Goal: Task Accomplishment & Management: Use online tool/utility

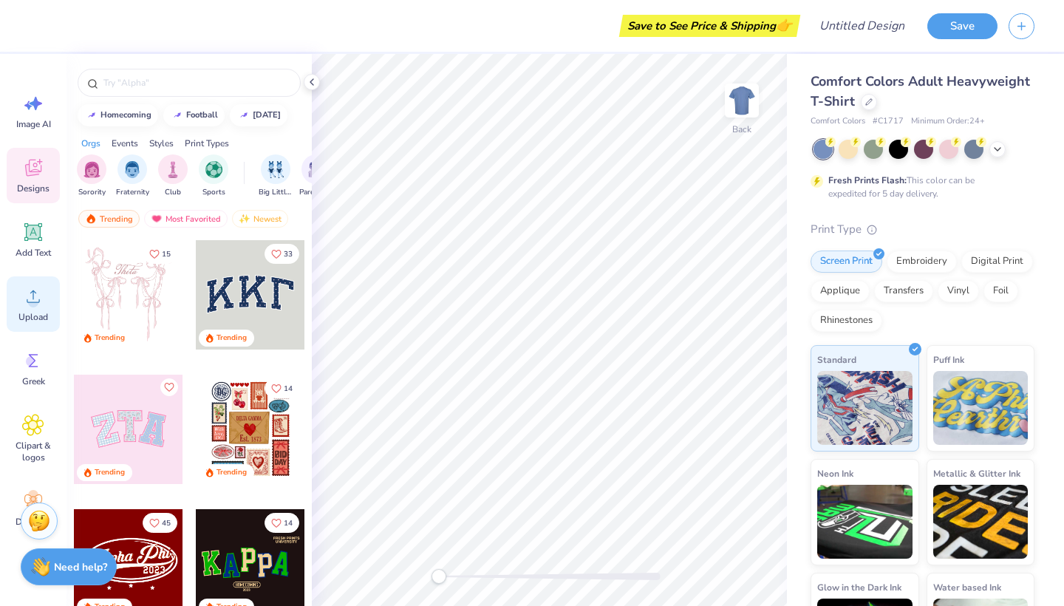
click at [36, 298] on icon at bounding box center [33, 296] width 22 height 22
click at [30, 301] on circle at bounding box center [33, 302] width 10 height 10
click at [44, 301] on div "Upload" at bounding box center [33, 303] width 53 height 55
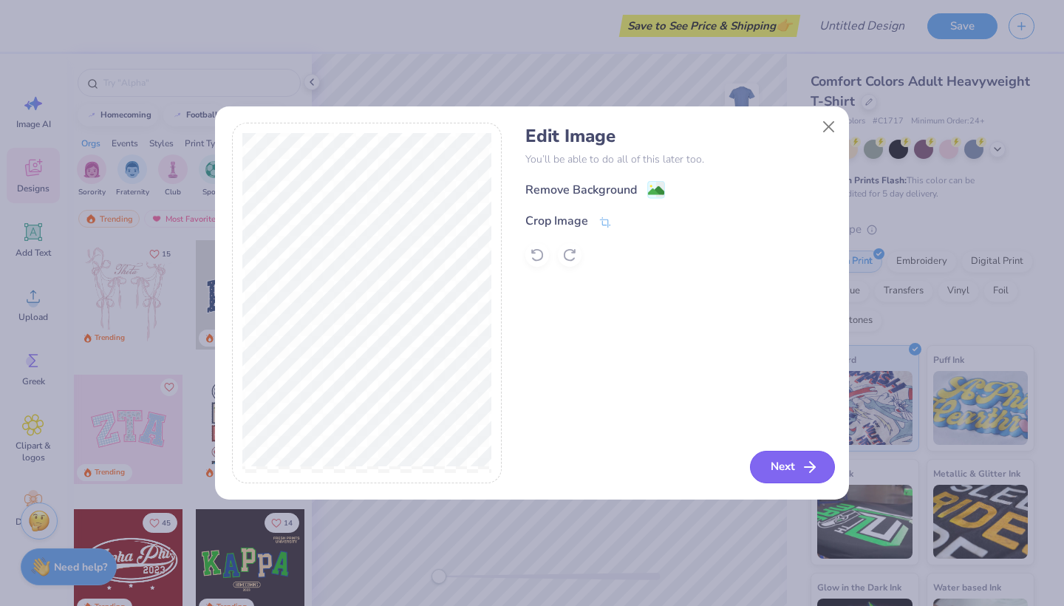
click at [800, 463] on button "Next" at bounding box center [792, 467] width 85 height 33
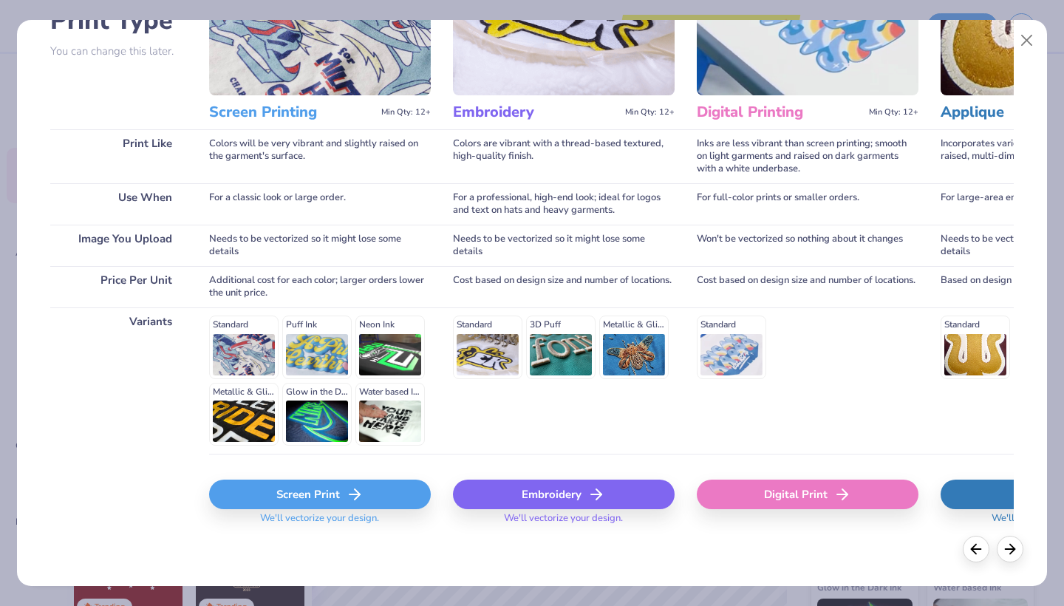
scroll to position [130, 0]
click at [358, 496] on polyline at bounding box center [357, 495] width 5 height 10
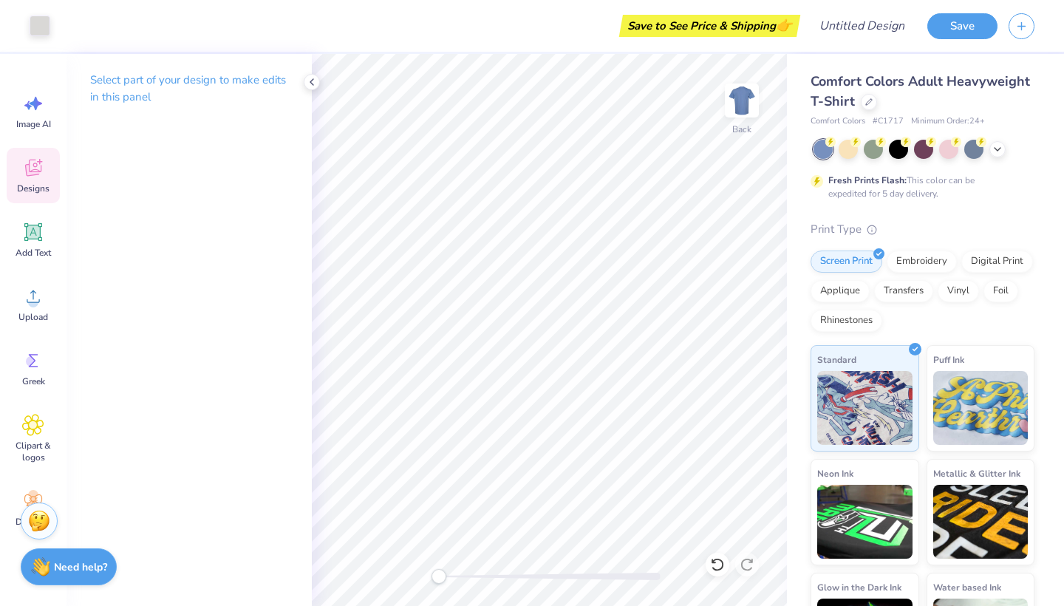
click at [37, 184] on span "Designs" at bounding box center [33, 188] width 33 height 12
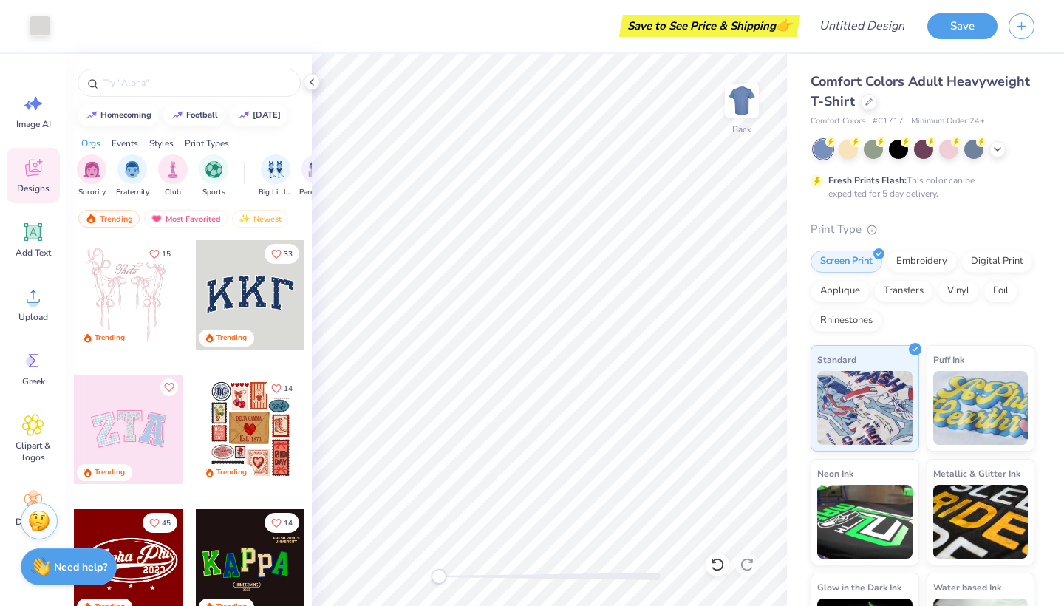
scroll to position [0, 0]
click at [855, 75] on span "Comfort Colors Adult Heavyweight T-Shirt" at bounding box center [919, 91] width 219 height 38
click at [1014, 30] on button "button" at bounding box center [1021, 24] width 26 height 26
click at [971, 27] on button "Save" at bounding box center [962, 24] width 70 height 26
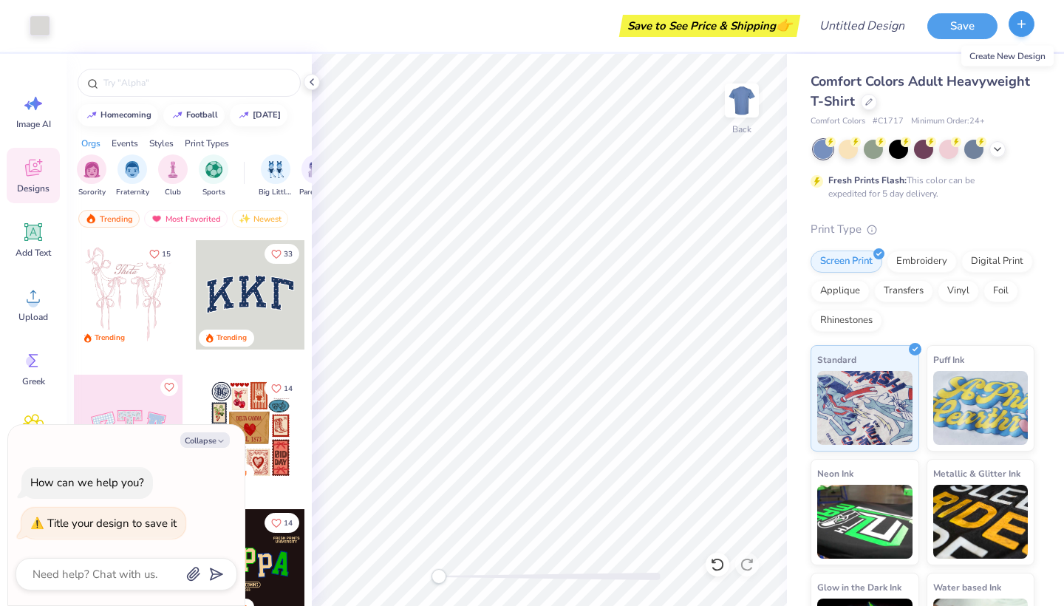
click at [1019, 32] on button "button" at bounding box center [1021, 24] width 26 height 26
click at [963, 30] on button "Save" at bounding box center [962, 24] width 70 height 26
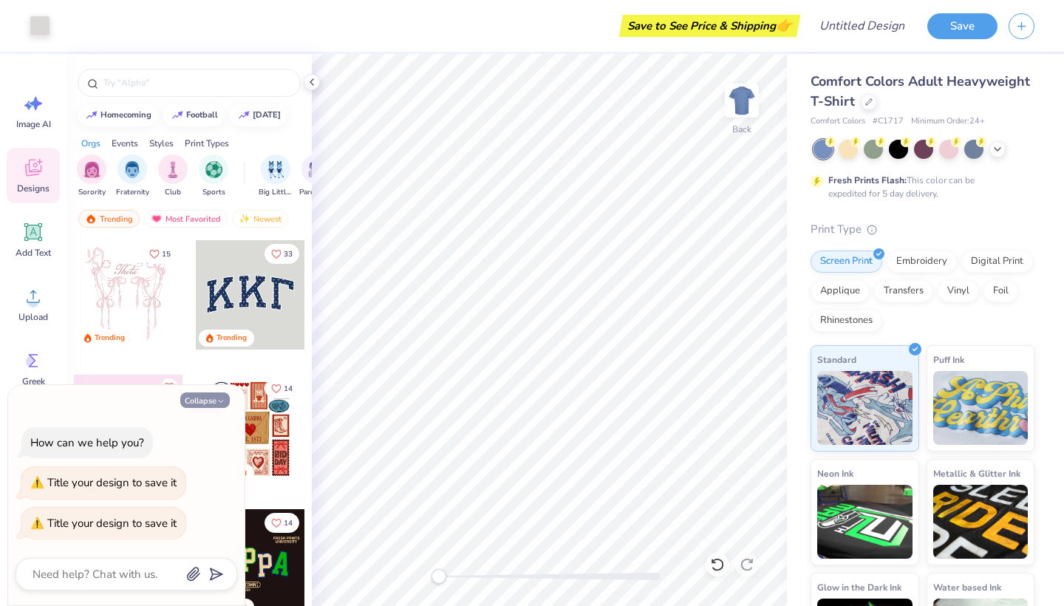
click at [219, 398] on icon "button" at bounding box center [220, 401] width 9 height 9
type textarea "x"
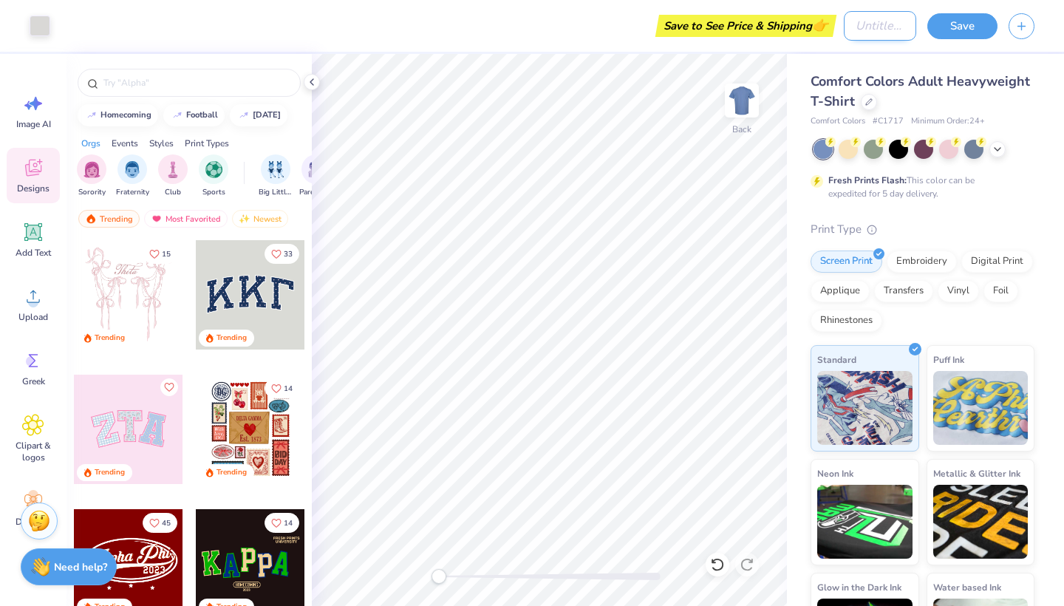
click at [854, 28] on input "Design Title" at bounding box center [880, 26] width 72 height 30
type input "Shirt"
click at [958, 30] on button "Save" at bounding box center [962, 24] width 70 height 26
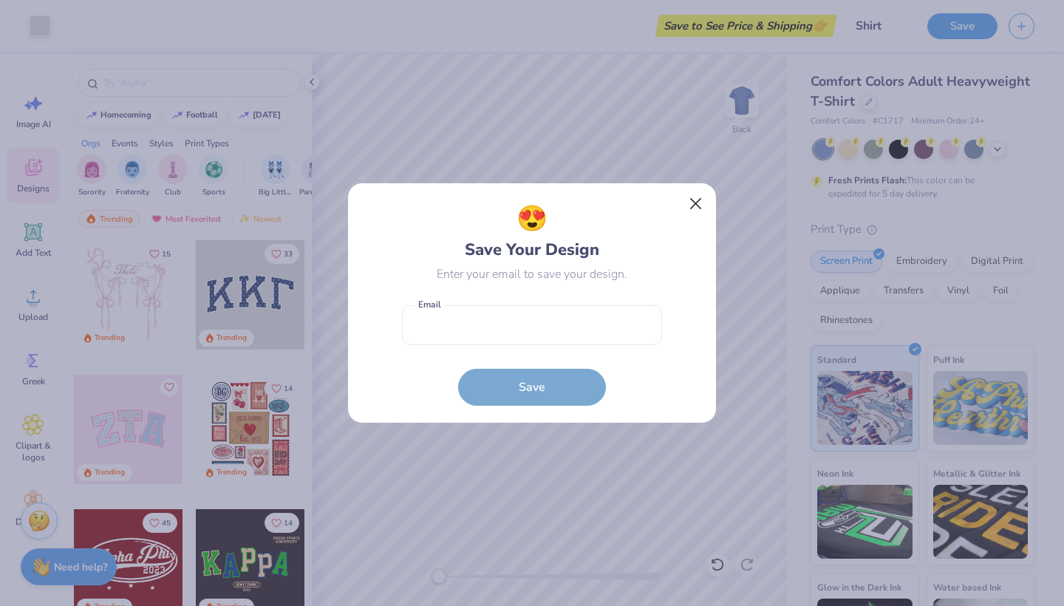
click at [697, 208] on button "Close" at bounding box center [696, 204] width 28 height 28
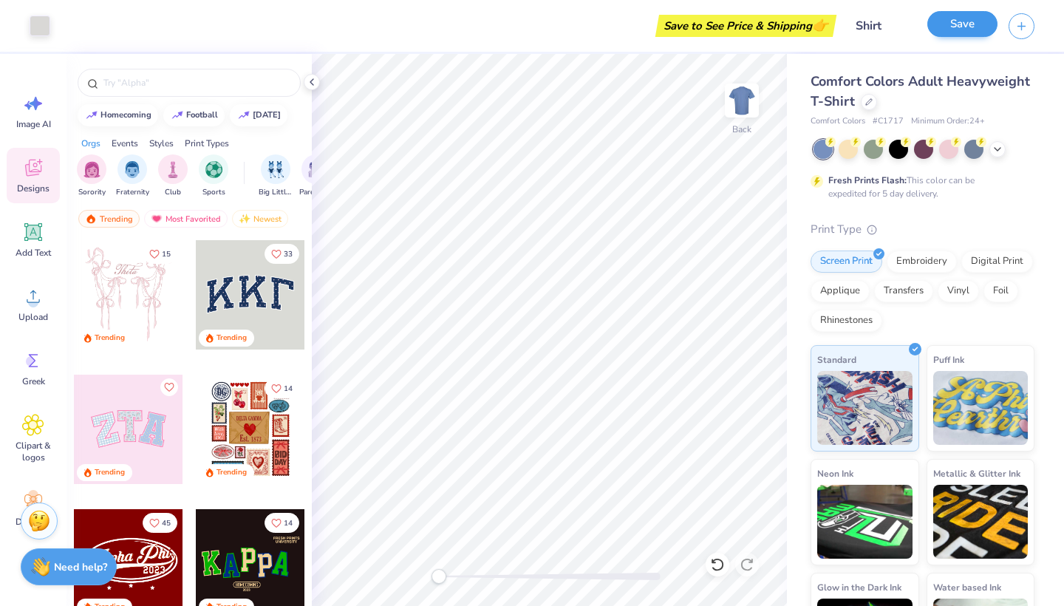
click at [961, 35] on button "Save" at bounding box center [962, 24] width 70 height 26
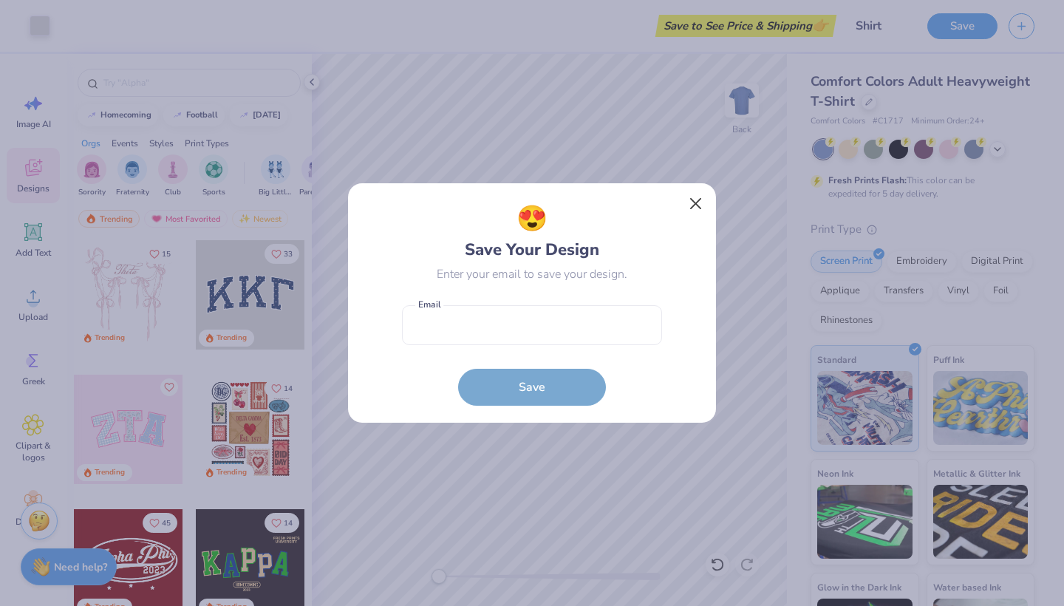
click at [701, 201] on button "Close" at bounding box center [696, 204] width 28 height 28
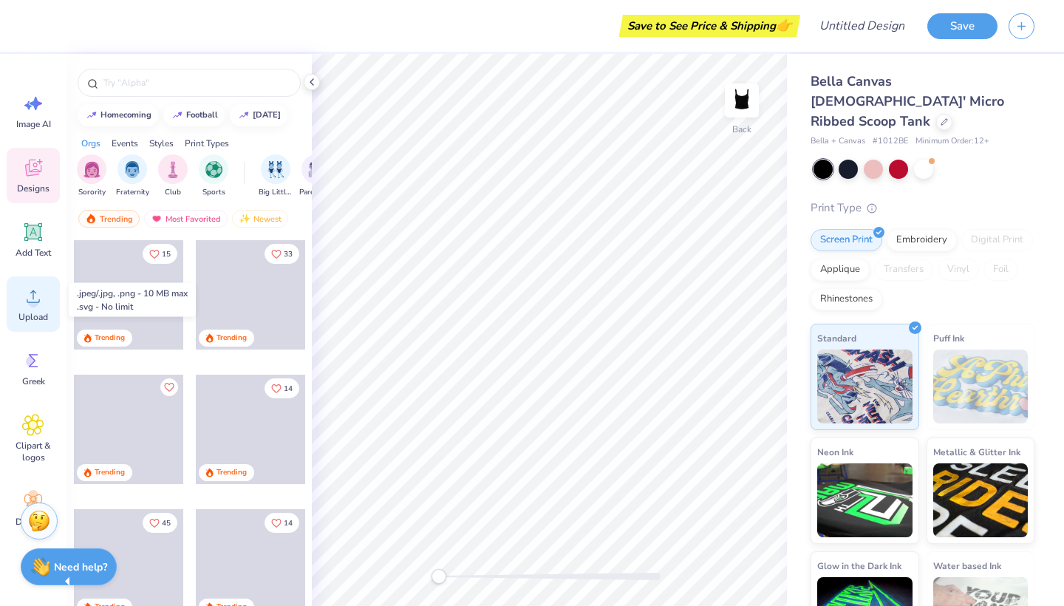
click at [40, 304] on icon at bounding box center [33, 296] width 22 height 22
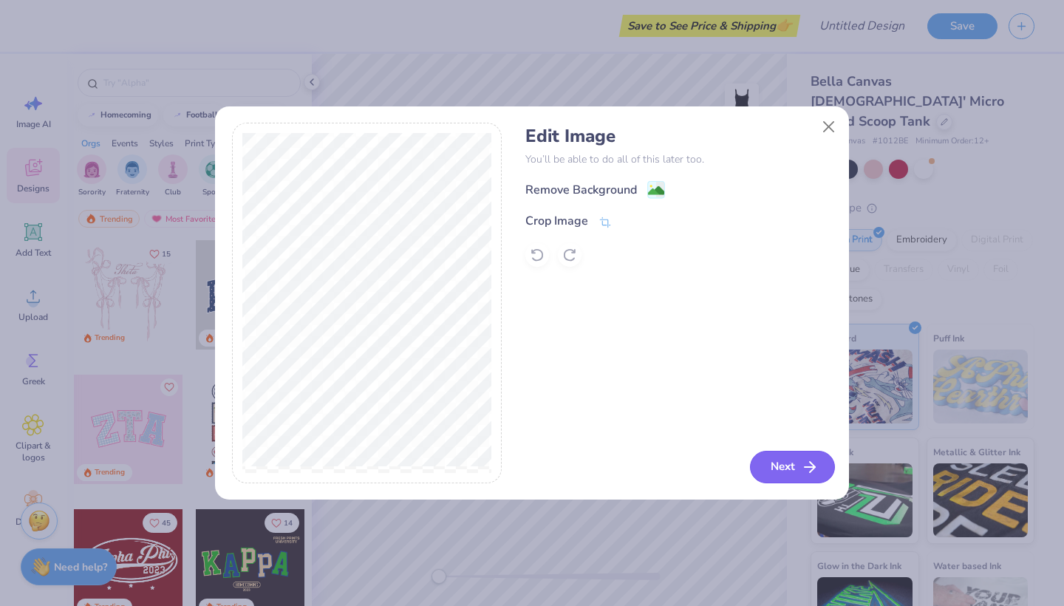
click at [790, 459] on button "Next" at bounding box center [792, 467] width 85 height 33
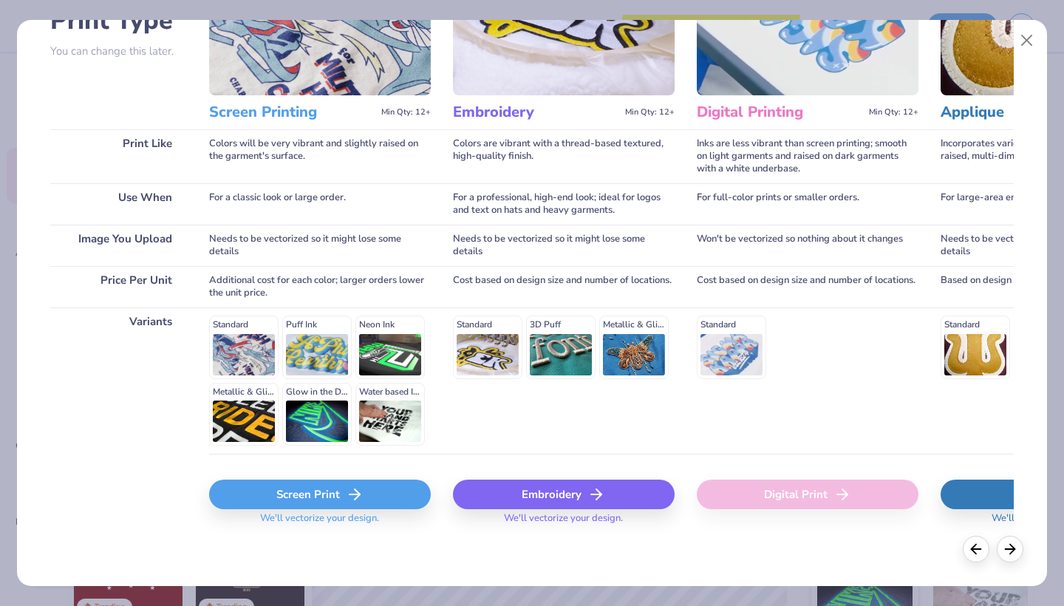
scroll to position [130, 0]
click at [375, 477] on div "Screen Print We'll vectorize your design." at bounding box center [320, 498] width 222 height 88
click at [375, 495] on div "Screen Print" at bounding box center [320, 495] width 222 height 30
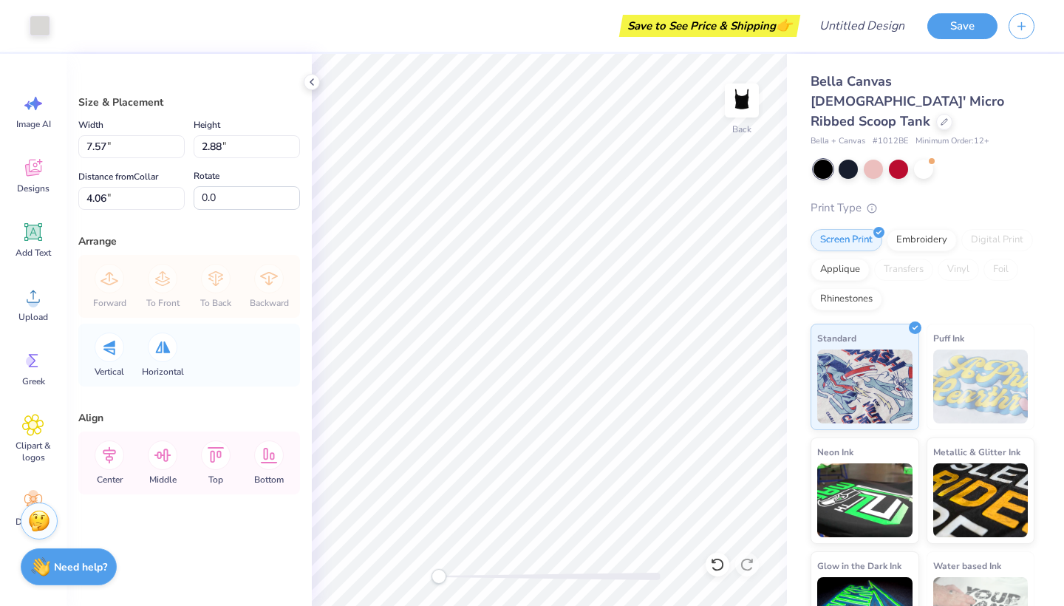
type input "4.95"
type input "1.88"
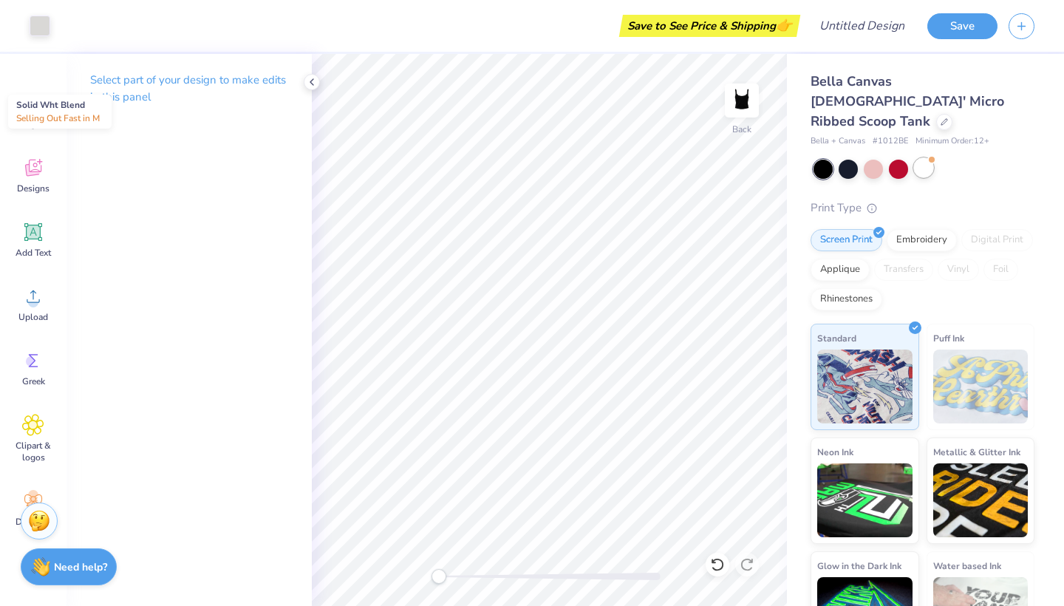
click at [925, 158] on div at bounding box center [923, 167] width 19 height 19
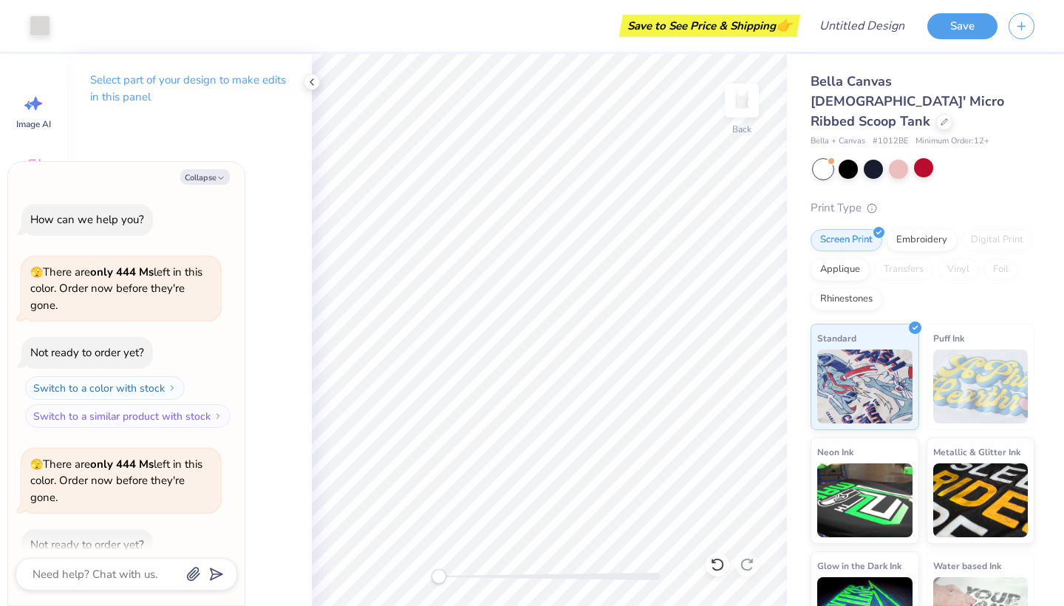
scroll to position [78, 0]
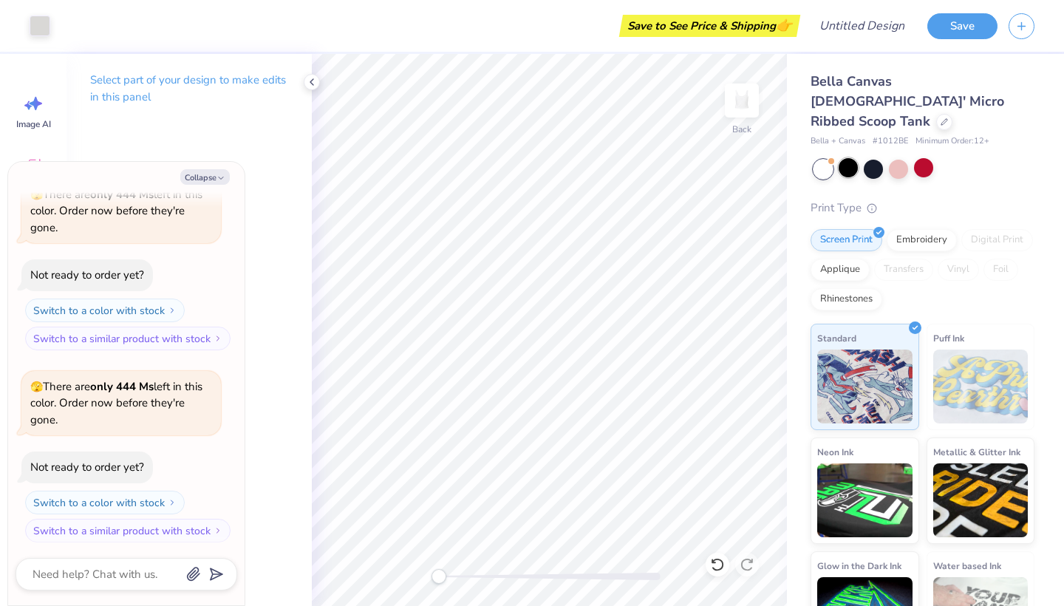
click at [849, 158] on div at bounding box center [847, 167] width 19 height 19
click at [205, 184] on button "Collapse" at bounding box center [204, 177] width 49 height 16
type textarea "x"
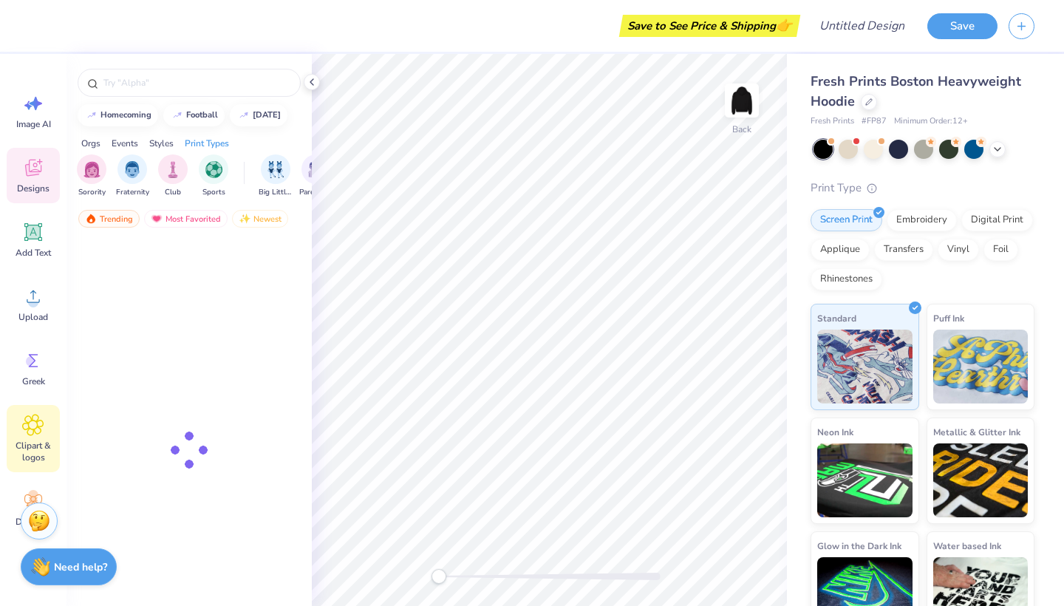
click at [38, 431] on icon at bounding box center [32, 425] width 21 height 22
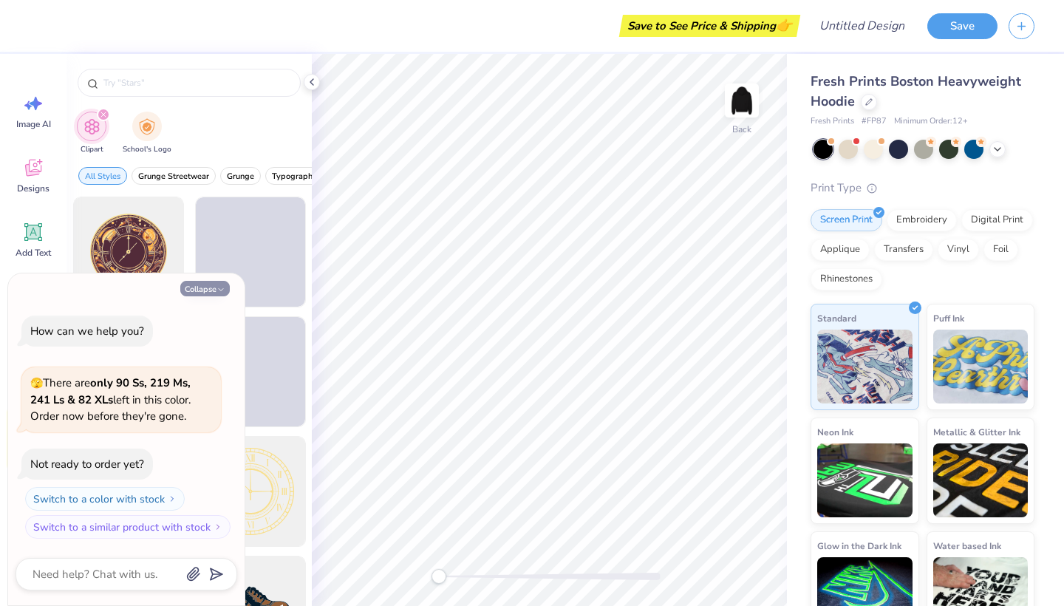
click at [207, 282] on button "Collapse" at bounding box center [204, 289] width 49 height 16
type textarea "x"
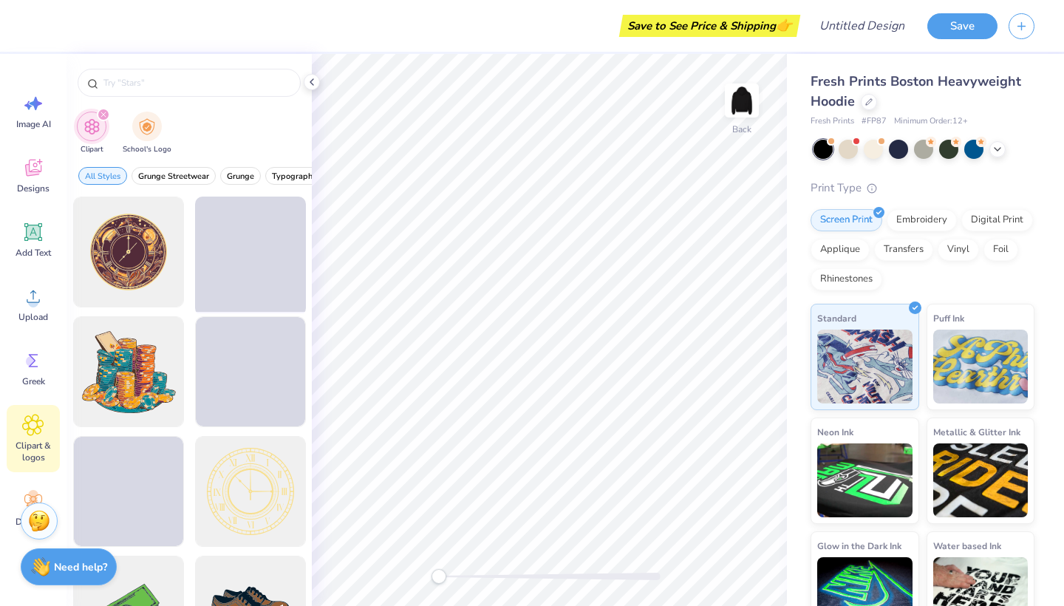
click at [208, 286] on div at bounding box center [250, 252] width 122 height 122
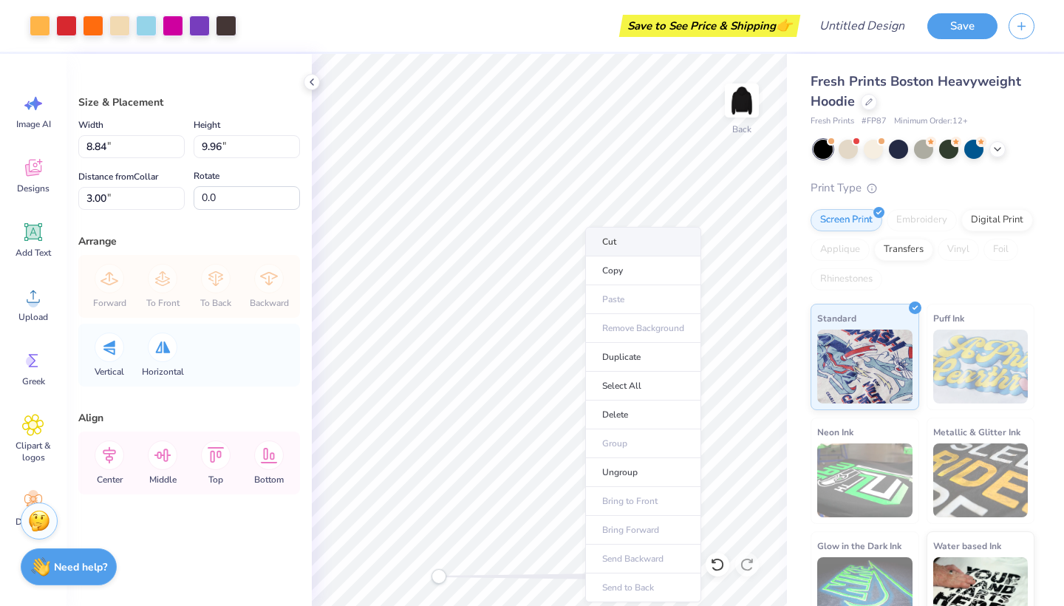
click at [613, 240] on li "Cut" at bounding box center [643, 242] width 116 height 30
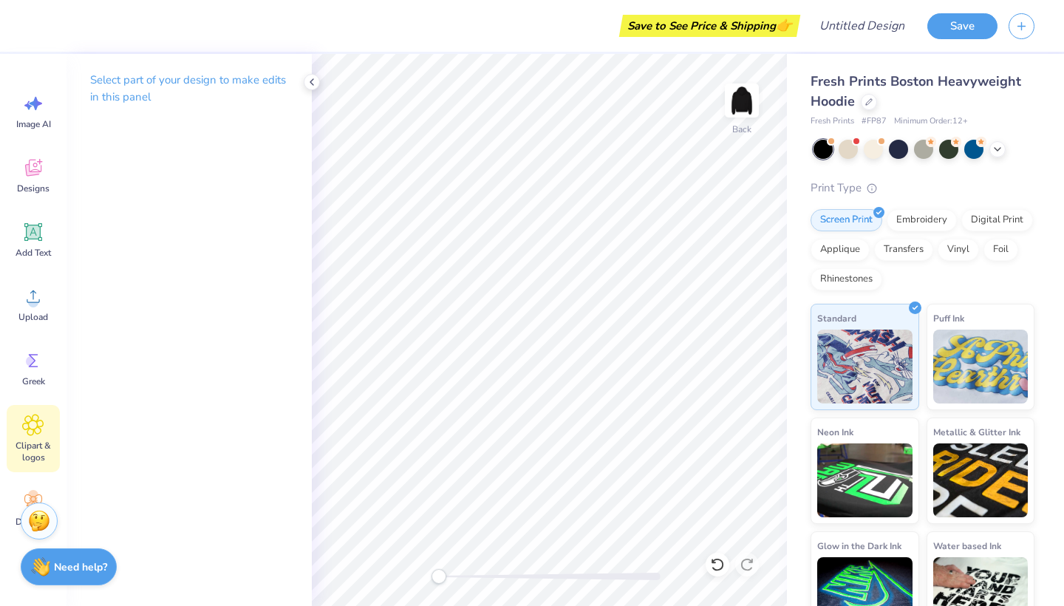
click at [32, 420] on icon at bounding box center [33, 424] width 21 height 21
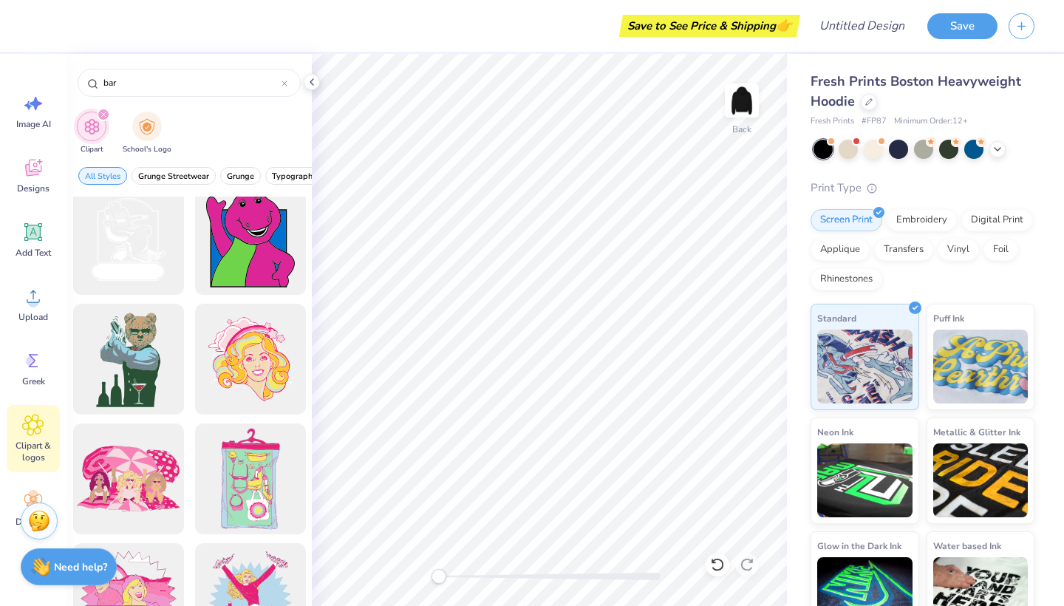
scroll to position [14, 0]
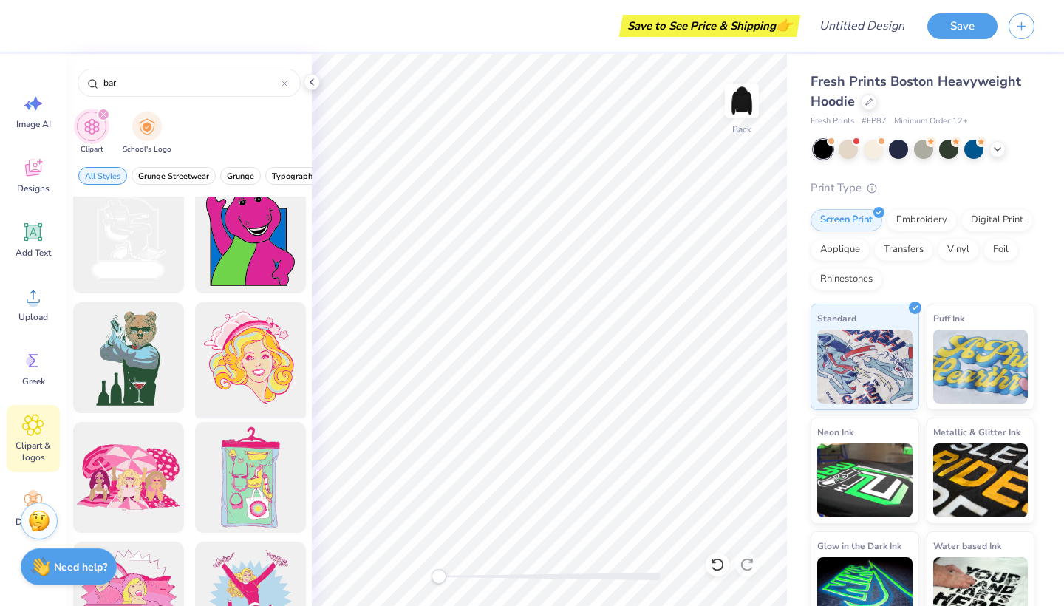
type input "bar"
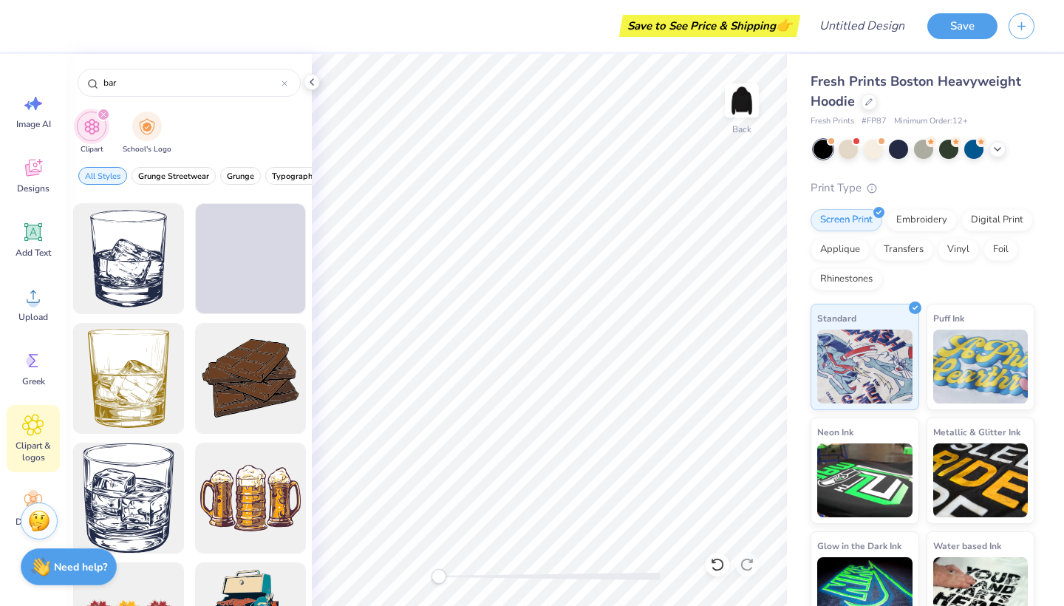
scroll to position [872, 0]
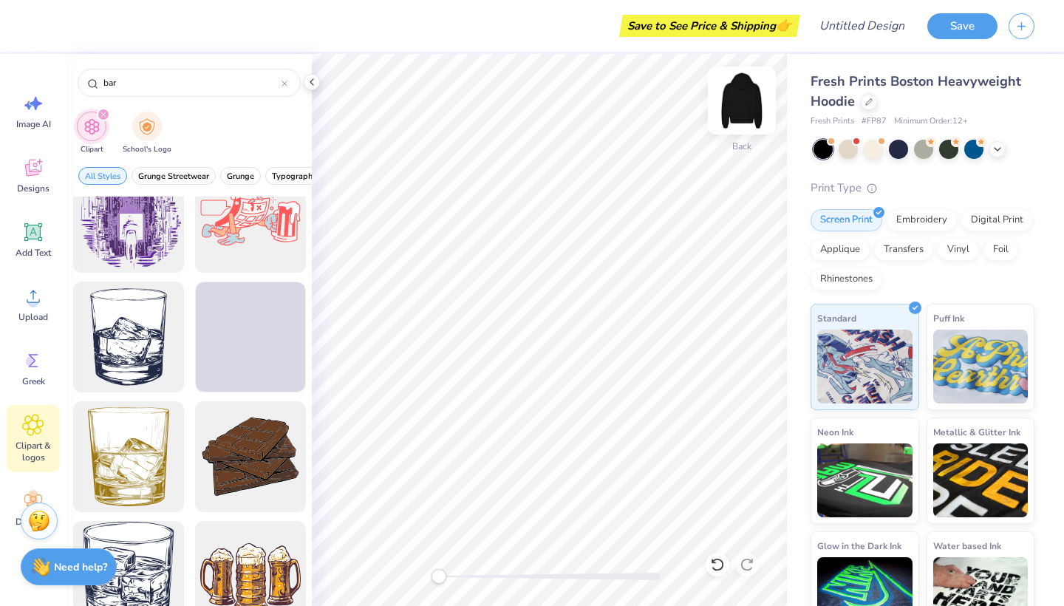
click at [748, 106] on img at bounding box center [741, 100] width 59 height 59
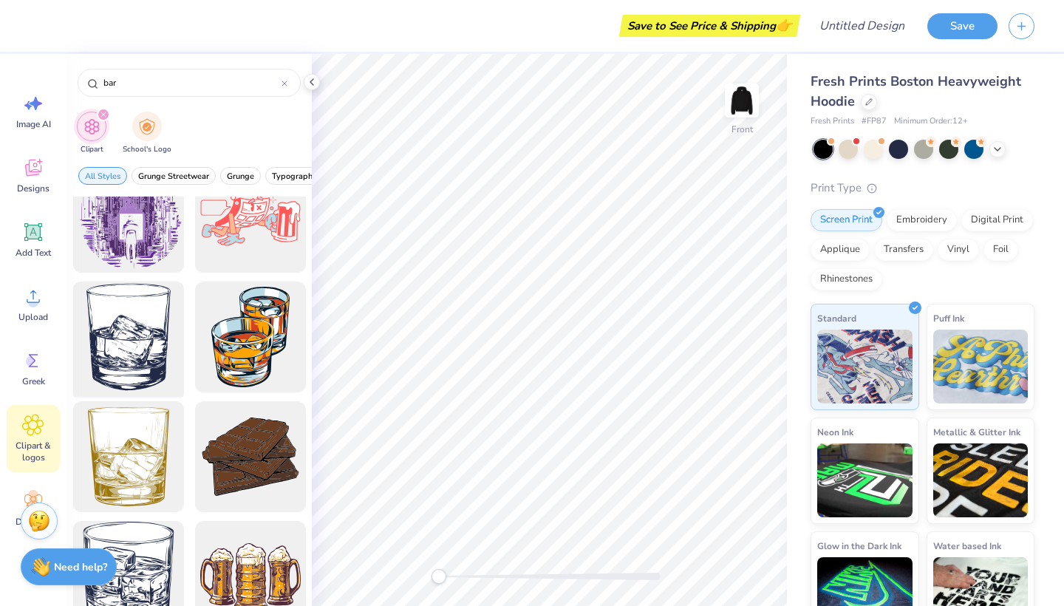
click at [135, 338] on div at bounding box center [128, 337] width 122 height 122
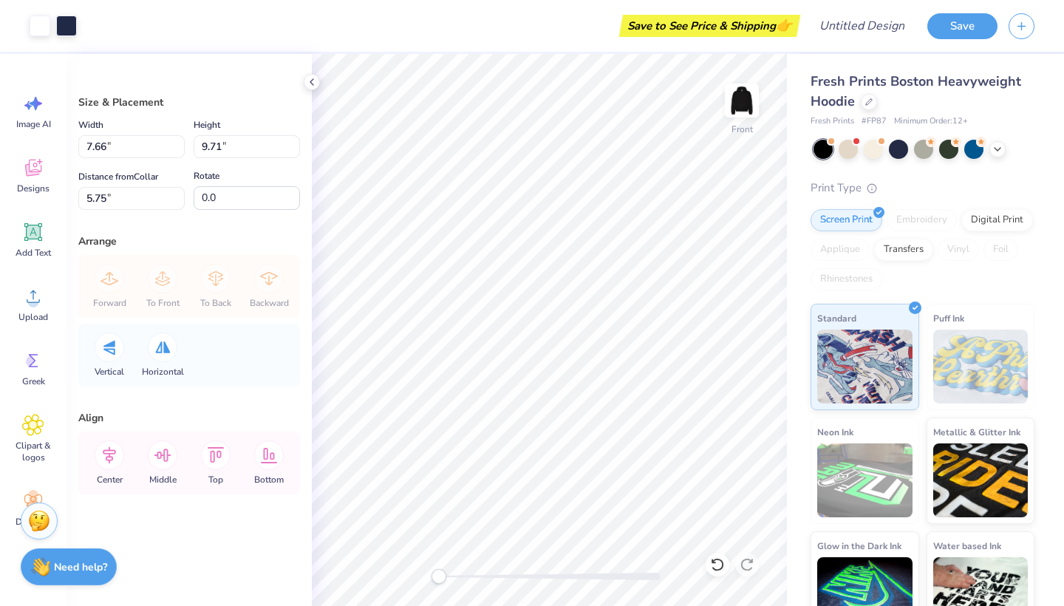
type input "7.66"
type input "9.71"
type input "4.69"
type input "5.95"
type input "5.65"
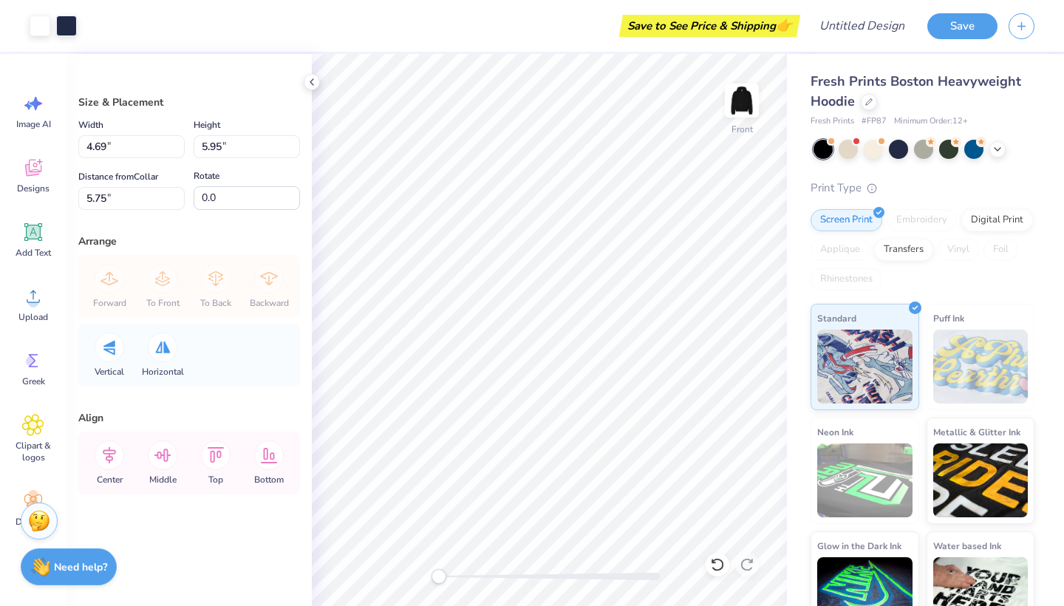
type input "7.16"
type input "12.42"
type input "6.18"
type input "7.84"
click at [30, 307] on div "Upload" at bounding box center [33, 303] width 53 height 55
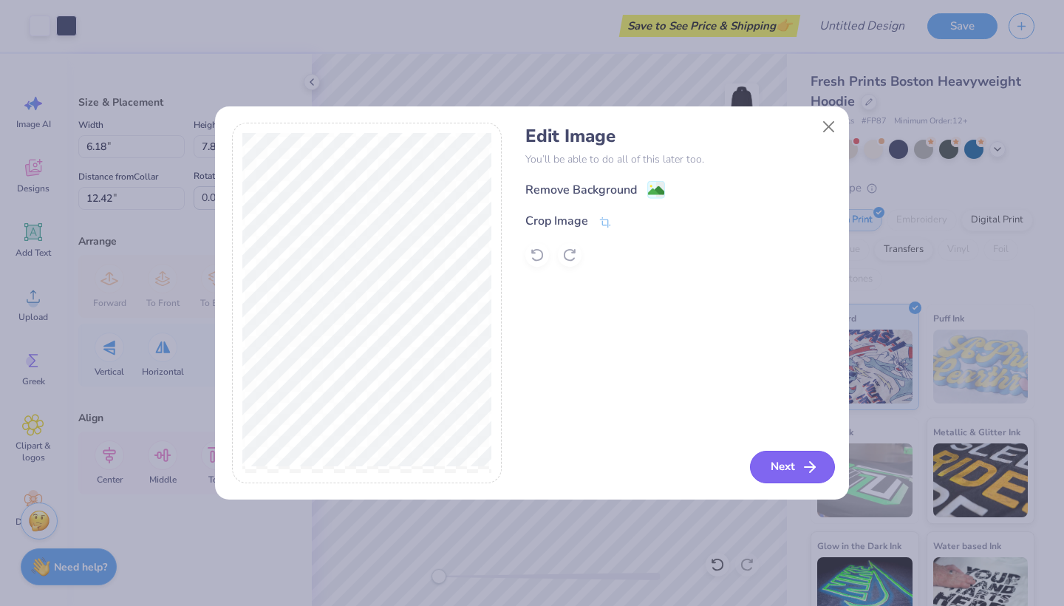
click at [787, 459] on button "Next" at bounding box center [792, 467] width 85 height 33
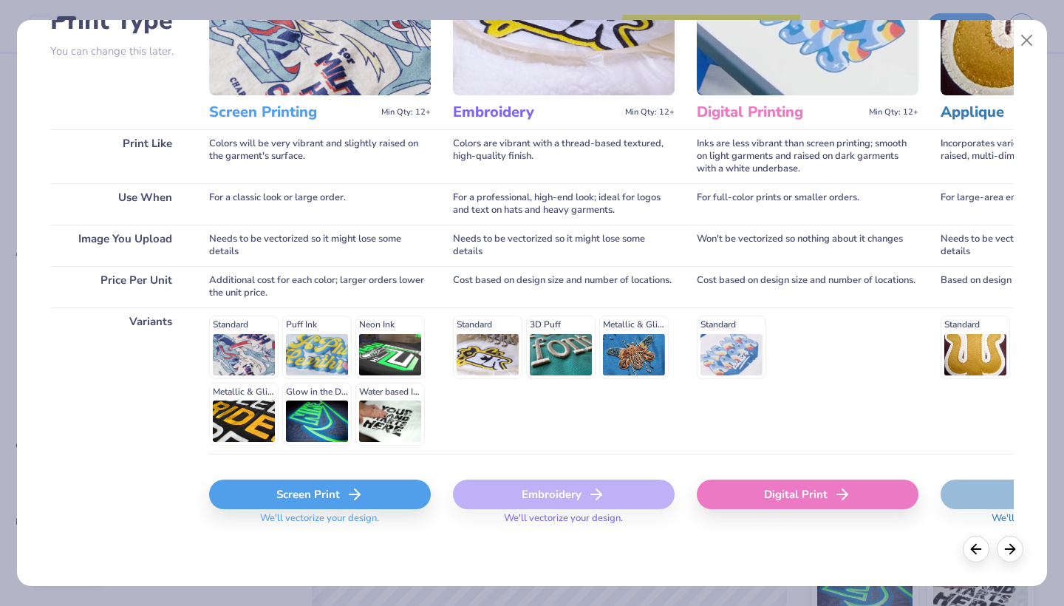
scroll to position [130, 0]
click at [290, 499] on div "Screen Print" at bounding box center [320, 495] width 222 height 30
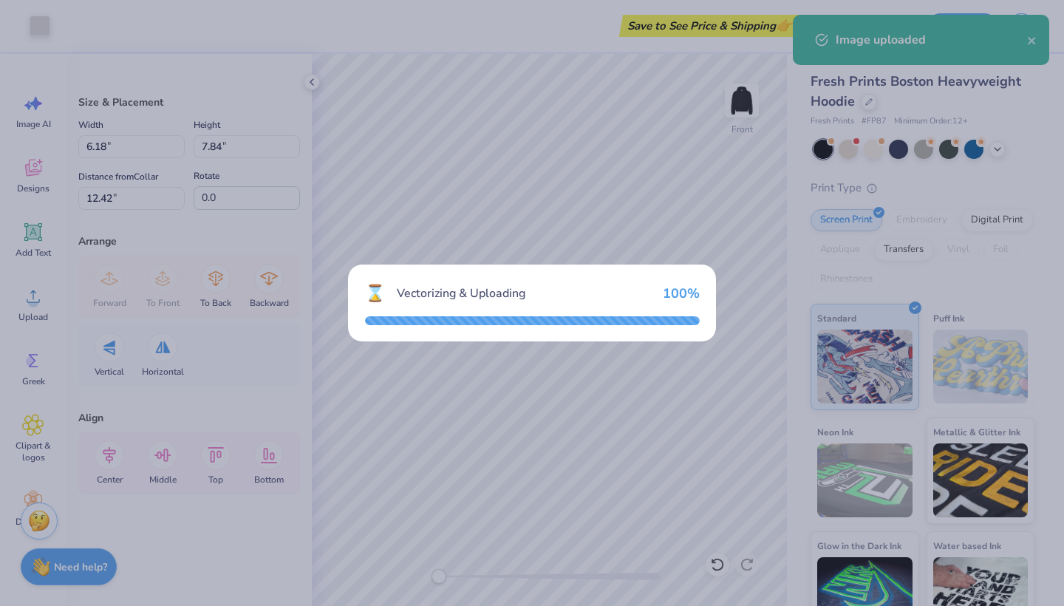
type input "12.80"
type input "4.88"
type input "12.31"
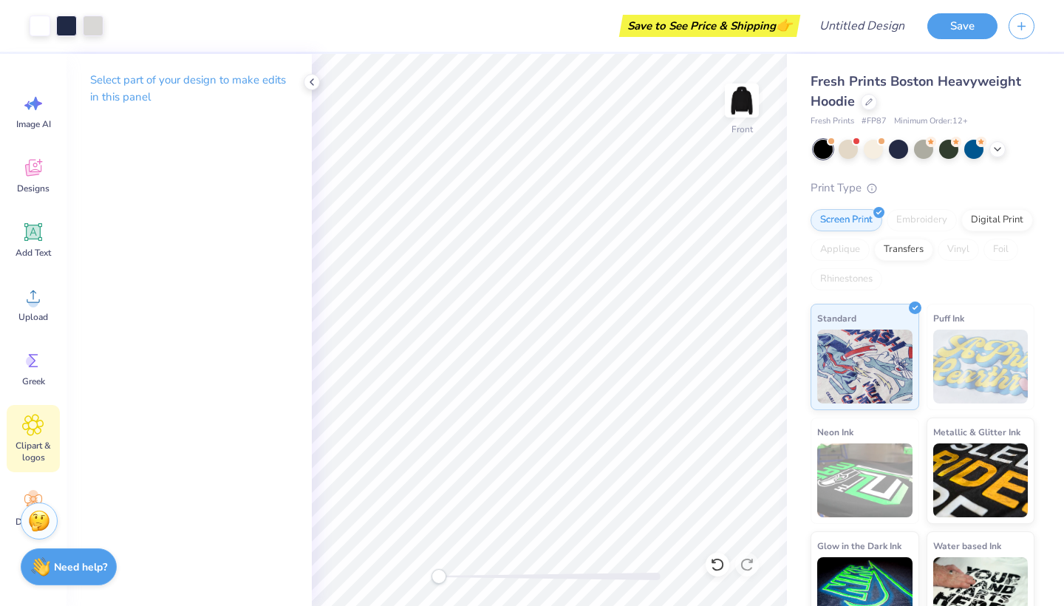
click at [33, 423] on icon at bounding box center [33, 424] width 9 height 9
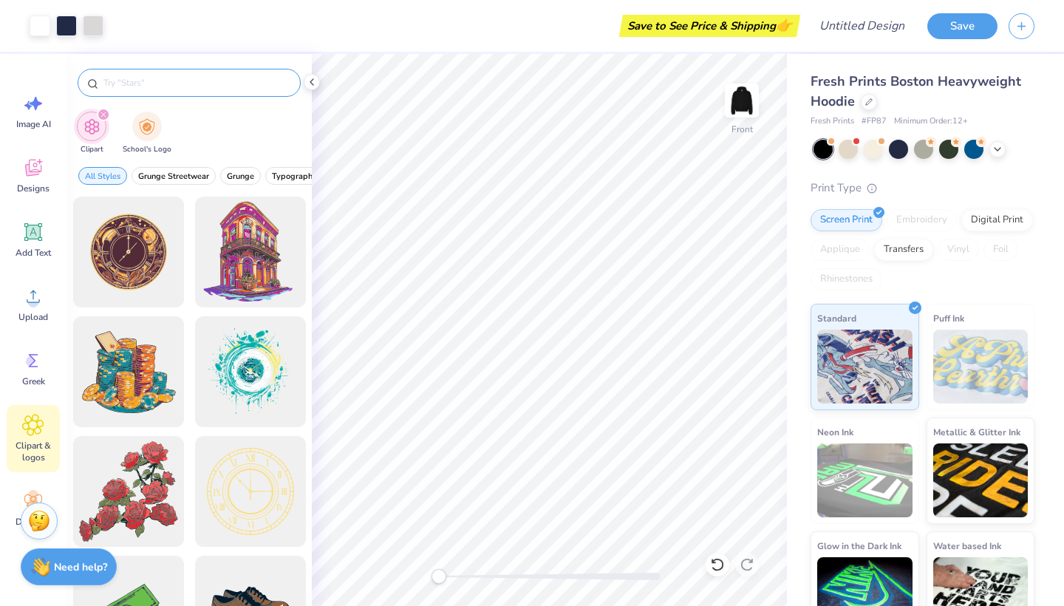
scroll to position [0, 0]
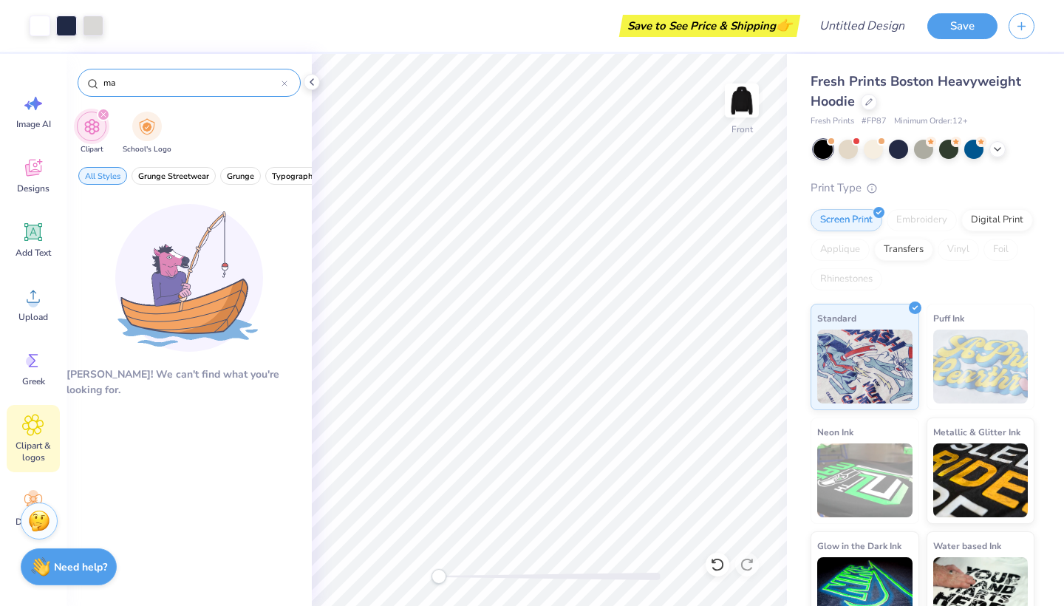
type input "m"
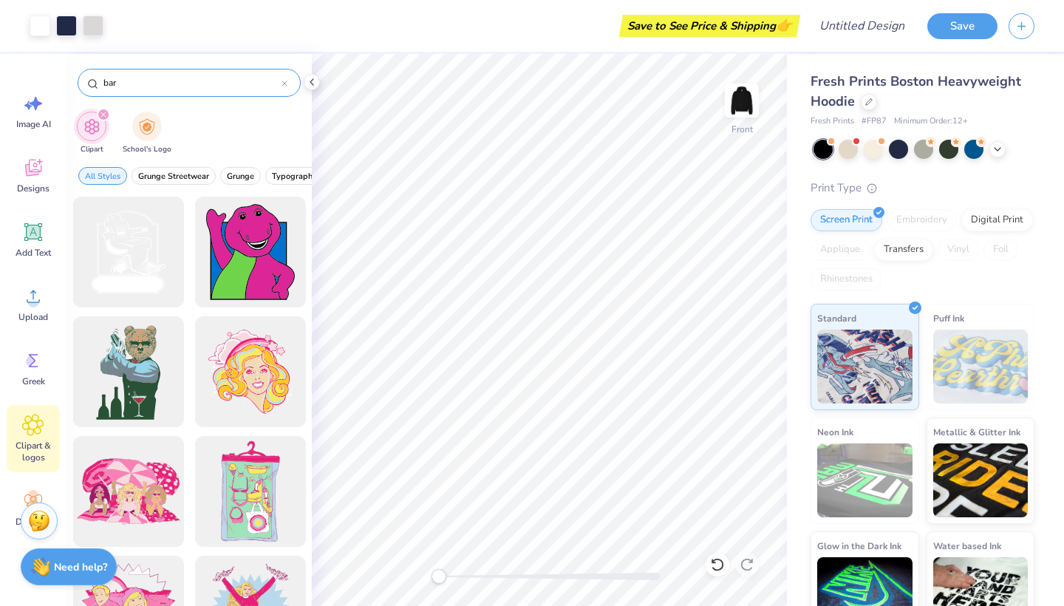
type input "bar"
click at [192, 175] on span "Graphic Streetwear" at bounding box center [169, 176] width 72 height 11
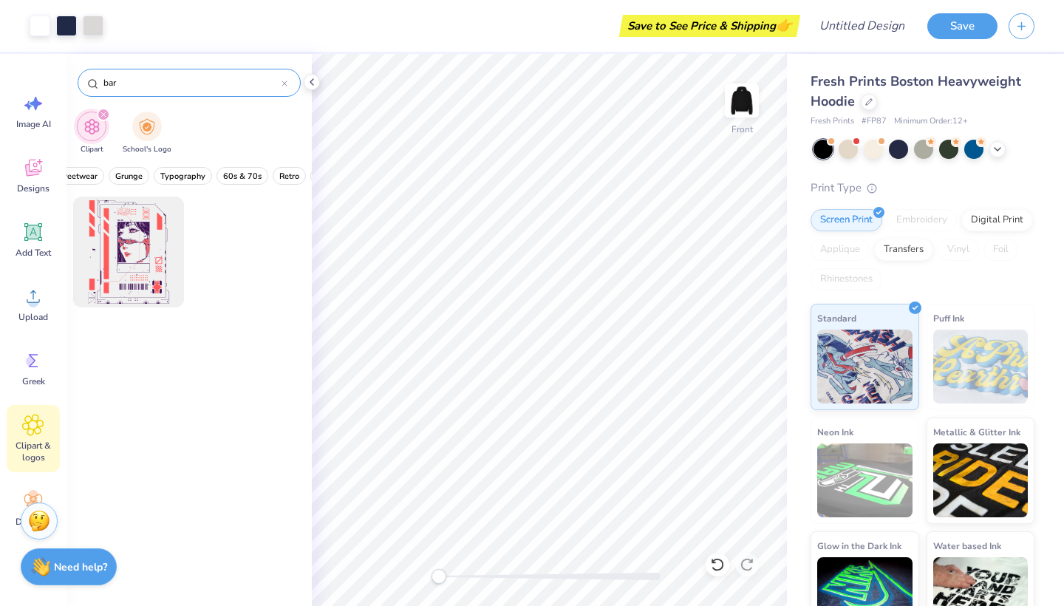
click at [287, 81] on icon at bounding box center [284, 83] width 4 height 4
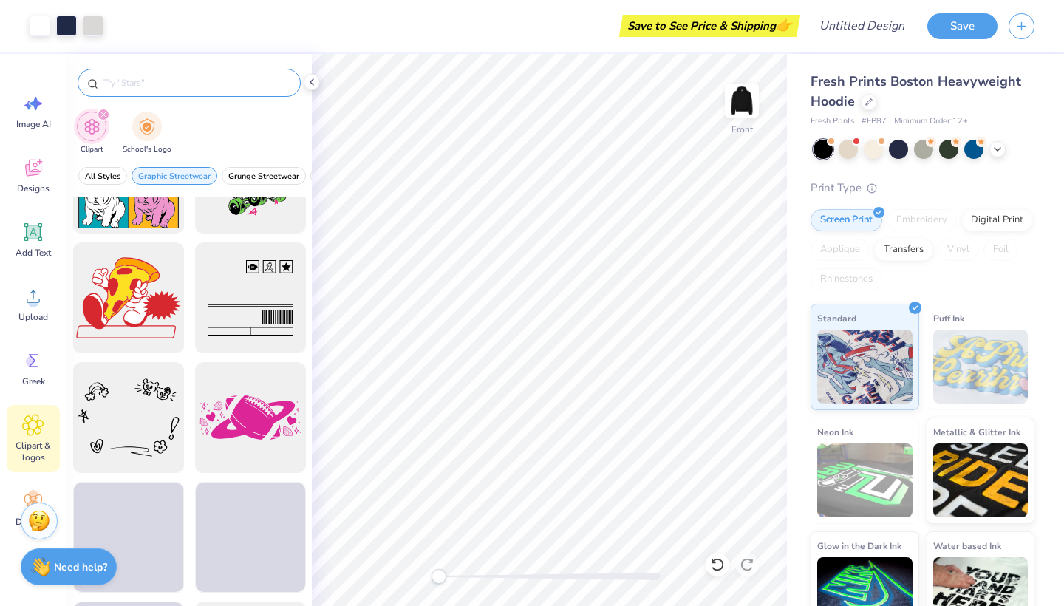
scroll to position [4400, 0]
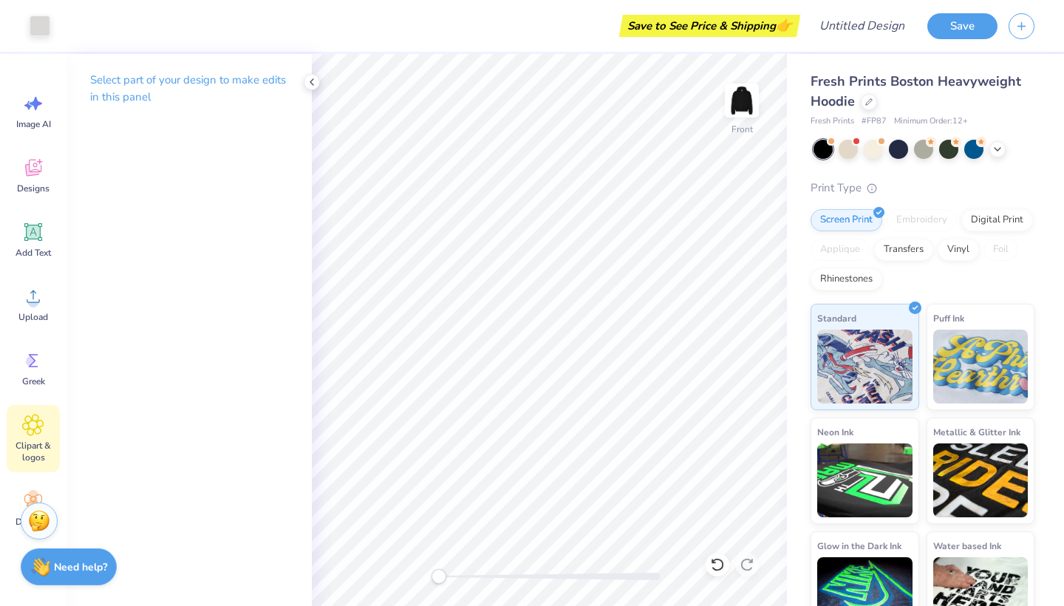
click at [39, 430] on icon at bounding box center [32, 425] width 21 height 22
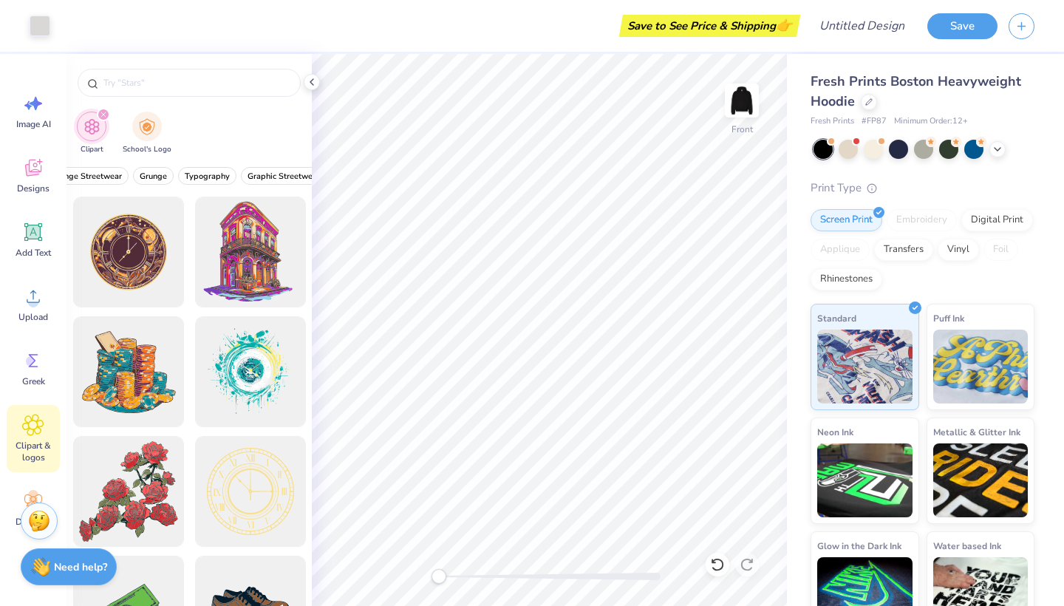
scroll to position [0, 123]
click at [264, 174] on span "Graphic Streetwear" at bounding box center [248, 176] width 72 height 11
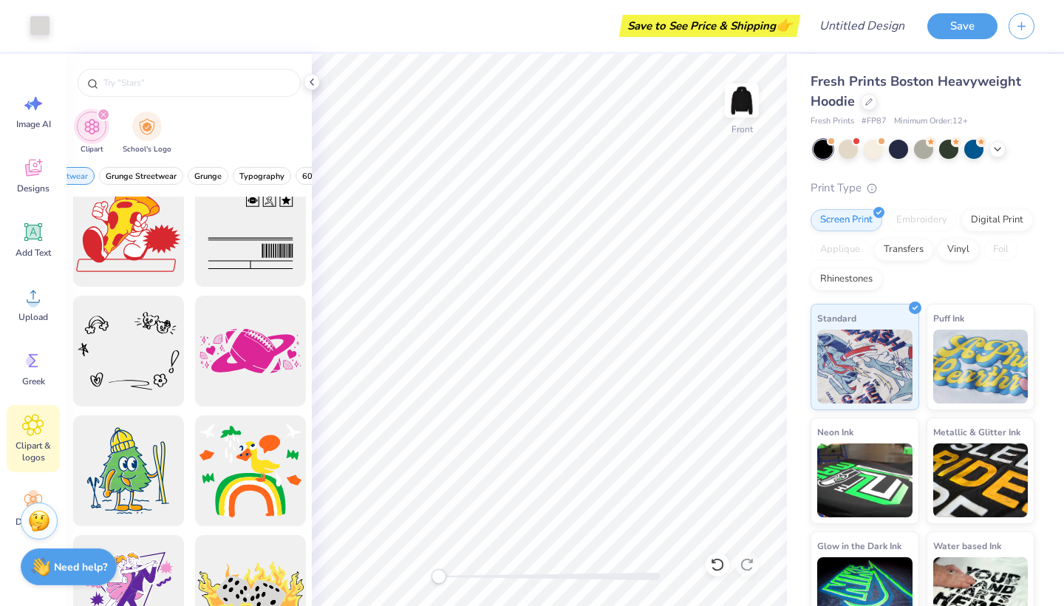
scroll to position [4450, 0]
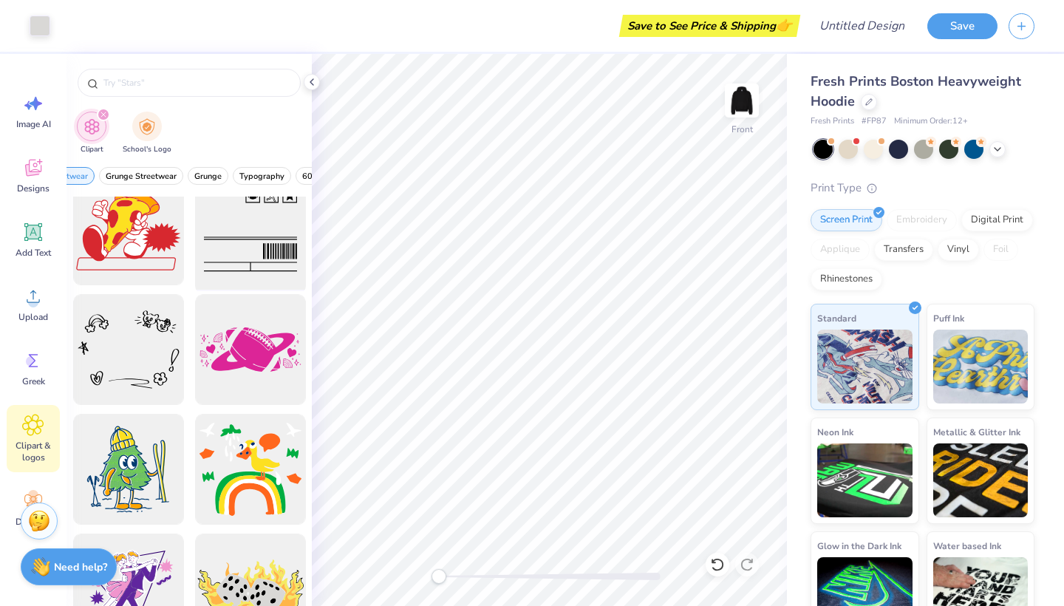
click at [268, 244] on div at bounding box center [250, 230] width 122 height 122
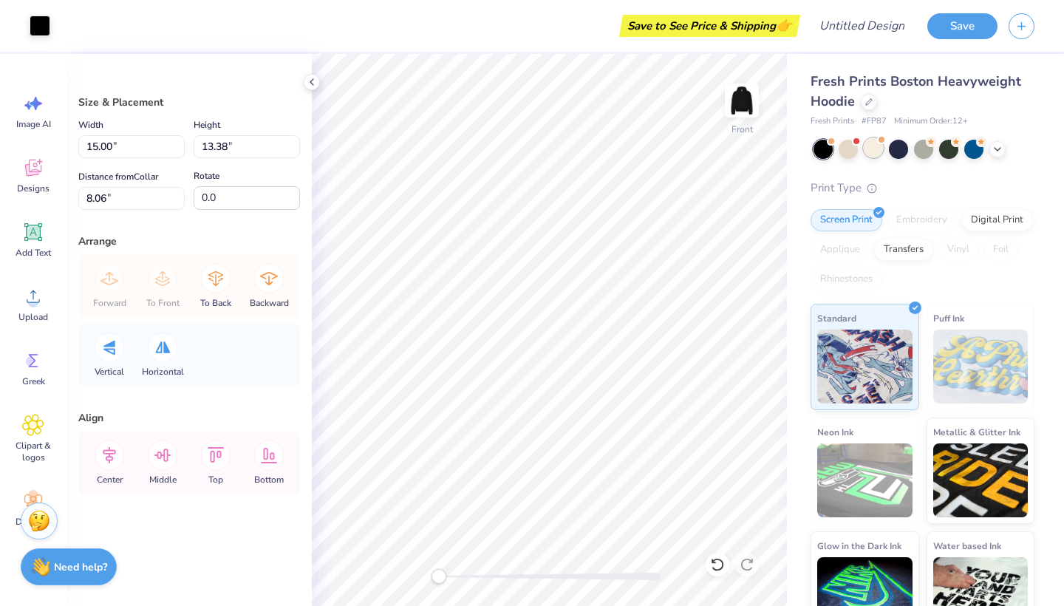
click at [872, 151] on div at bounding box center [873, 147] width 19 height 19
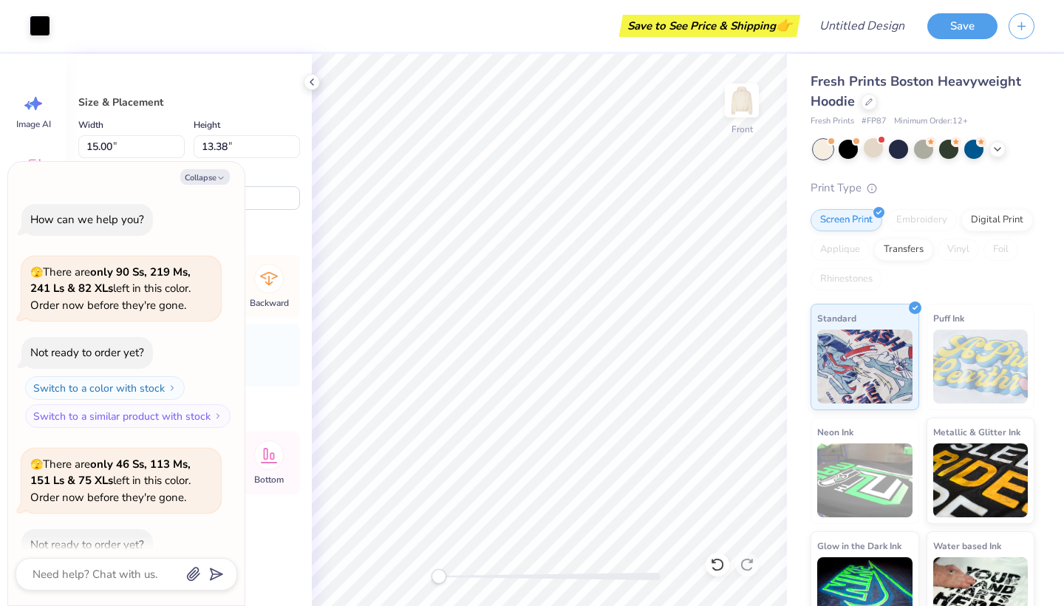
scroll to position [78, 0]
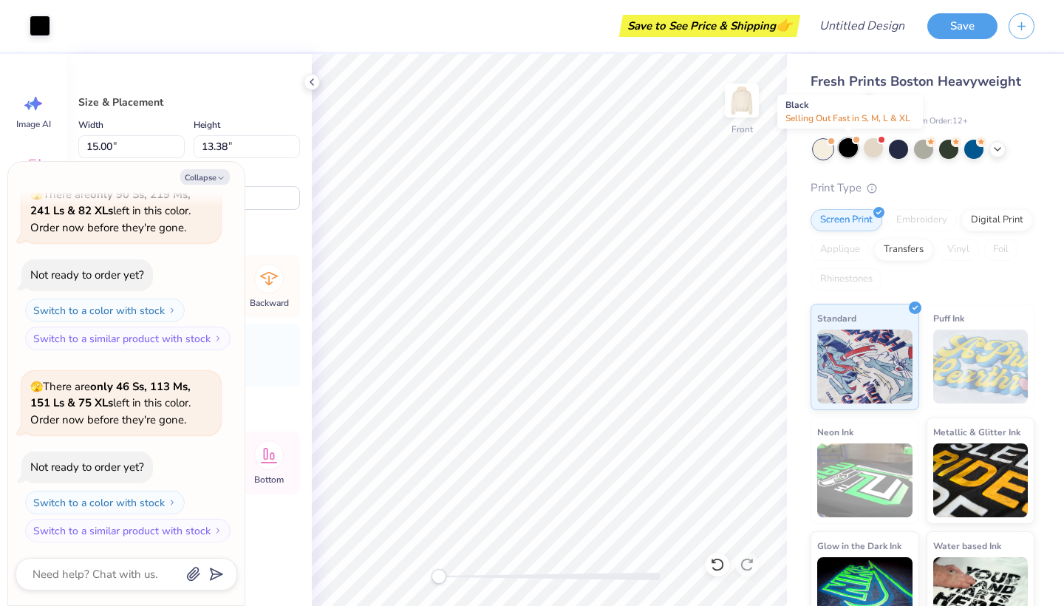
click at [845, 152] on div at bounding box center [847, 147] width 19 height 19
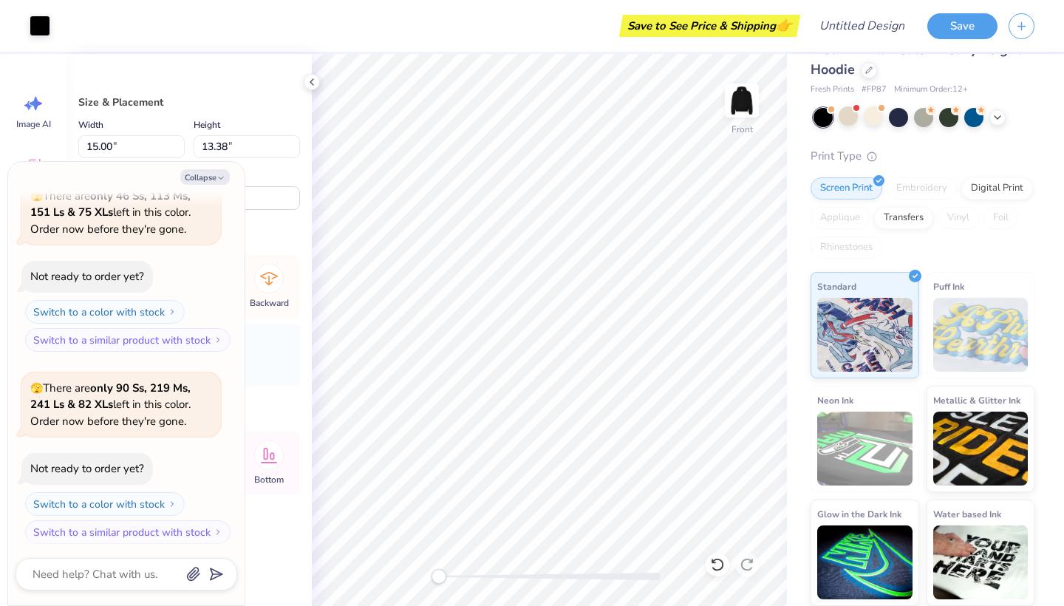
scroll to position [31, 0]
click at [977, 348] on img at bounding box center [980, 335] width 95 height 74
click at [959, 429] on img at bounding box center [980, 447] width 95 height 74
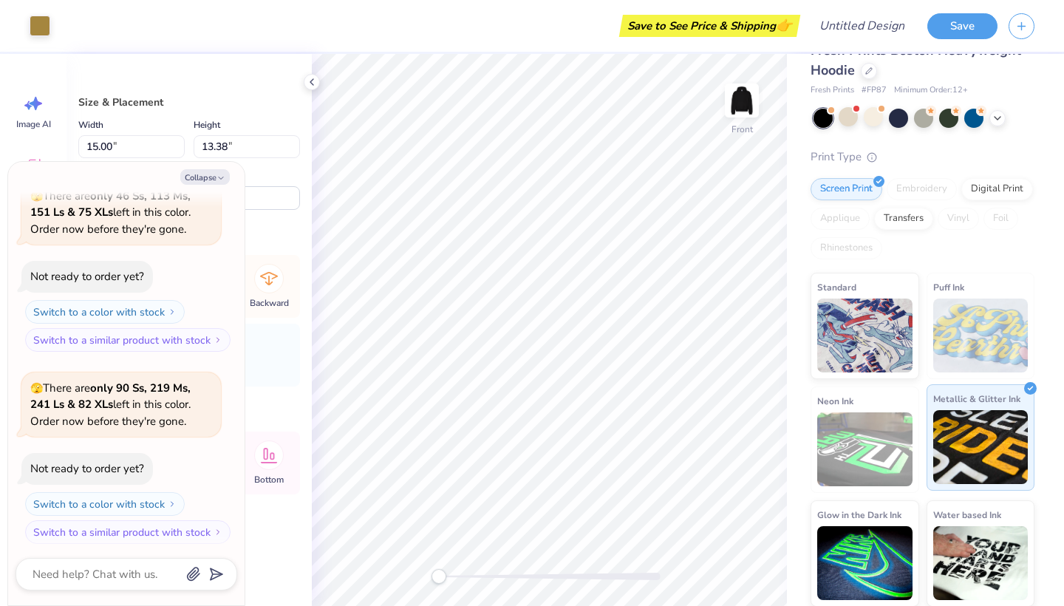
scroll to position [373, 0]
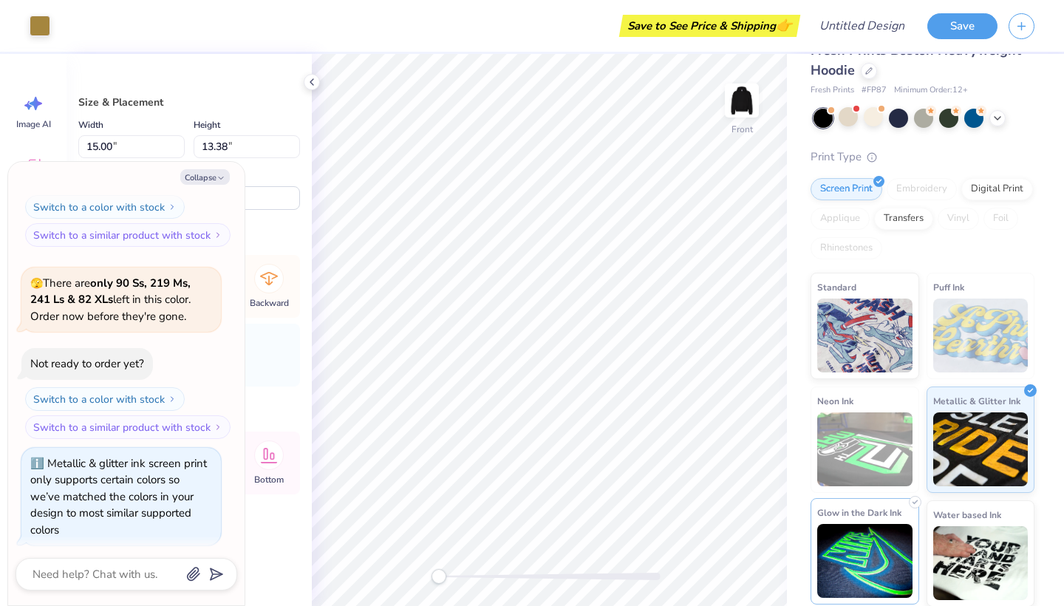
click at [868, 551] on img at bounding box center [864, 561] width 95 height 74
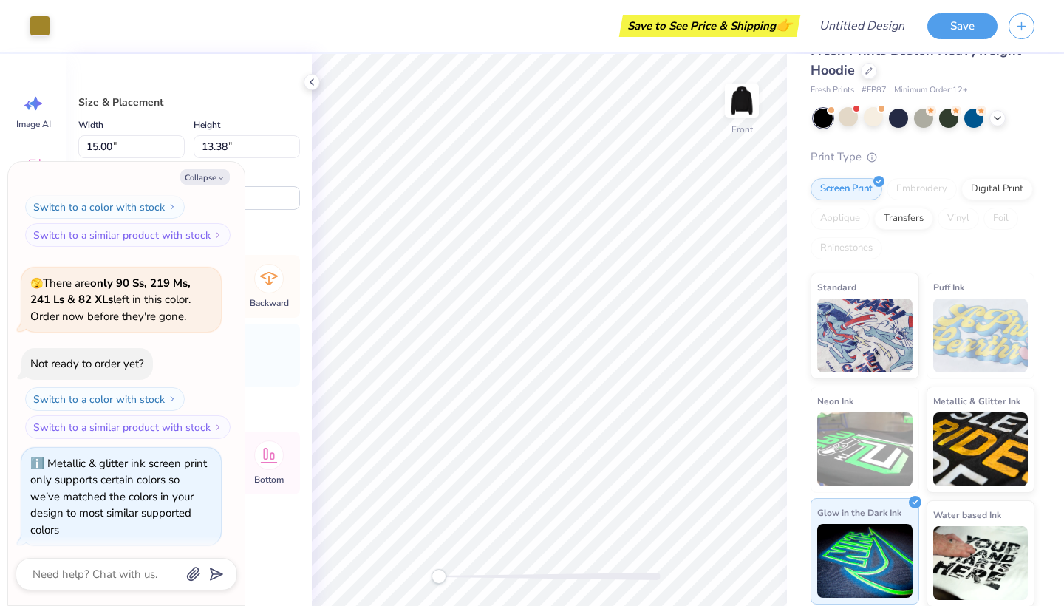
scroll to position [478, 0]
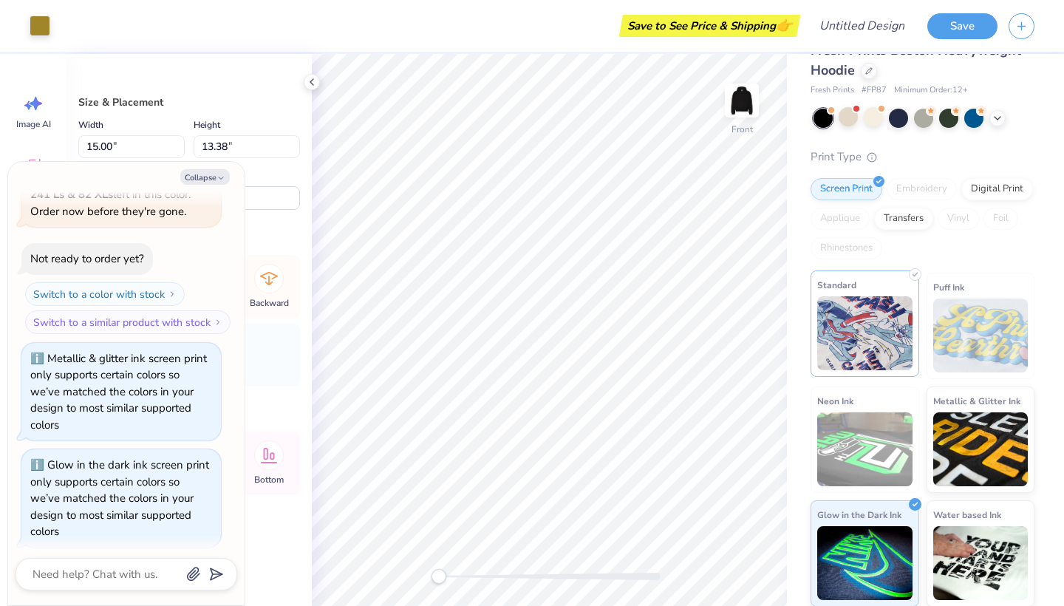
click at [875, 350] on img at bounding box center [864, 333] width 95 height 74
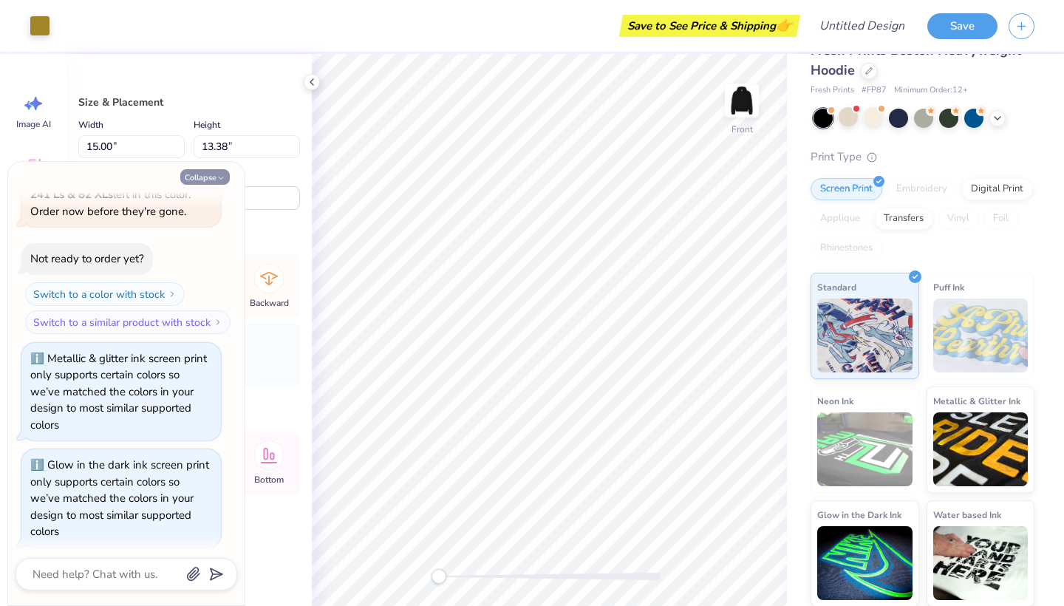
click at [214, 181] on button "Collapse" at bounding box center [204, 177] width 49 height 16
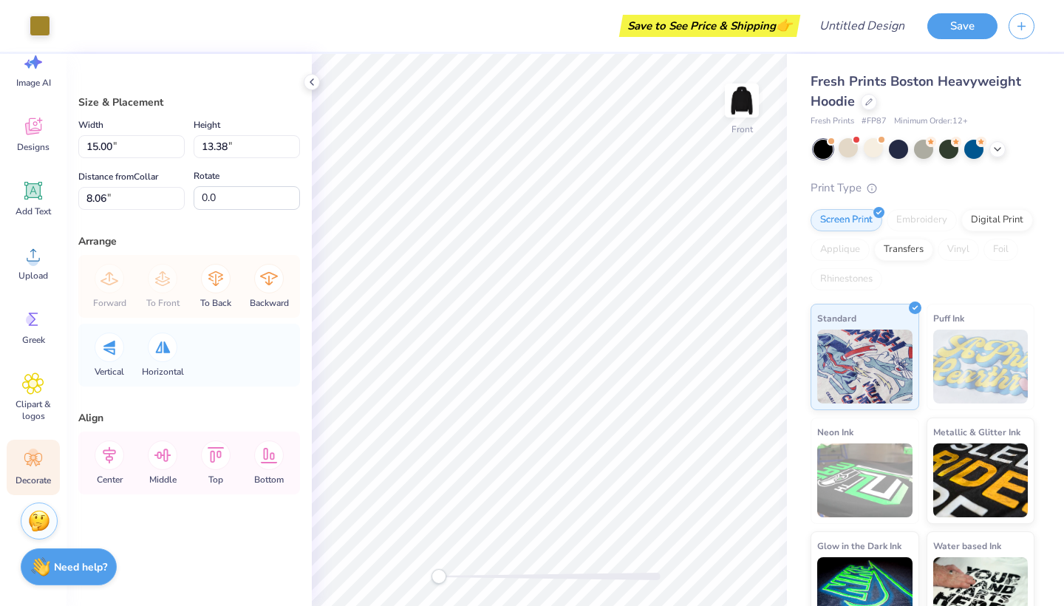
scroll to position [41, 0]
click at [31, 459] on icon at bounding box center [33, 459] width 18 height 13
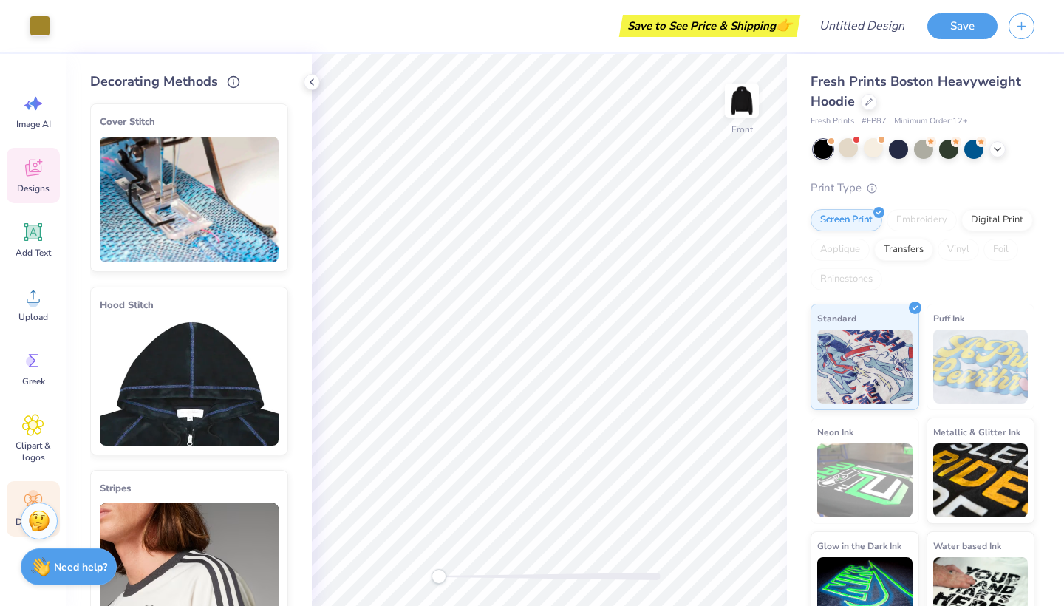
scroll to position [0, 0]
click at [36, 179] on div "Designs" at bounding box center [33, 175] width 53 height 55
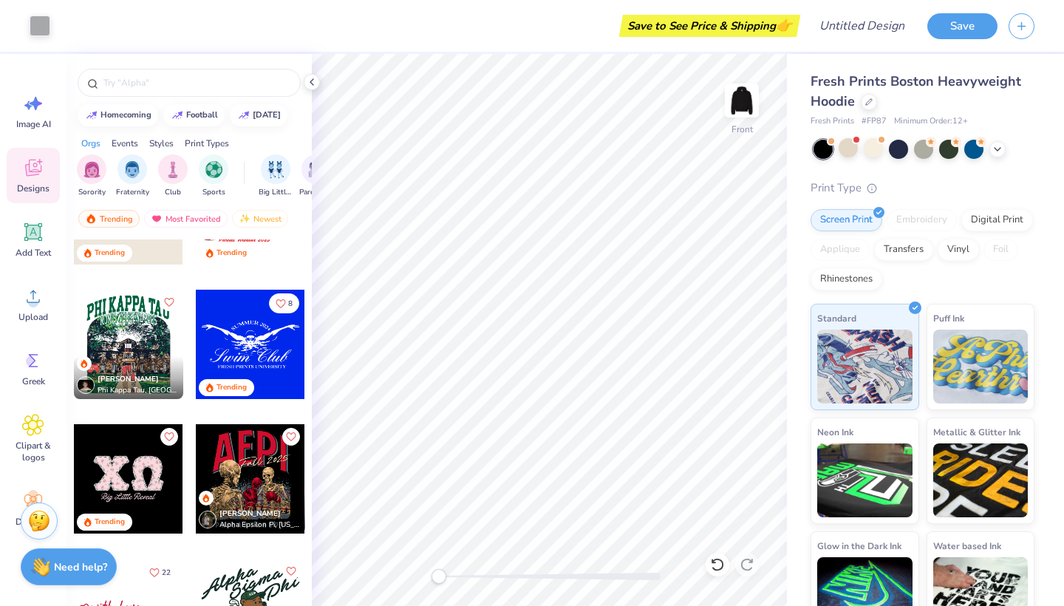
scroll to position [4799, 0]
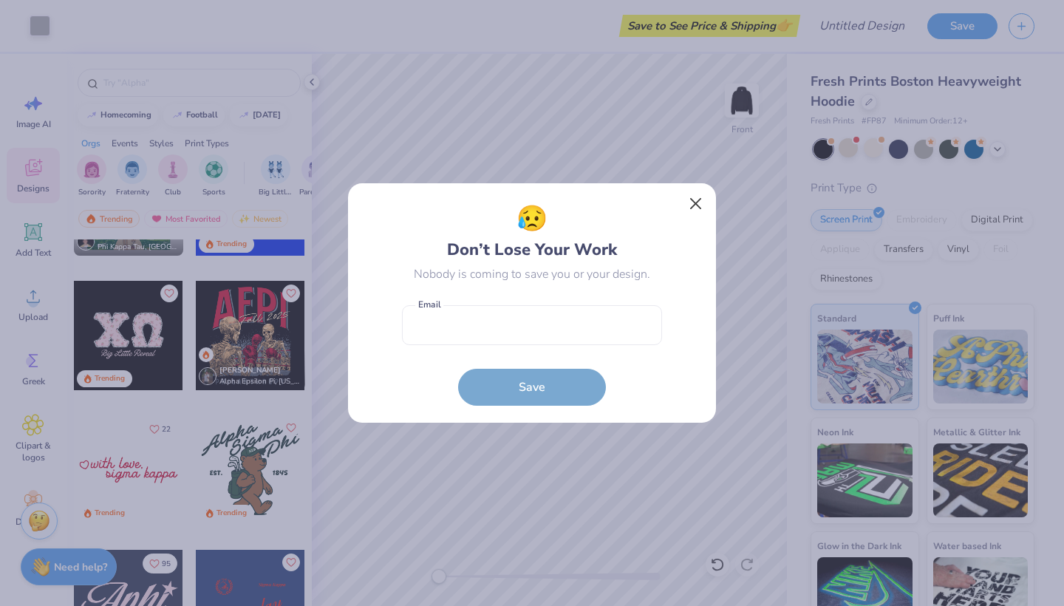
click at [696, 210] on button "Close" at bounding box center [696, 204] width 28 height 28
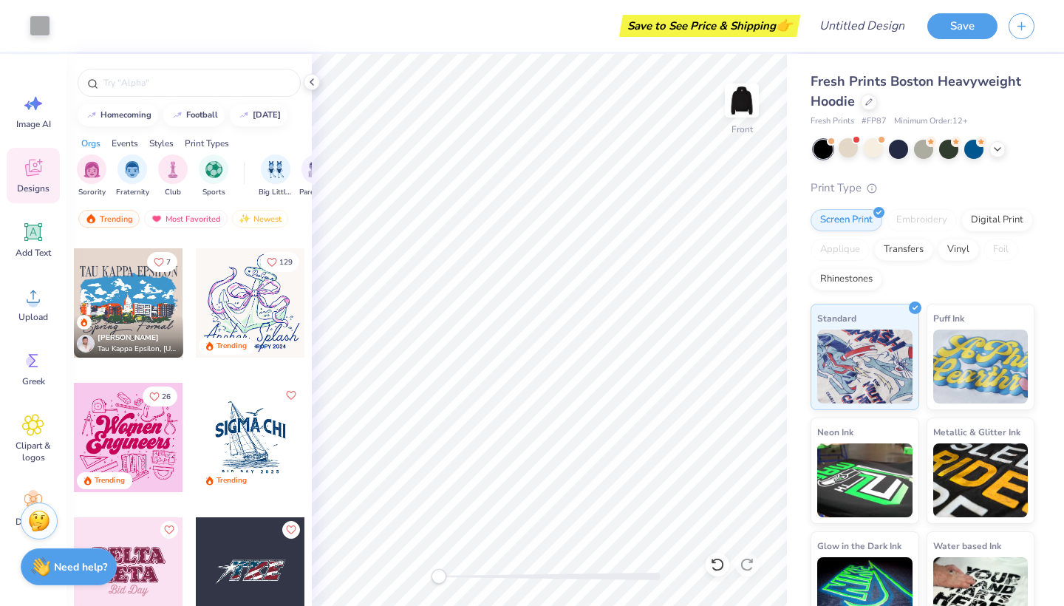
scroll to position [0, 0]
click at [177, 171] on img "filter for Club" at bounding box center [173, 168] width 16 height 17
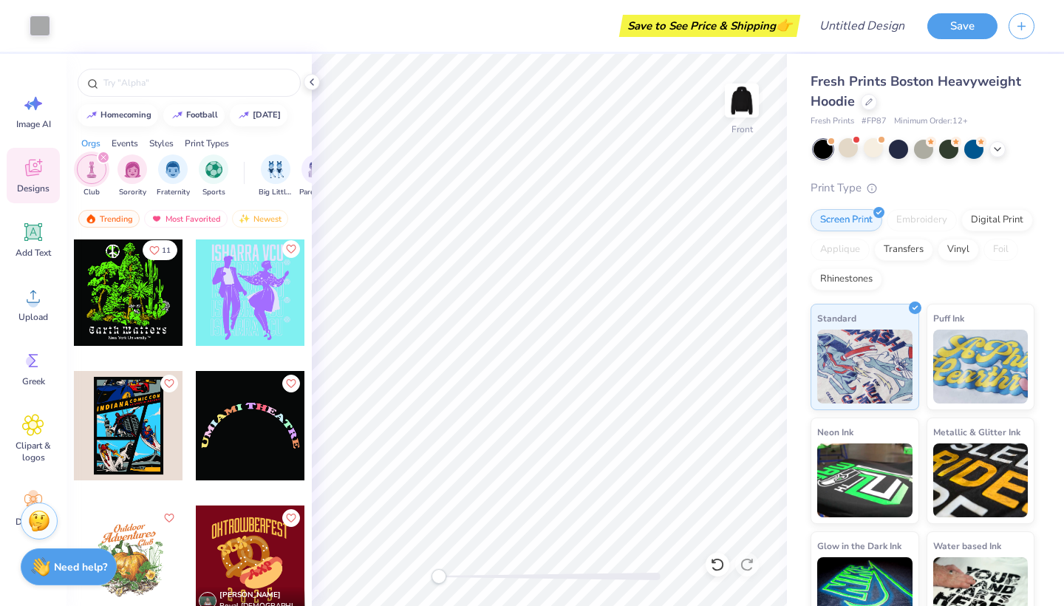
scroll to position [3370, 0]
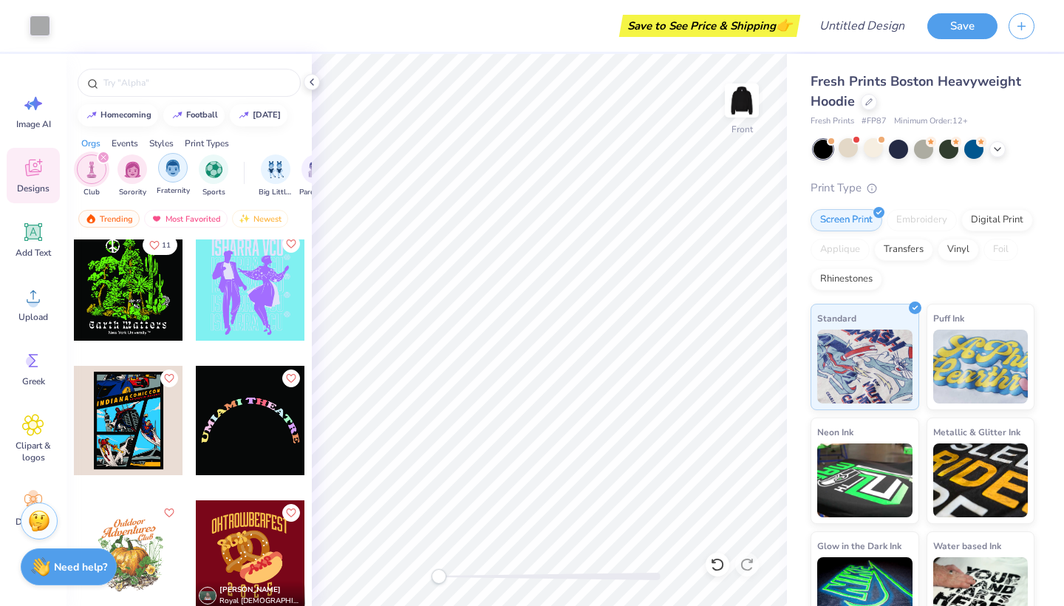
click at [180, 164] on img "filter for Fraternity" at bounding box center [173, 168] width 16 height 17
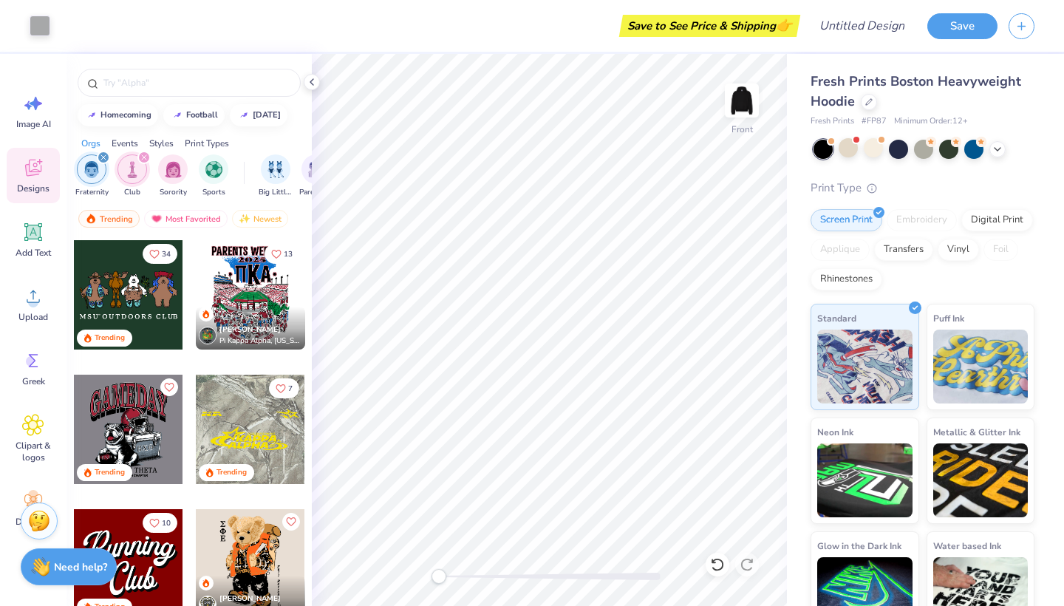
click at [142, 158] on icon "filter for Club" at bounding box center [144, 157] width 6 height 6
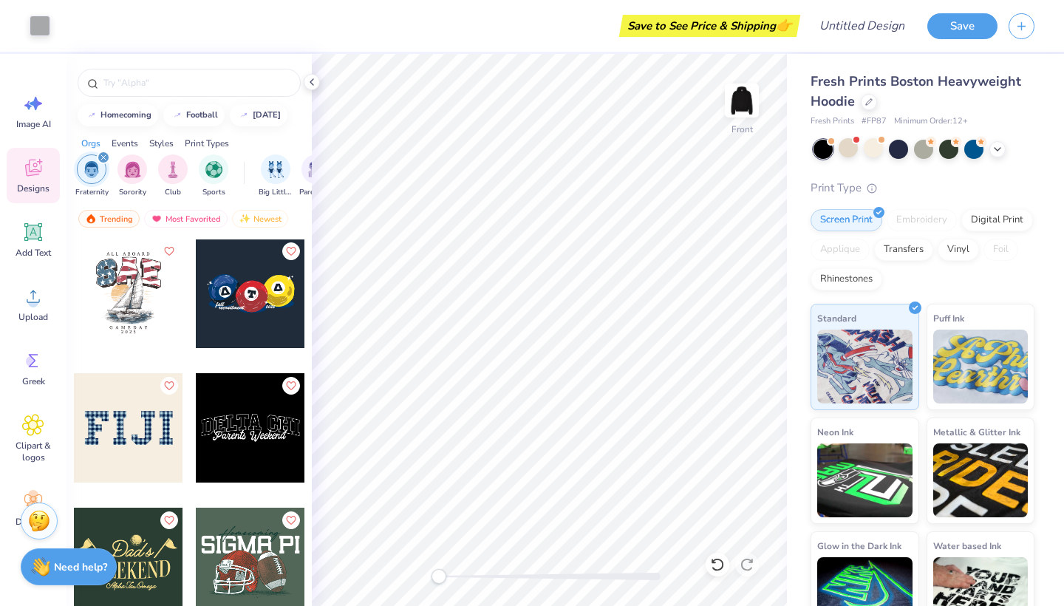
scroll to position [3905, 0]
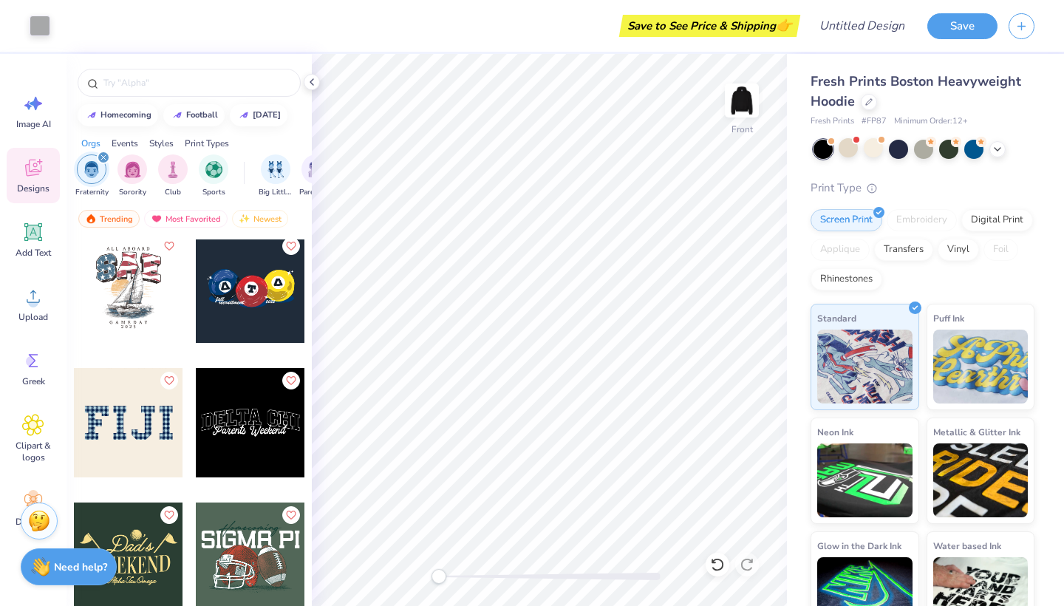
click at [240, 317] on div at bounding box center [250, 287] width 109 height 109
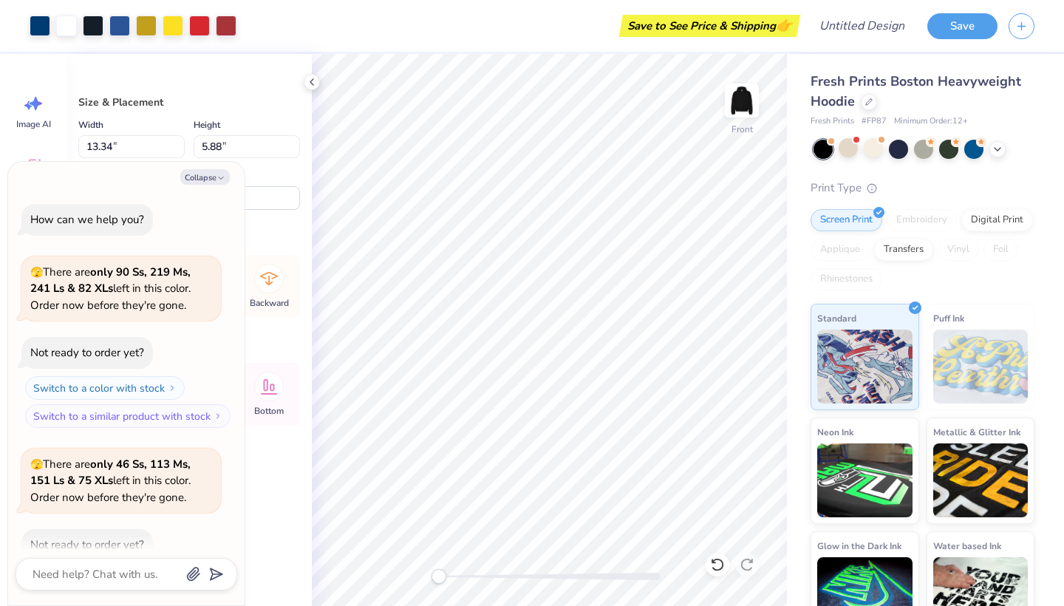
scroll to position [623, 0]
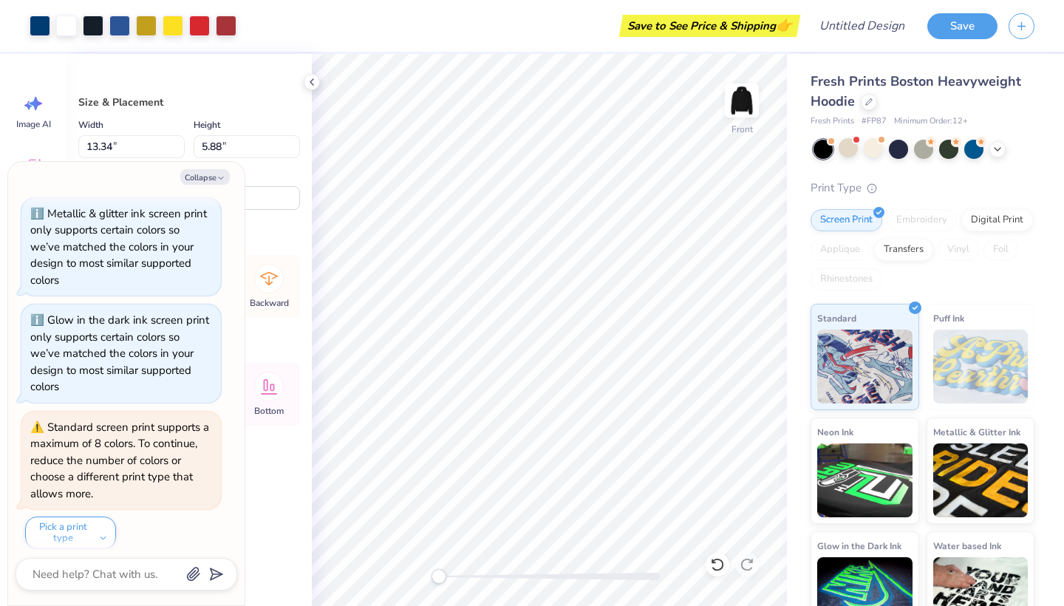
type textarea "x"
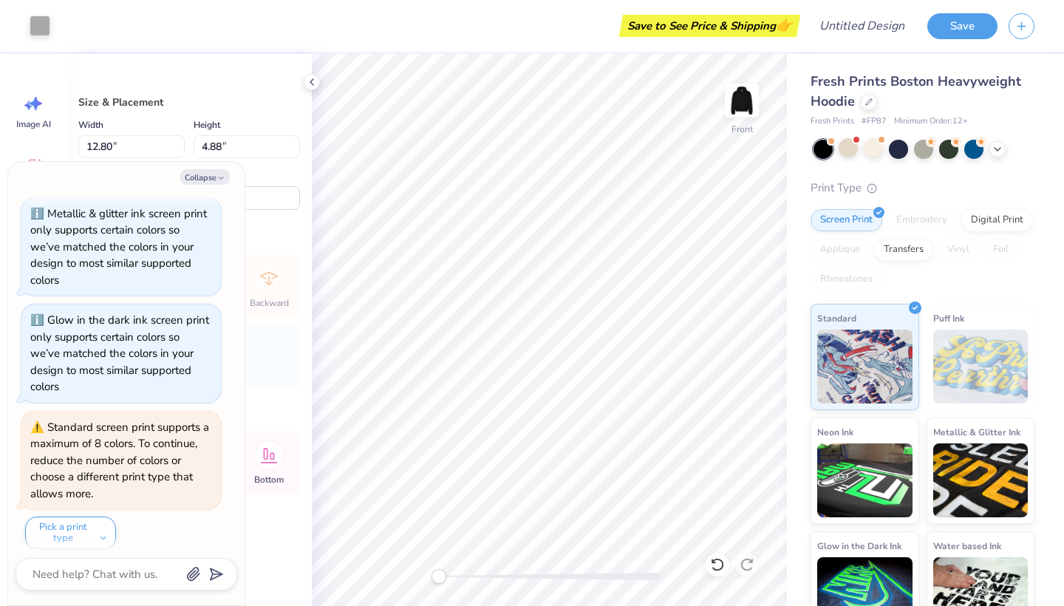
type input "12.80"
type input "4.88"
type input "7.08"
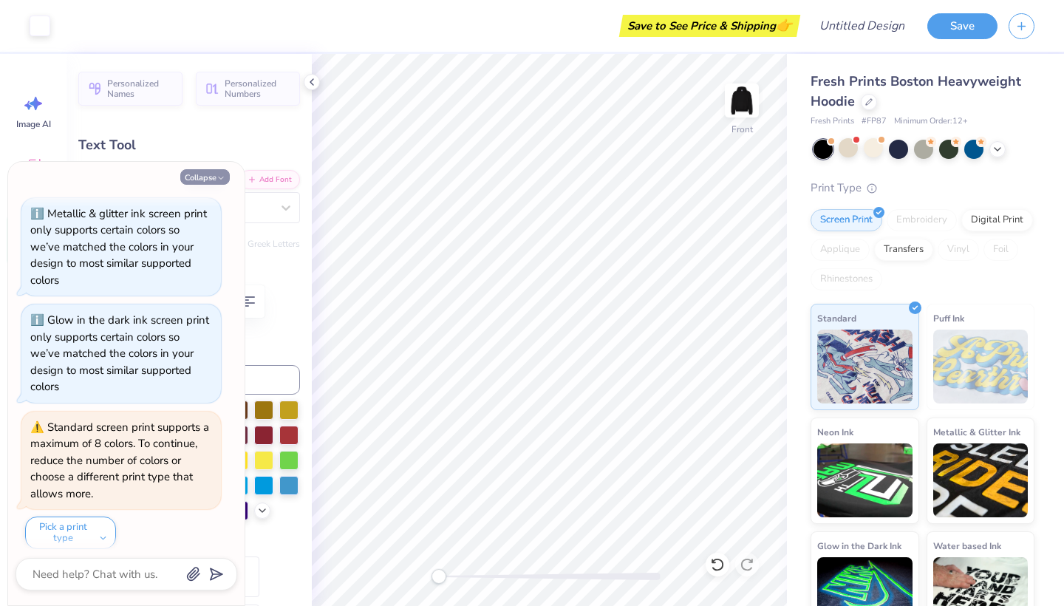
click at [216, 180] on button "Collapse" at bounding box center [204, 177] width 49 height 16
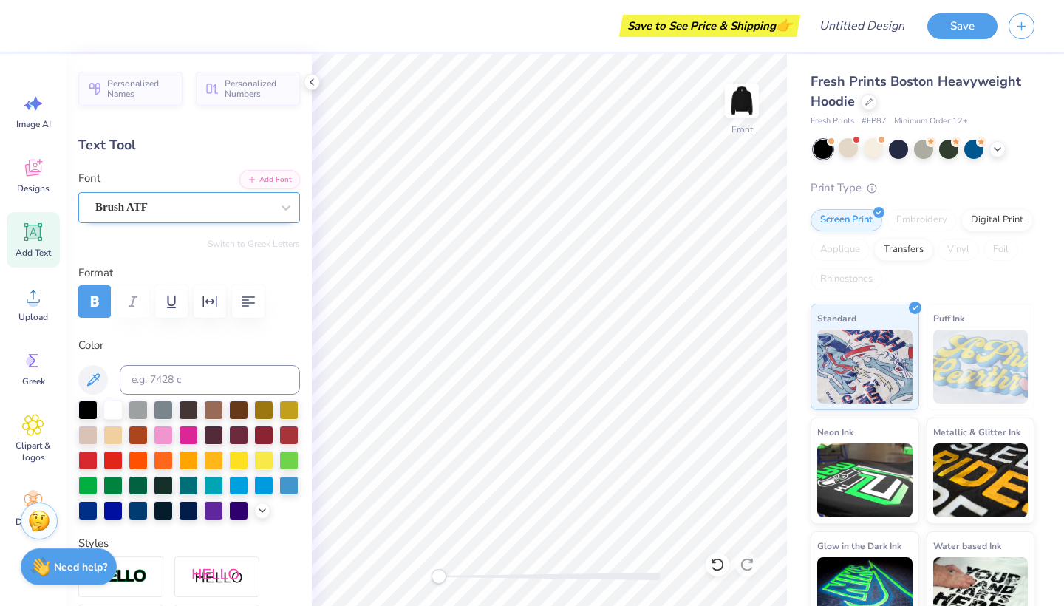
type textarea "x"
type input "0.0"
type input "1.27"
type input "11.24"
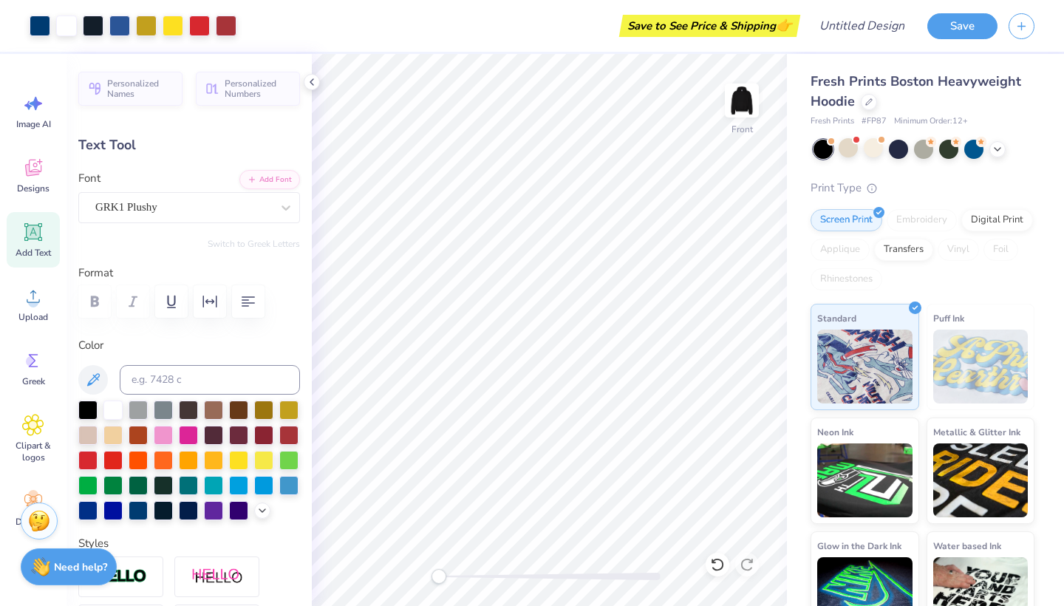
type input "0.0"
type input "1.33"
type input "1.18"
type input "10.29"
type input "0.0"
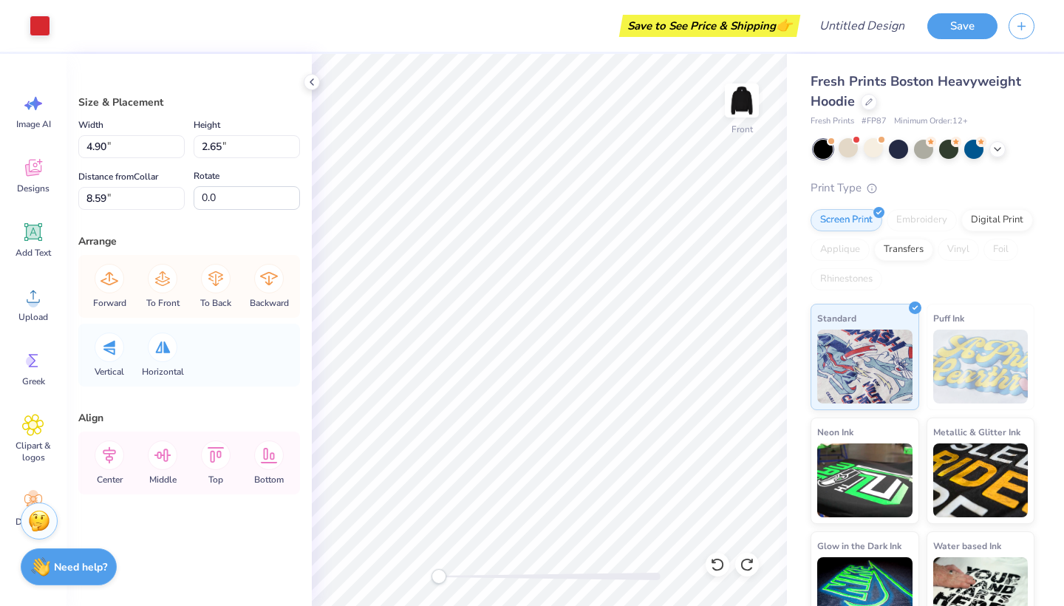
type input "9.85"
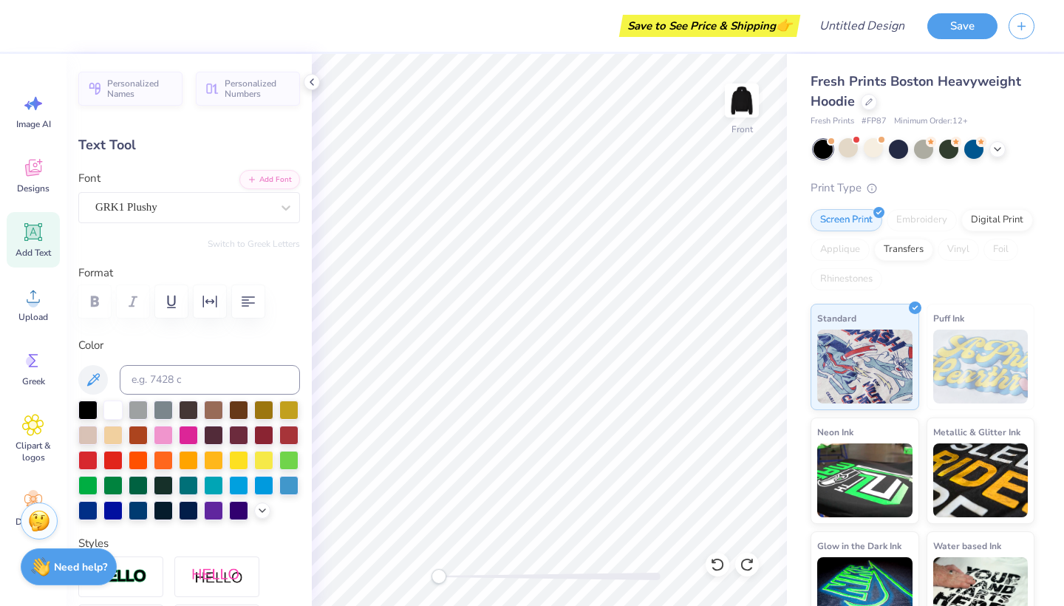
type textarea "3"
type input "1.27"
type input "11.24"
type input "9.5"
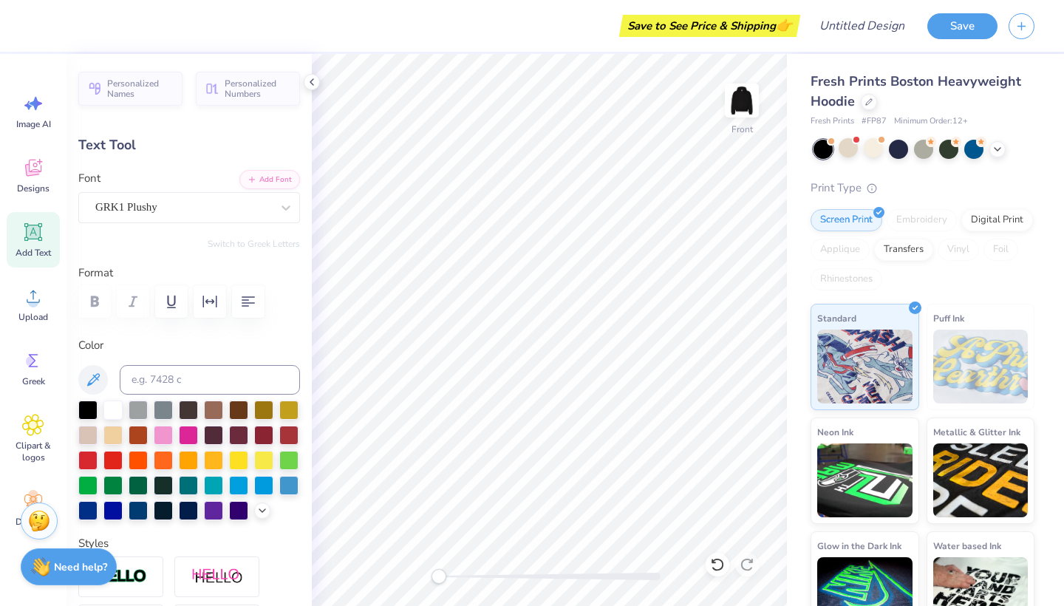
type textarea "6"
type input "1.33"
type input "1.18"
type input "10.29"
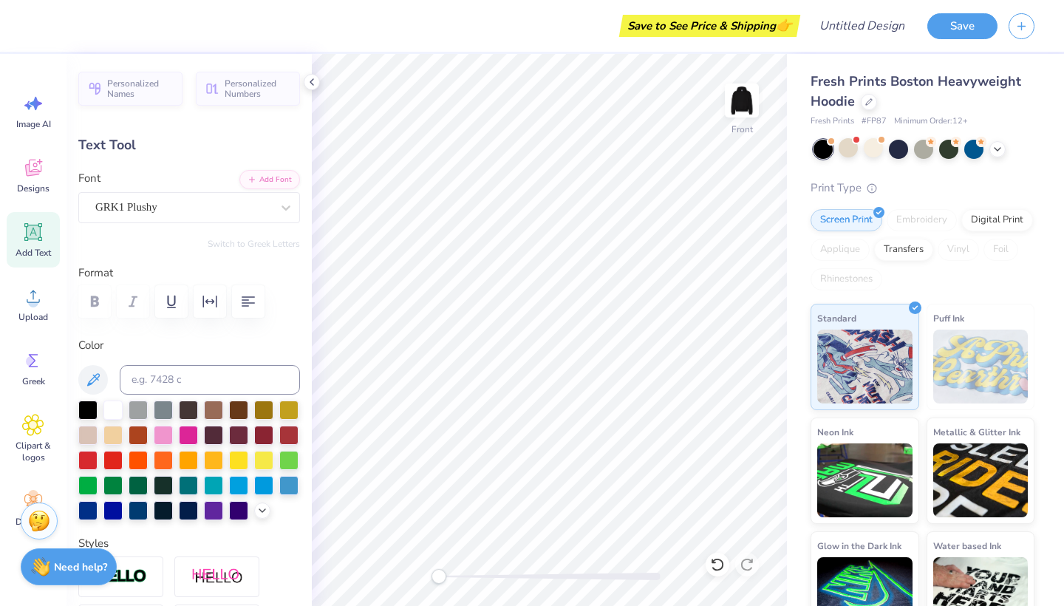
type input "-2.4"
type textarea "0"
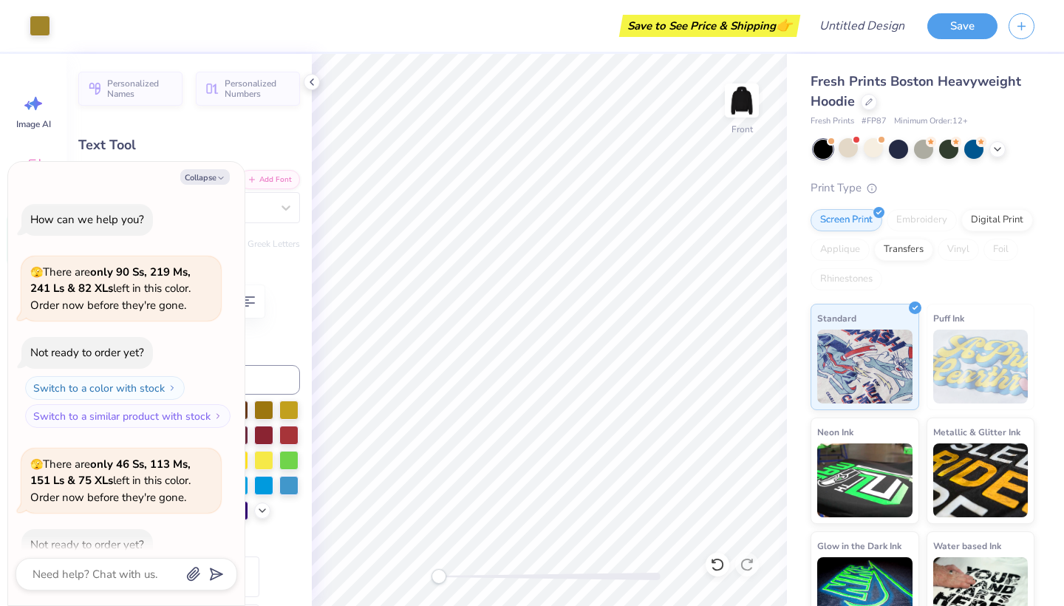
type textarea "x"
type input "0.0"
type textarea "x"
type input "0.98"
type input "1.21"
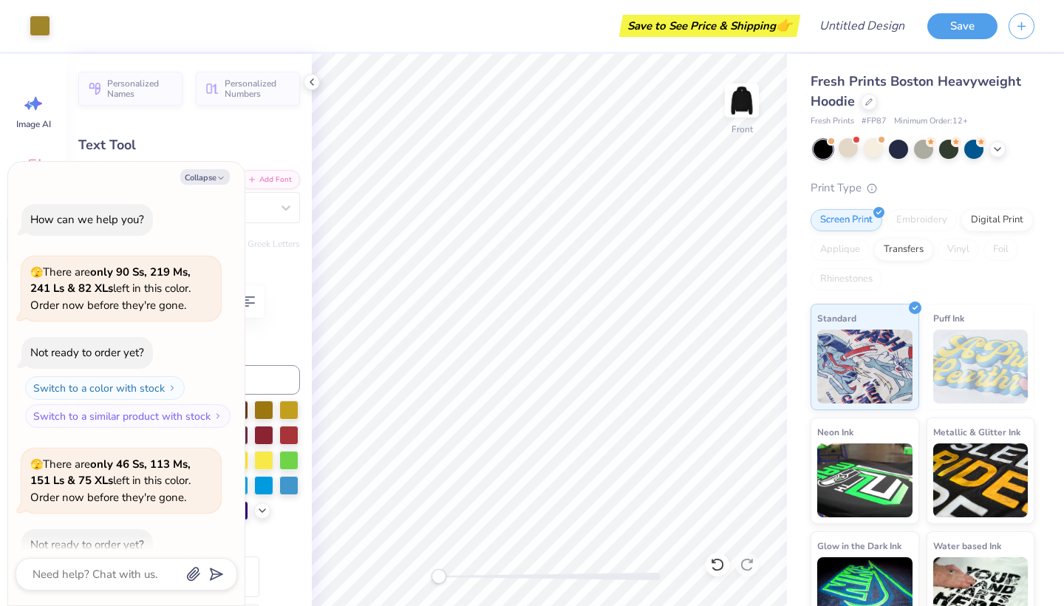
type input "10.27"
type input "-2.4"
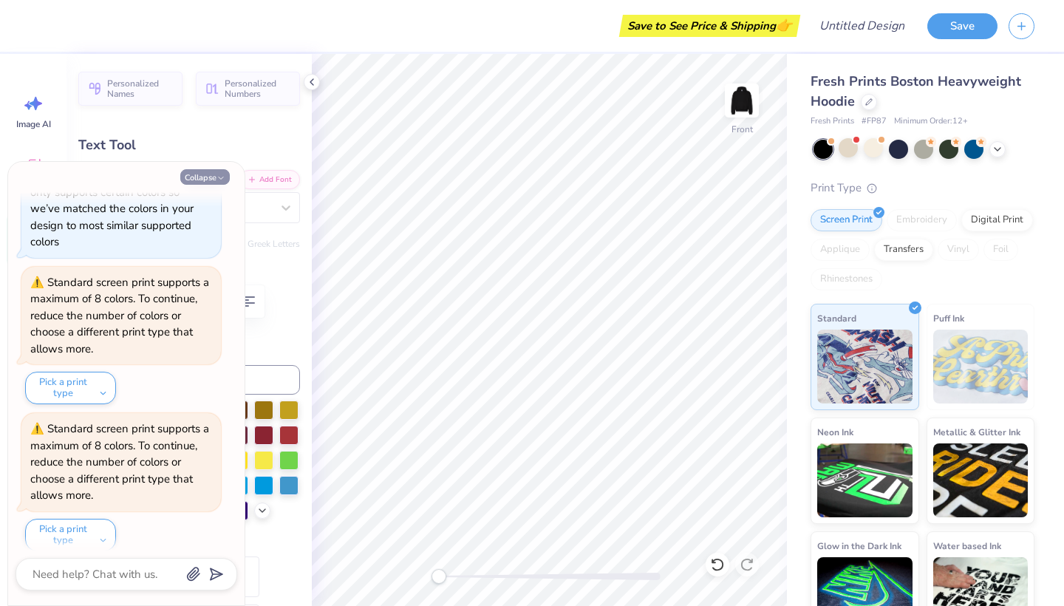
click at [217, 169] on button "Collapse" at bounding box center [204, 177] width 49 height 16
type textarea "x"
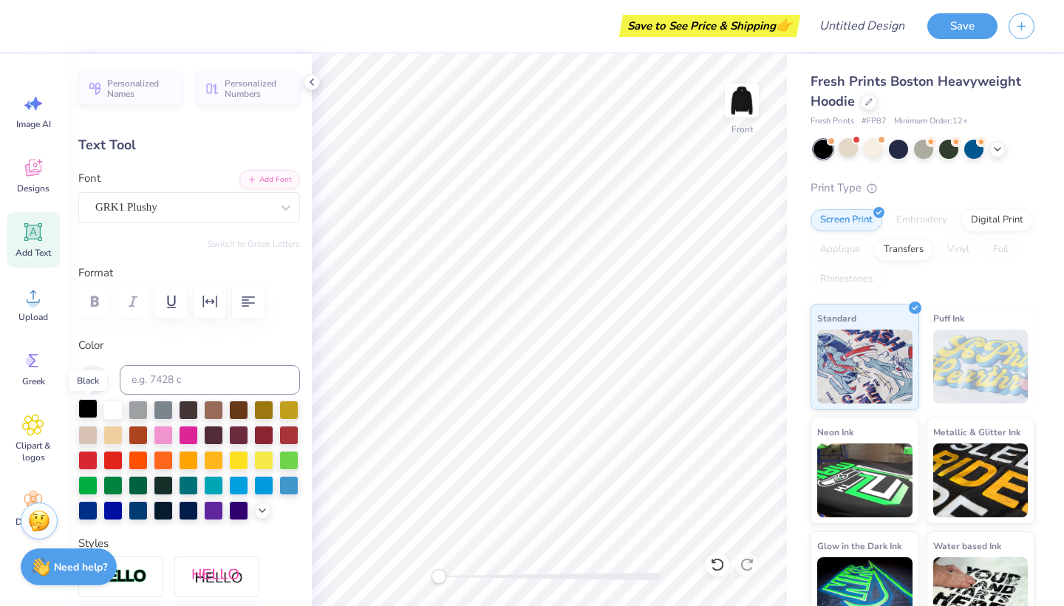
click at [89, 403] on div at bounding box center [87, 408] width 19 height 19
type input "0.0"
type input "1.38"
type input "0.86"
type input "13.12"
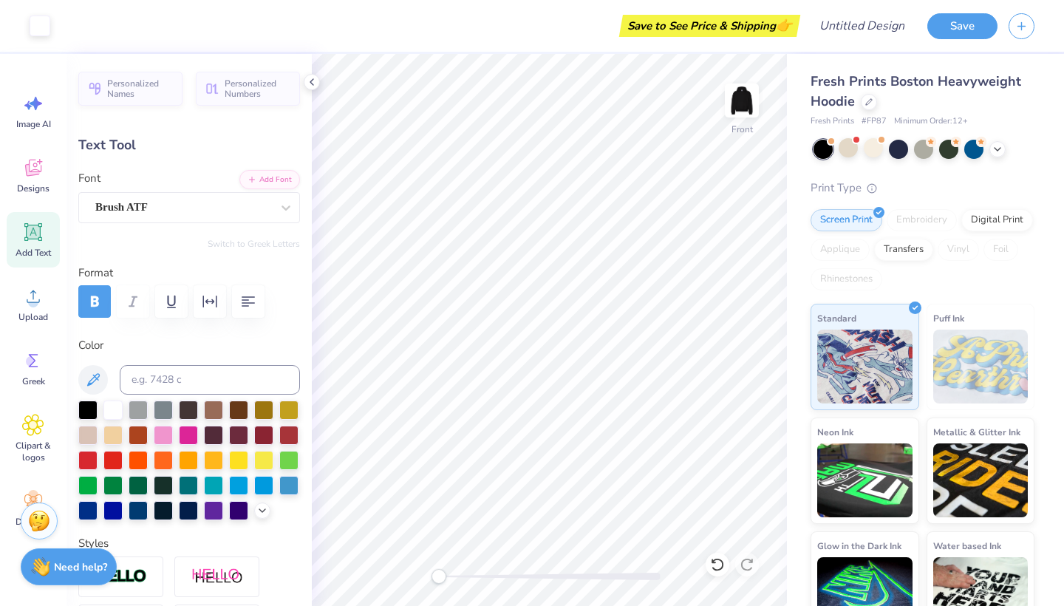
type input "3.93"
type input "0.55"
type input "13.67"
type textarea "3SIXTY"
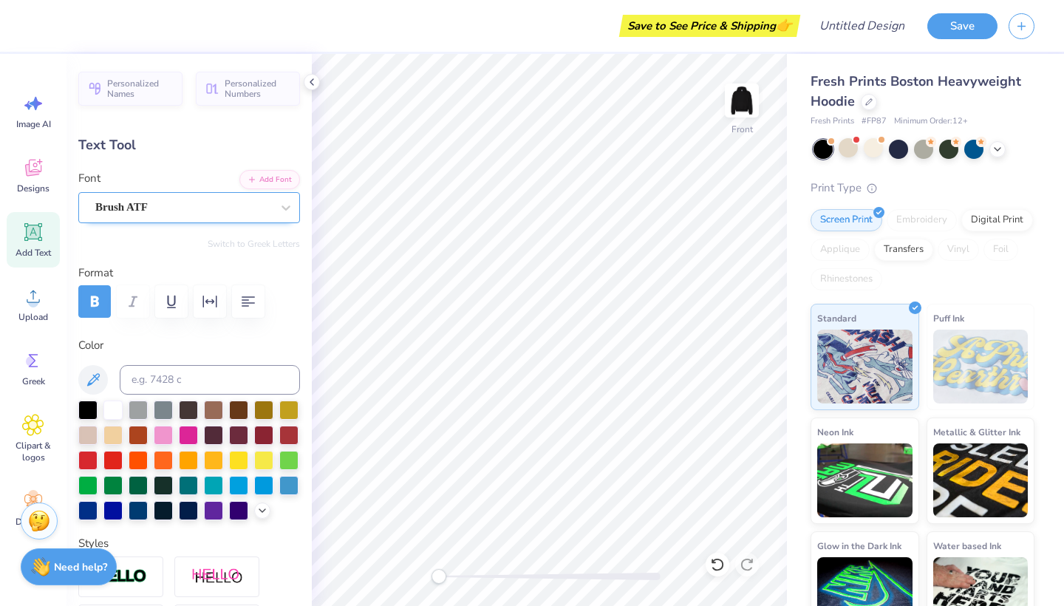
click at [264, 202] on div "Brush ATF" at bounding box center [183, 207] width 179 height 23
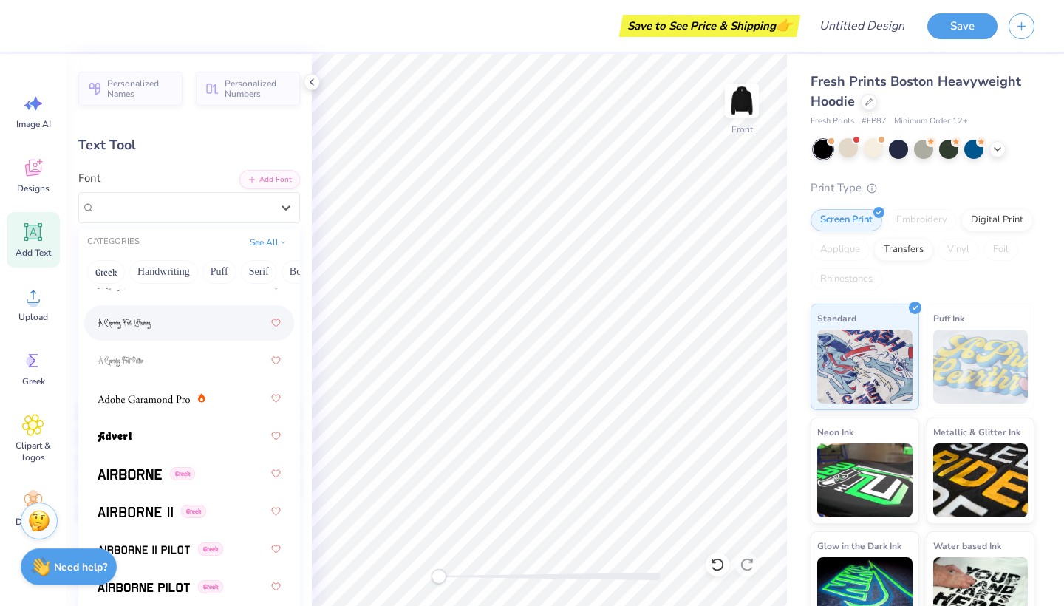
scroll to position [285, 0]
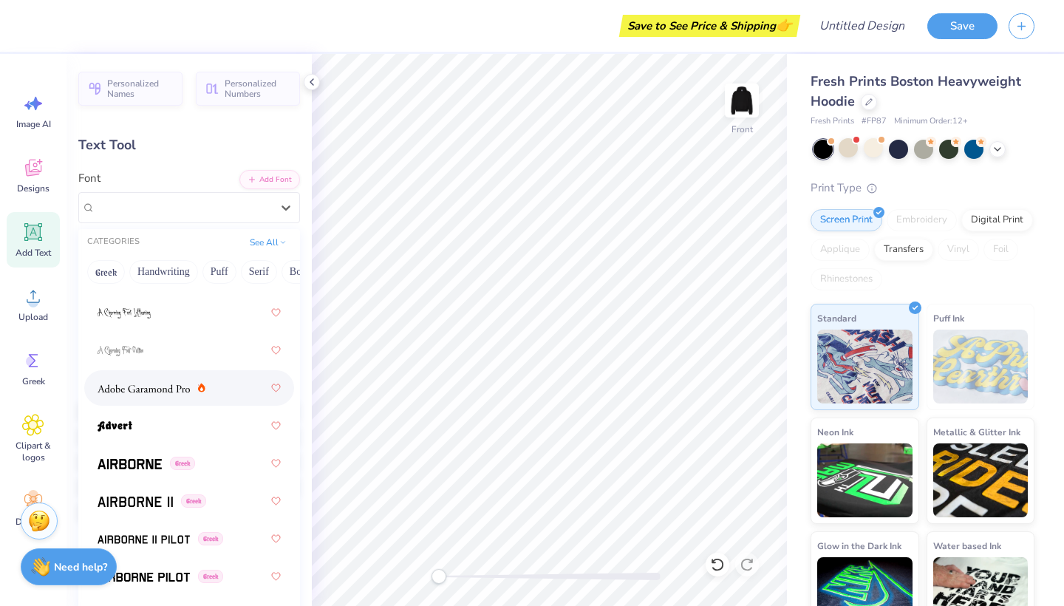
click at [221, 391] on div at bounding box center [189, 388] width 183 height 27
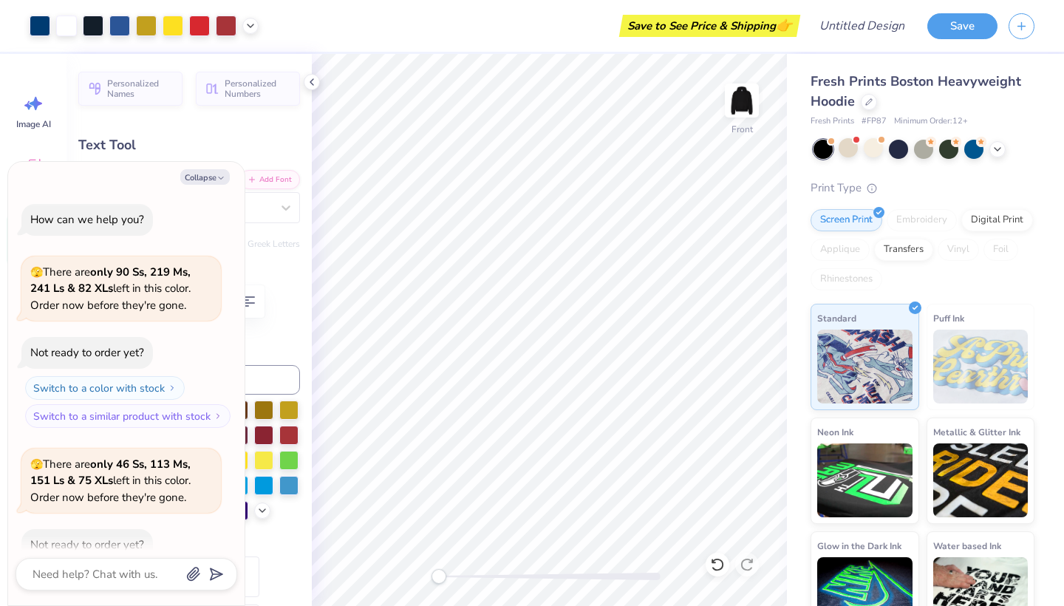
scroll to position [912, 0]
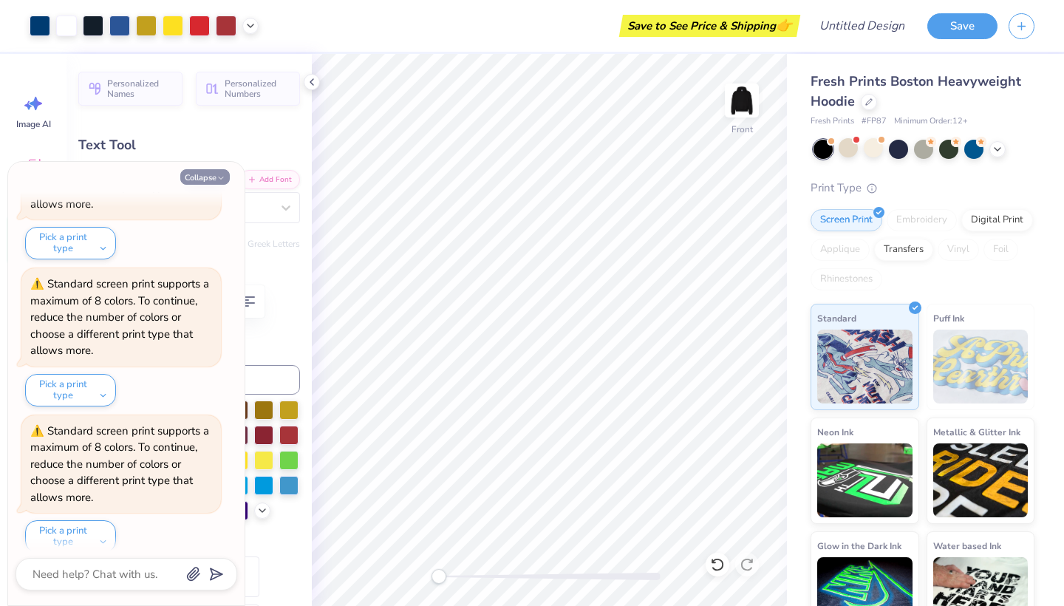
click at [199, 174] on button "Collapse" at bounding box center [204, 177] width 49 height 16
type textarea "x"
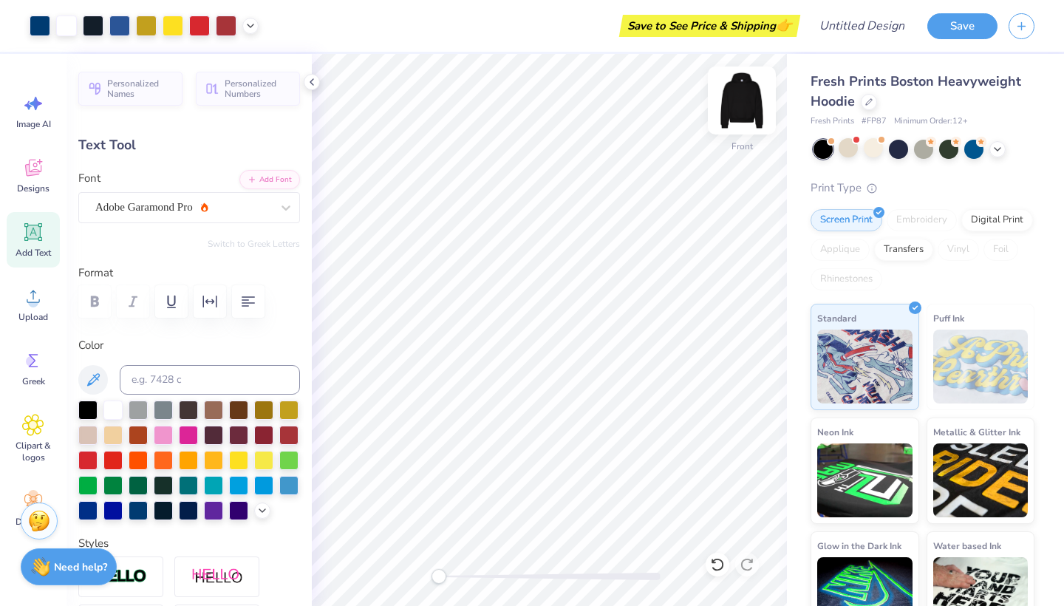
click at [745, 100] on img at bounding box center [741, 100] width 59 height 59
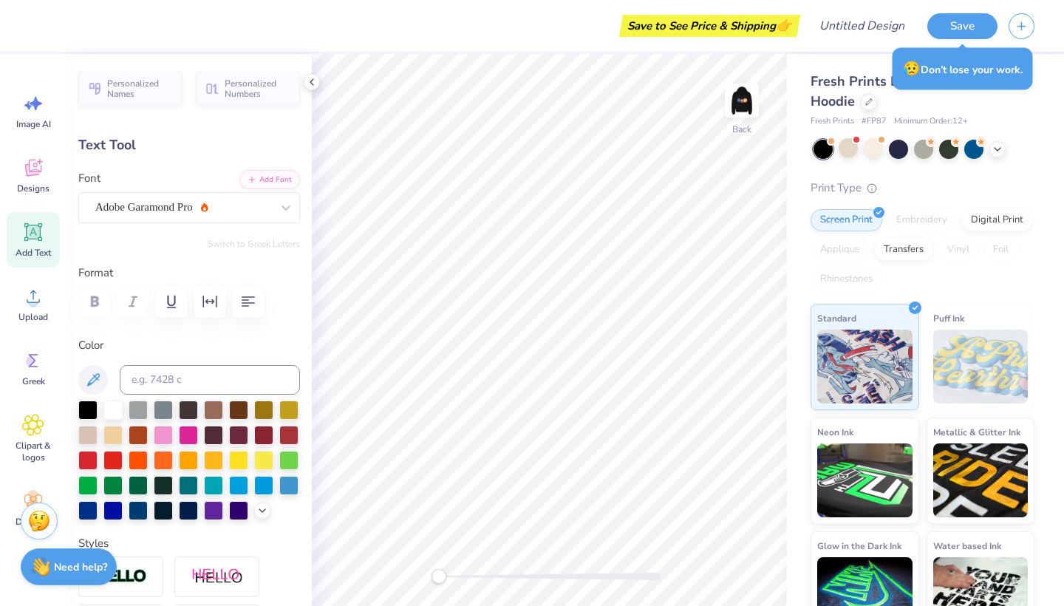
click at [33, 231] on icon at bounding box center [34, 232] width 14 height 14
type input "7.05"
type input "2.04"
type input "5.73"
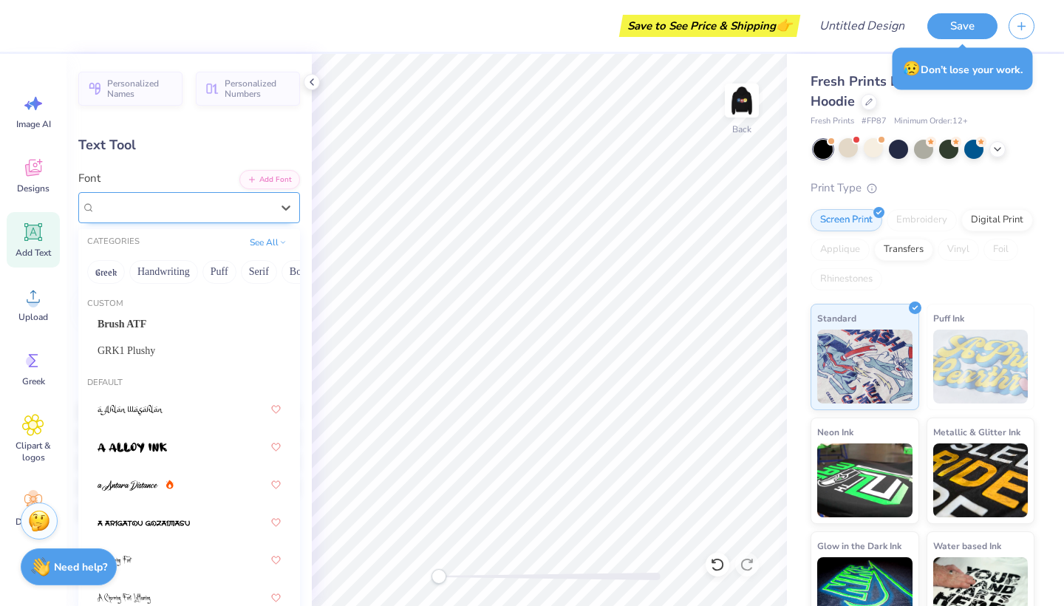
click at [234, 206] on div "Super Dream" at bounding box center [183, 207] width 179 height 23
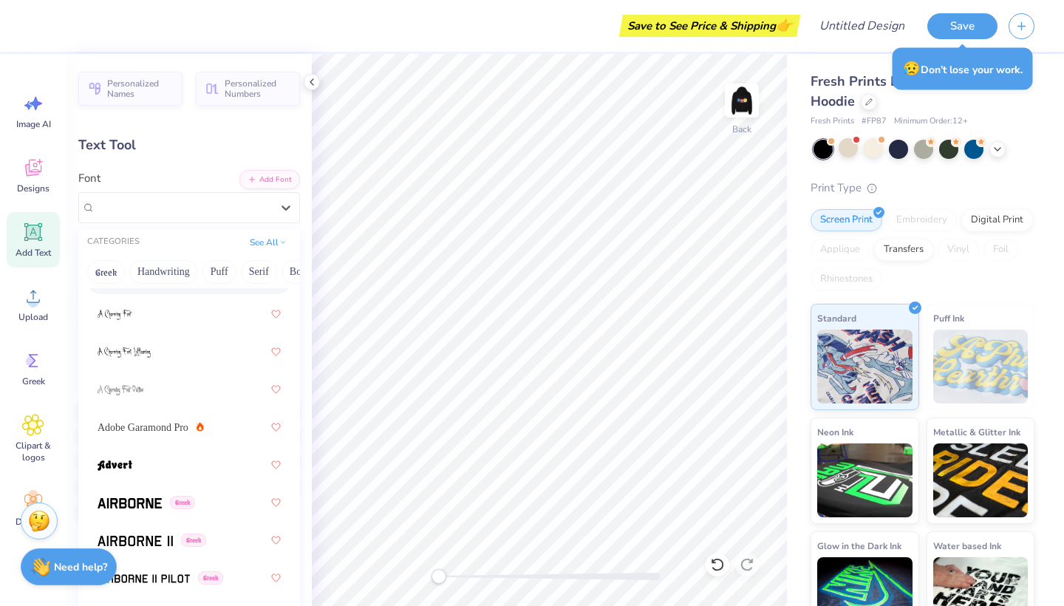
scroll to position [247, 0]
click at [174, 424] on span "Adobe Garamond Pro" at bounding box center [143, 427] width 91 height 16
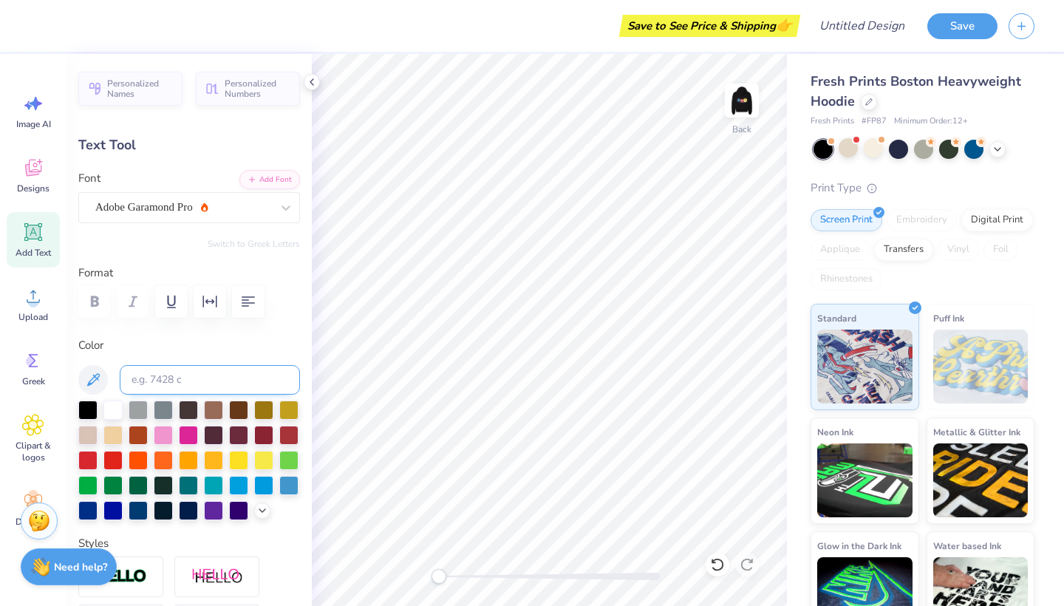
type textarea "3SIXTY"
click at [735, 107] on img at bounding box center [741, 100] width 59 height 59
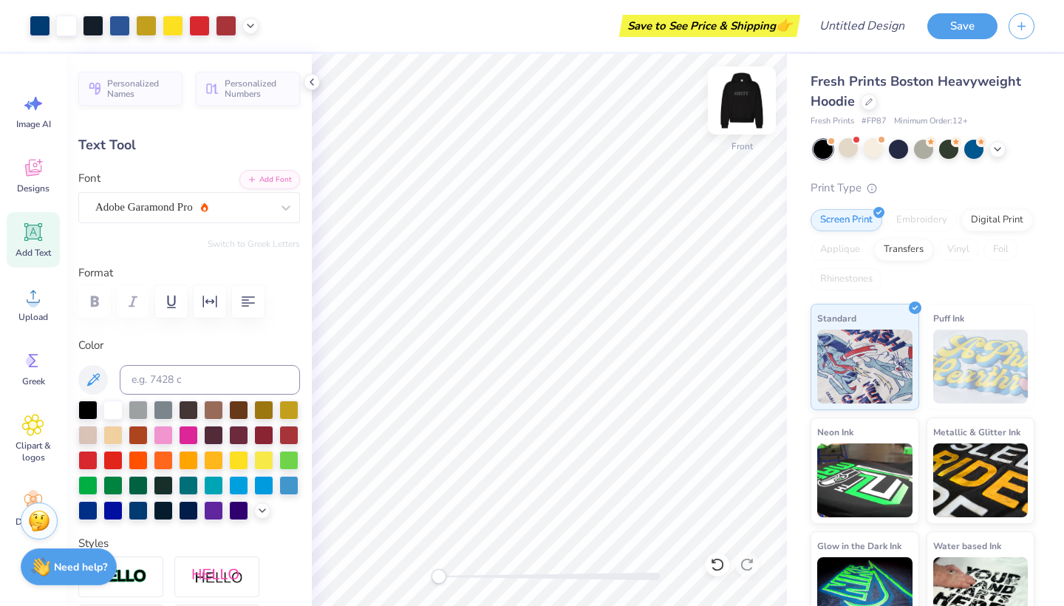
click at [735, 107] on img at bounding box center [741, 100] width 59 height 59
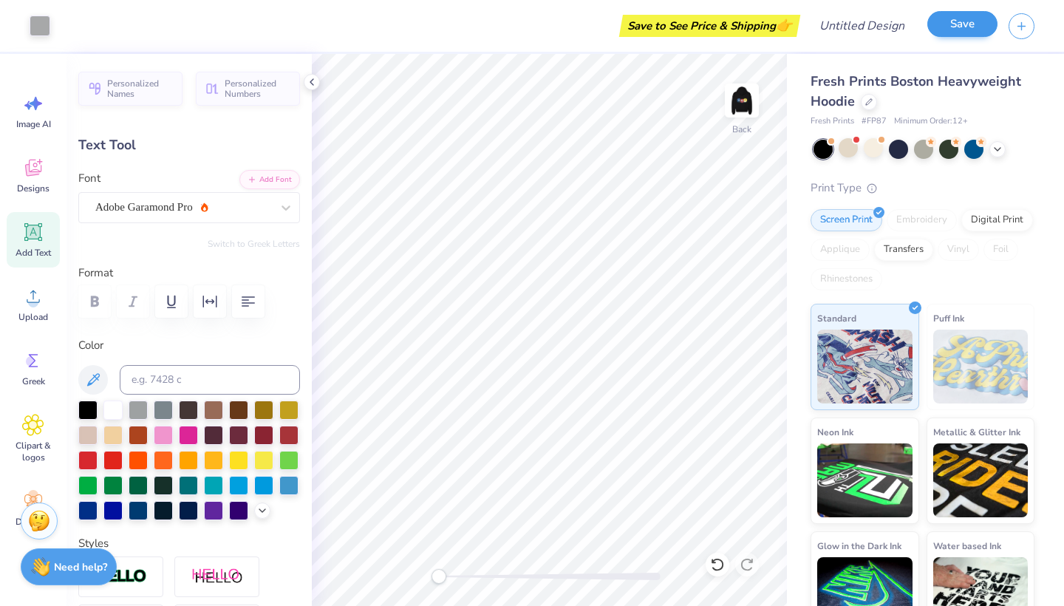
click at [963, 24] on button "Save" at bounding box center [962, 24] width 70 height 26
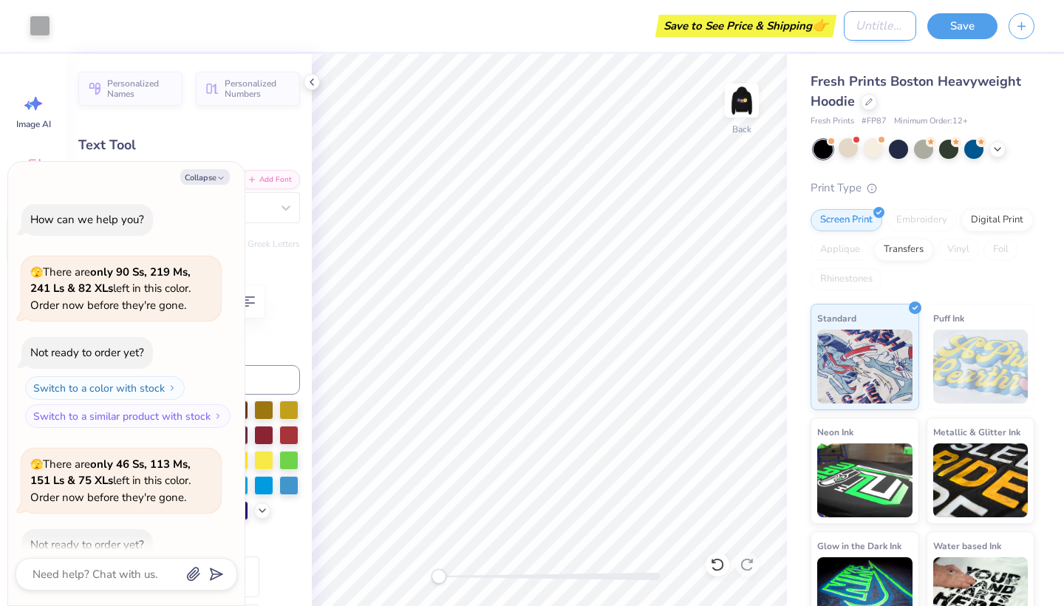
click at [892, 29] on input "Design Title" at bounding box center [880, 26] width 72 height 30
type textarea "x"
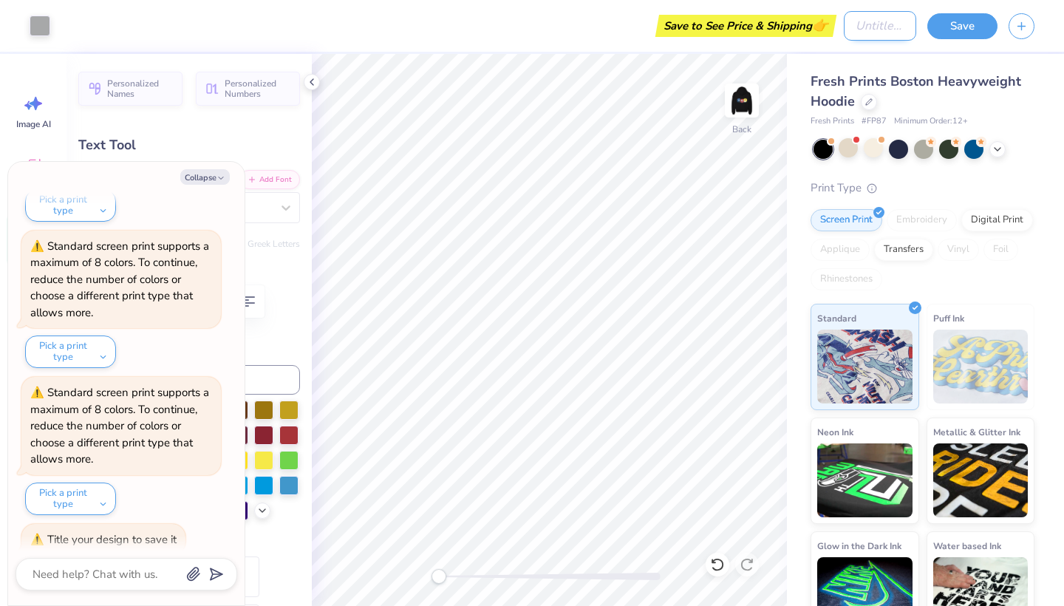
type input "H"
type textarea "x"
type input "Ho"
type textarea "x"
type input "Hood"
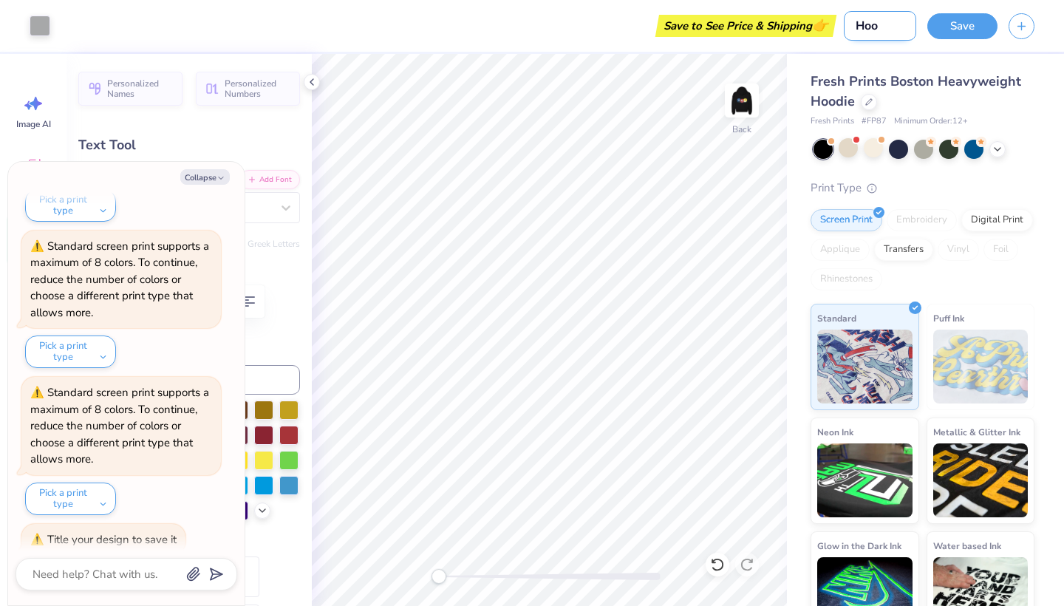
type textarea "x"
type input "Hoodie"
type textarea "x"
type input "Hoodie"
click at [982, 24] on button "Save" at bounding box center [962, 24] width 70 height 26
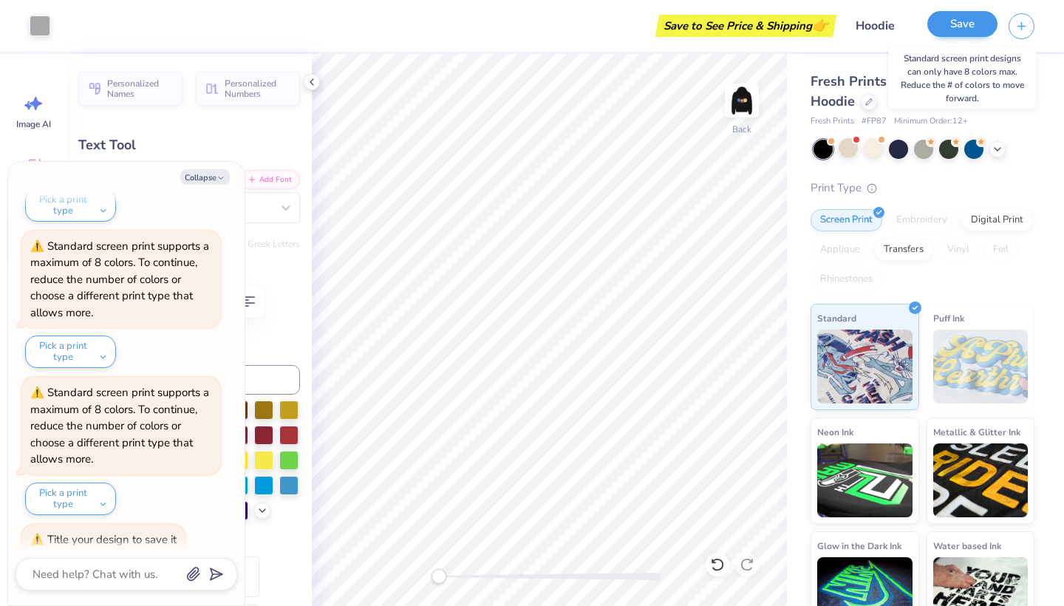
scroll to position [1242, 0]
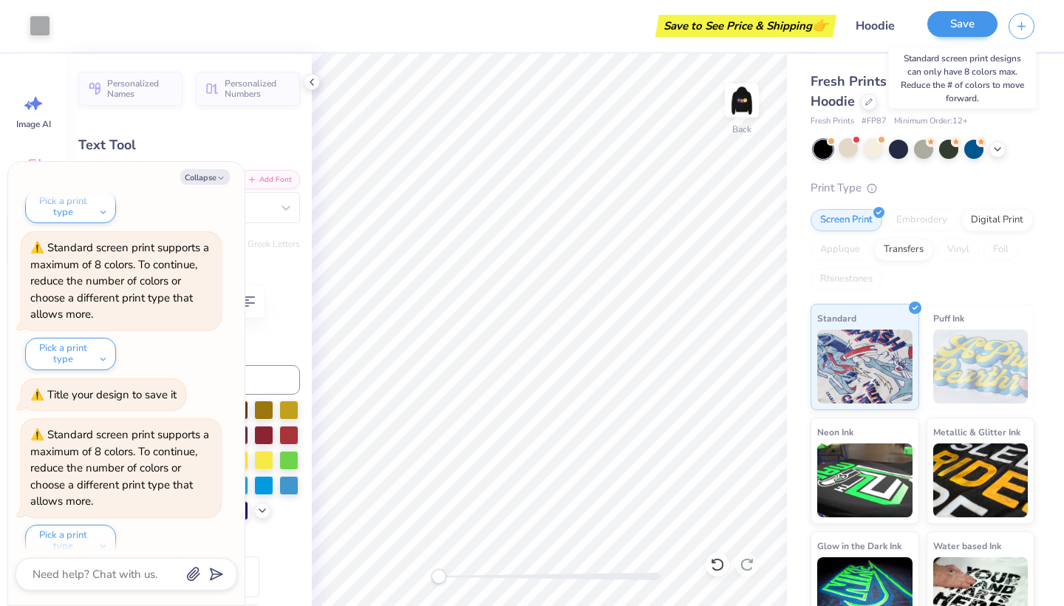
click at [950, 33] on button "Save" at bounding box center [962, 24] width 70 height 26
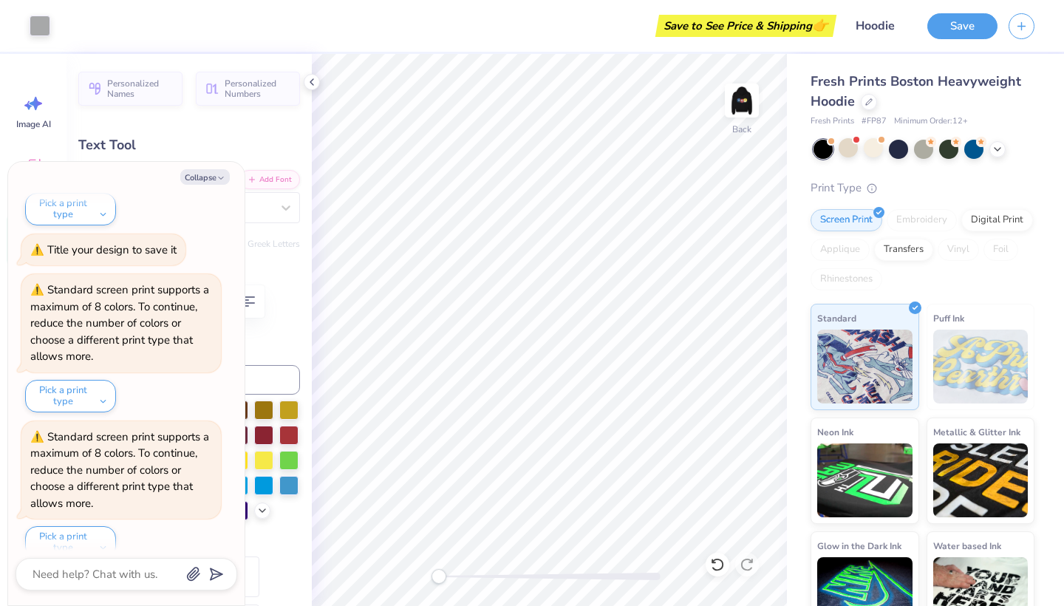
type textarea "x"
type input "9.36"
type input "2.18"
type input "5.66"
click at [221, 177] on icon "button" at bounding box center [220, 178] width 9 height 9
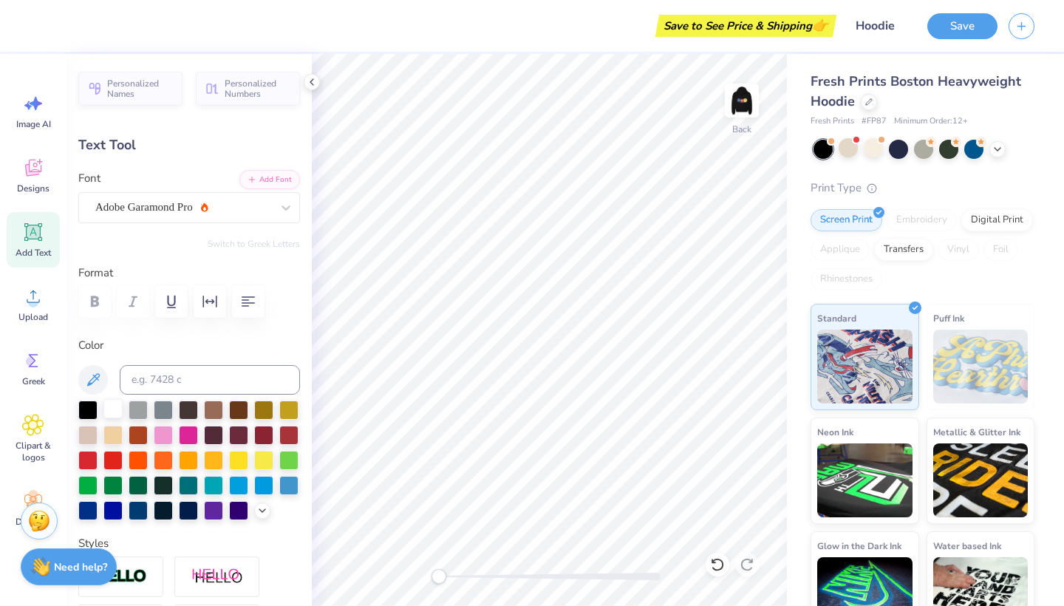
click at [112, 404] on div at bounding box center [112, 408] width 19 height 19
click at [740, 114] on img at bounding box center [741, 100] width 59 height 59
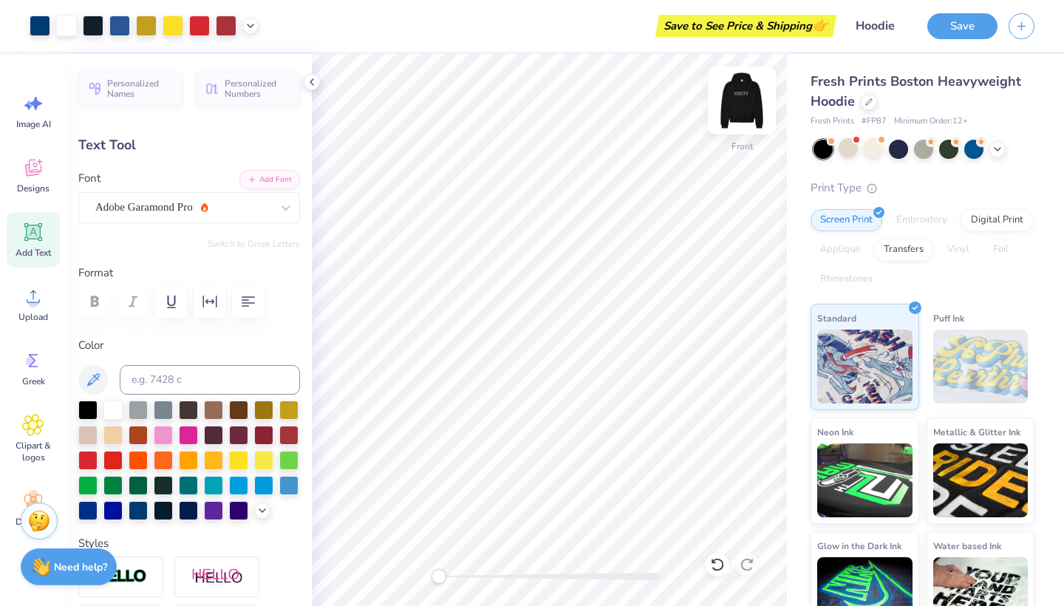
click at [741, 115] on img at bounding box center [741, 100] width 59 height 59
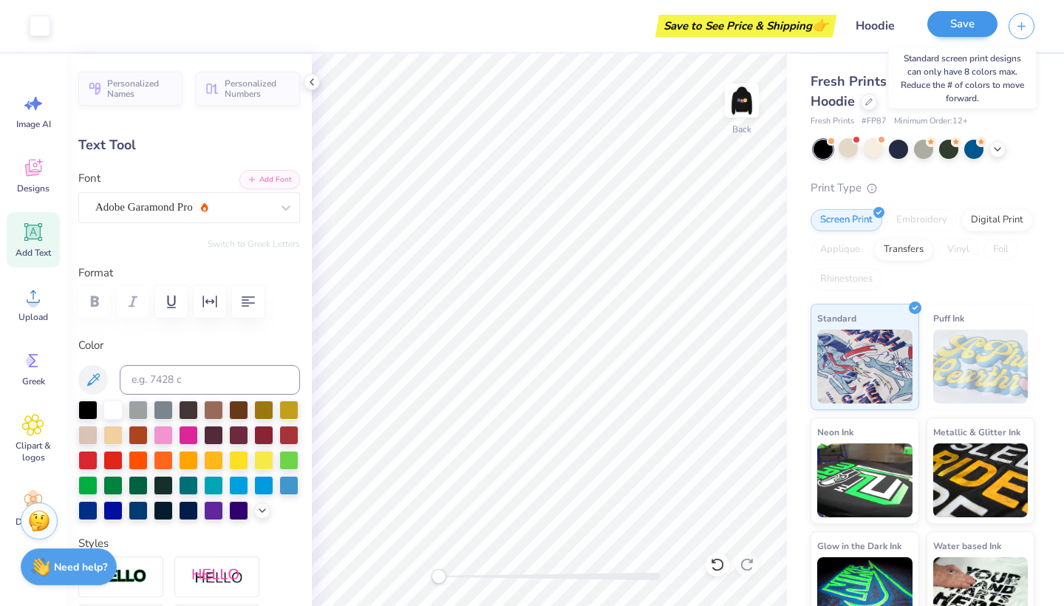
click at [955, 32] on button "Save" at bounding box center [962, 24] width 70 height 26
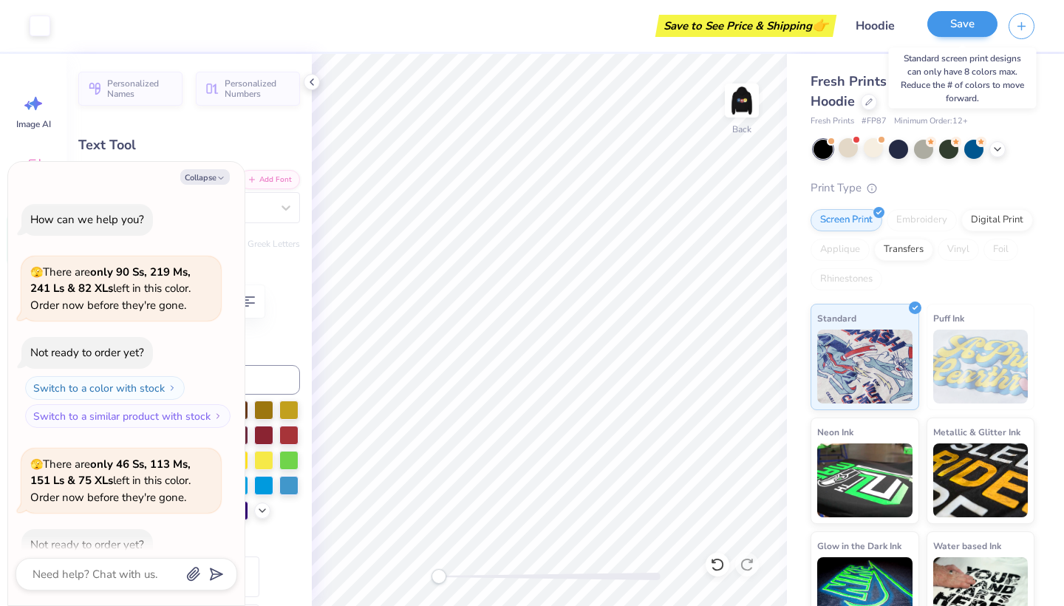
scroll to position [1531, 0]
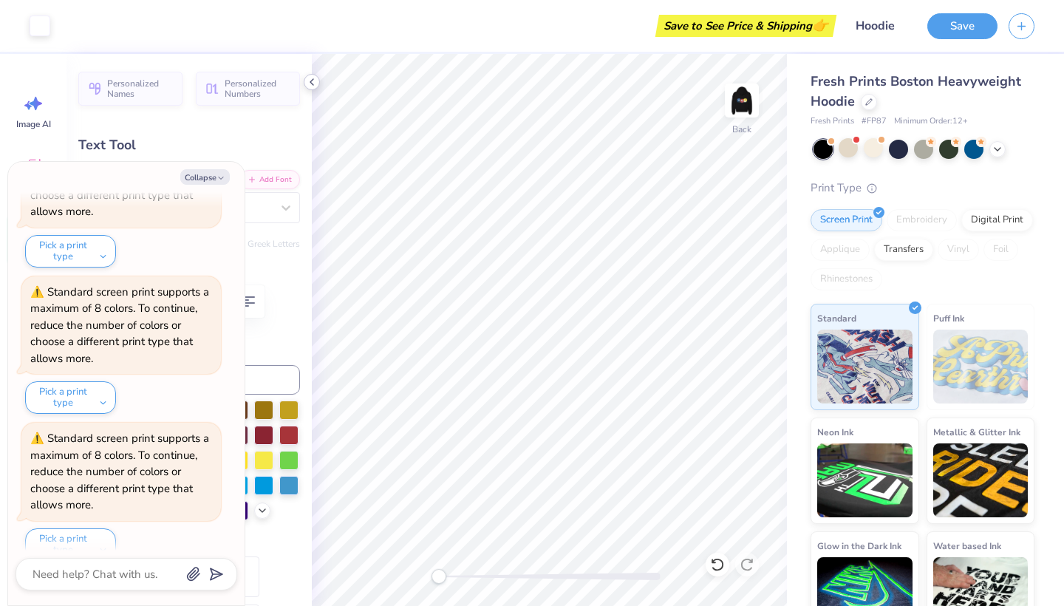
click at [317, 86] on icon at bounding box center [312, 82] width 12 height 12
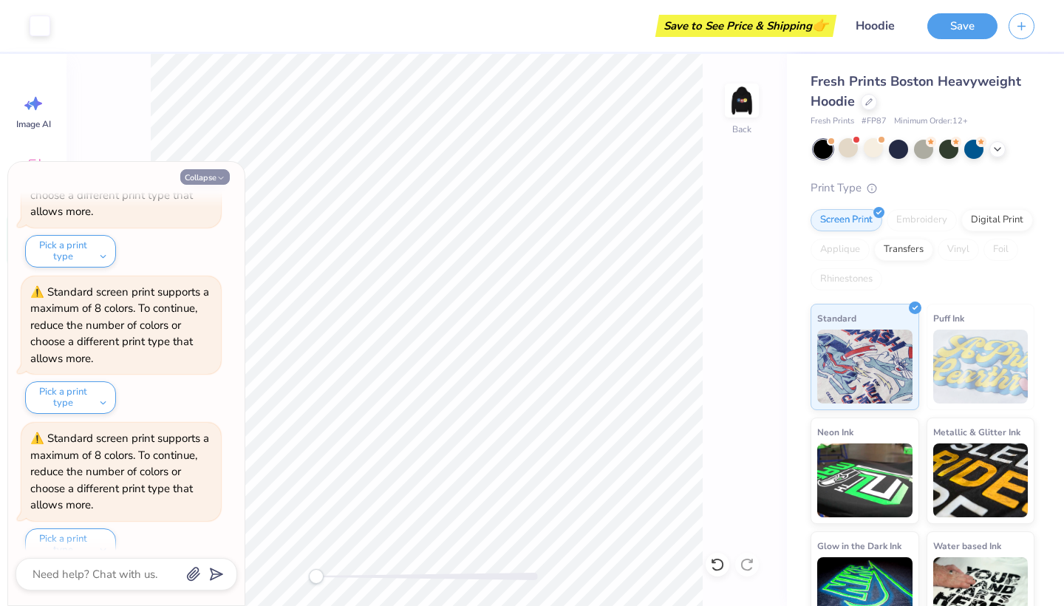
click at [222, 180] on icon "button" at bounding box center [220, 178] width 9 height 9
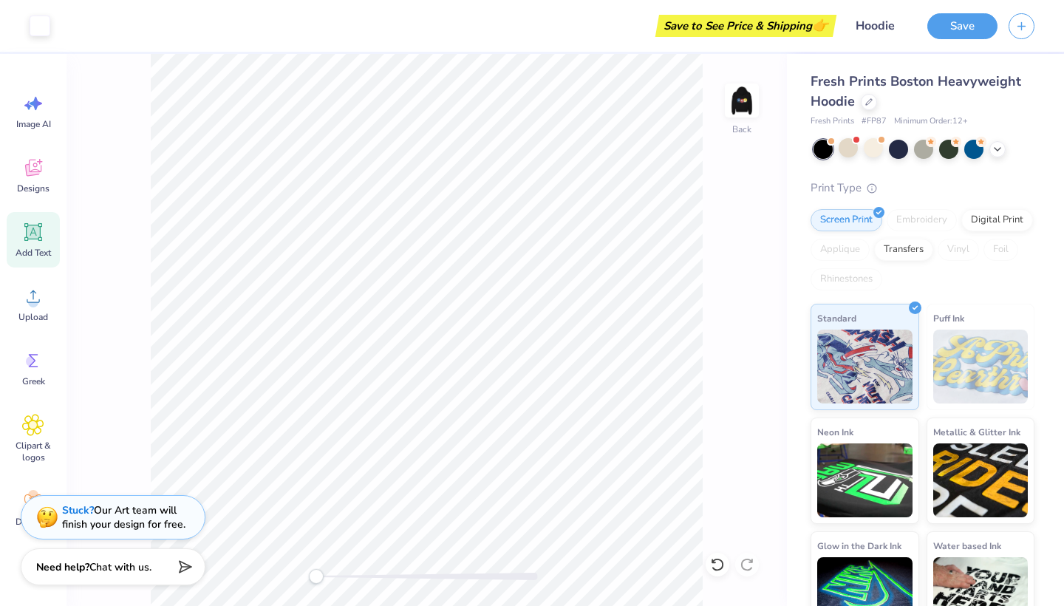
type textarea "x"
click at [746, 101] on img at bounding box center [741, 100] width 59 height 59
type input "2.88"
type input "0.67"
type input "13.61"
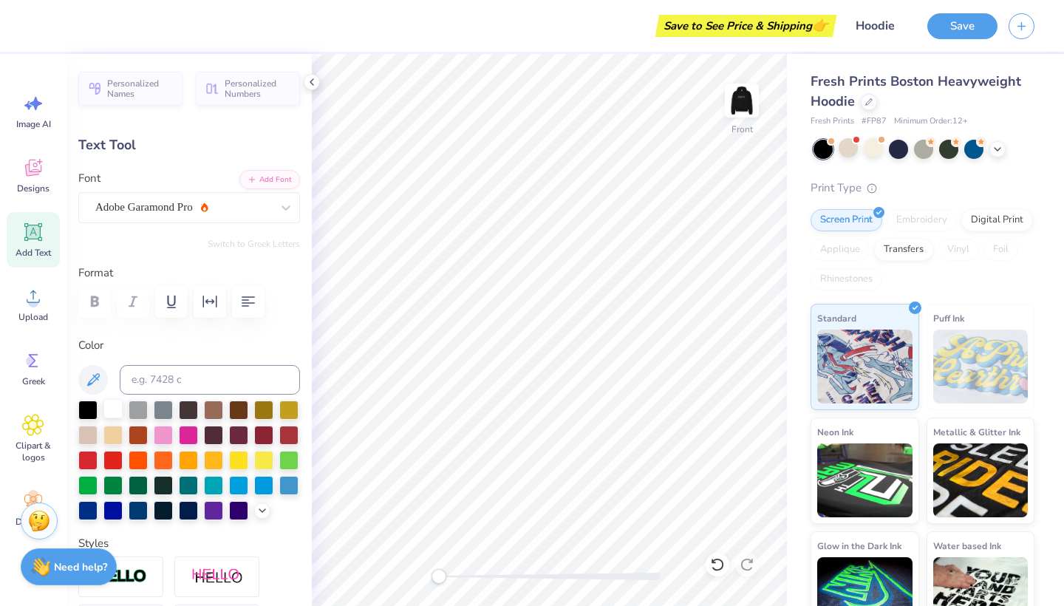
click at [114, 411] on div at bounding box center [112, 408] width 19 height 19
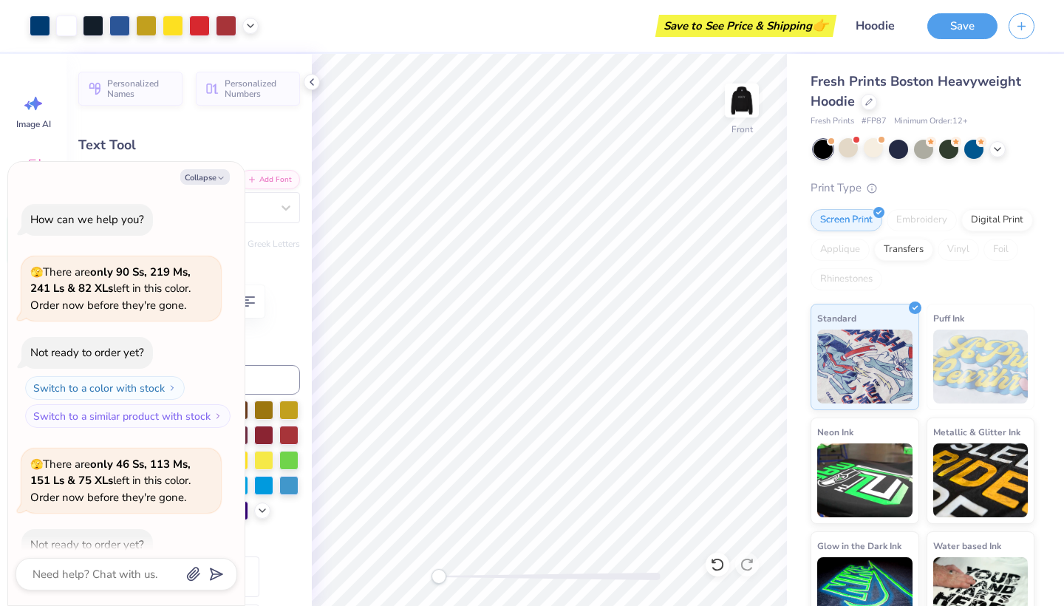
scroll to position [1676, 0]
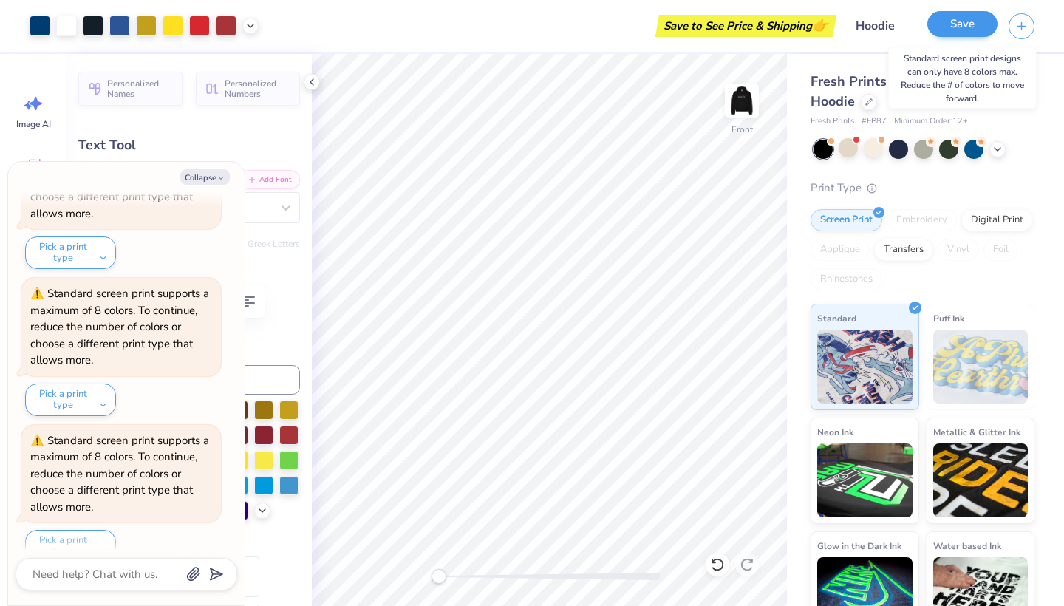
click at [974, 16] on button "Save" at bounding box center [962, 24] width 70 height 26
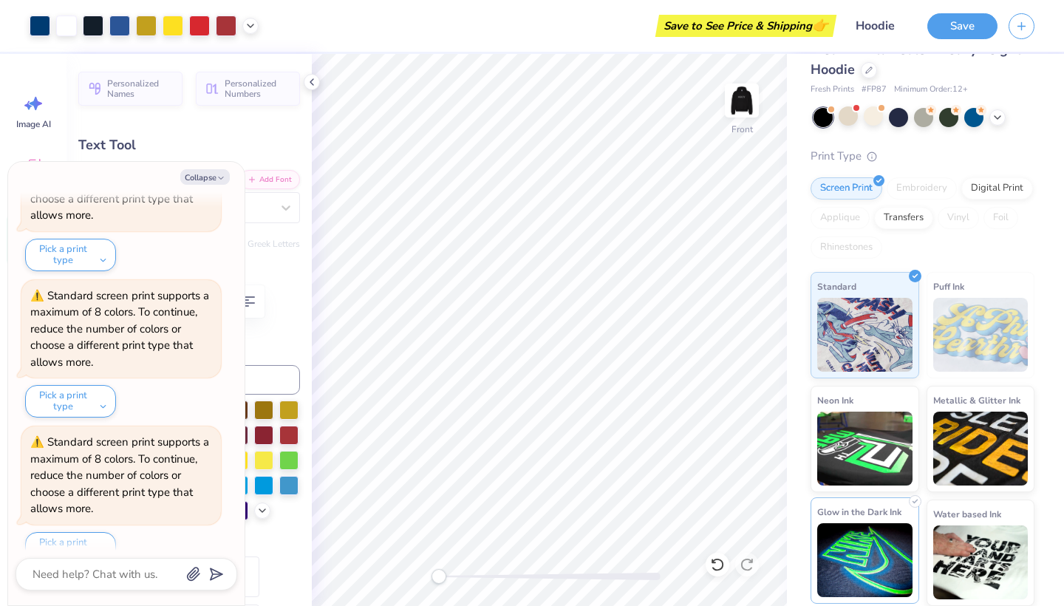
scroll to position [31, 0]
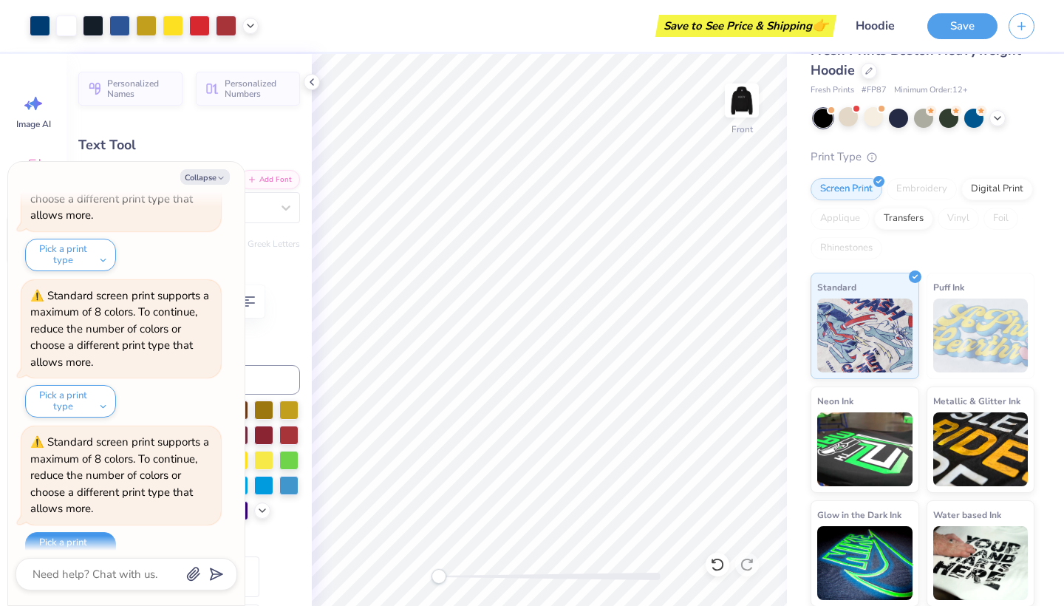
click at [101, 532] on button "Pick a print type" at bounding box center [70, 548] width 91 height 33
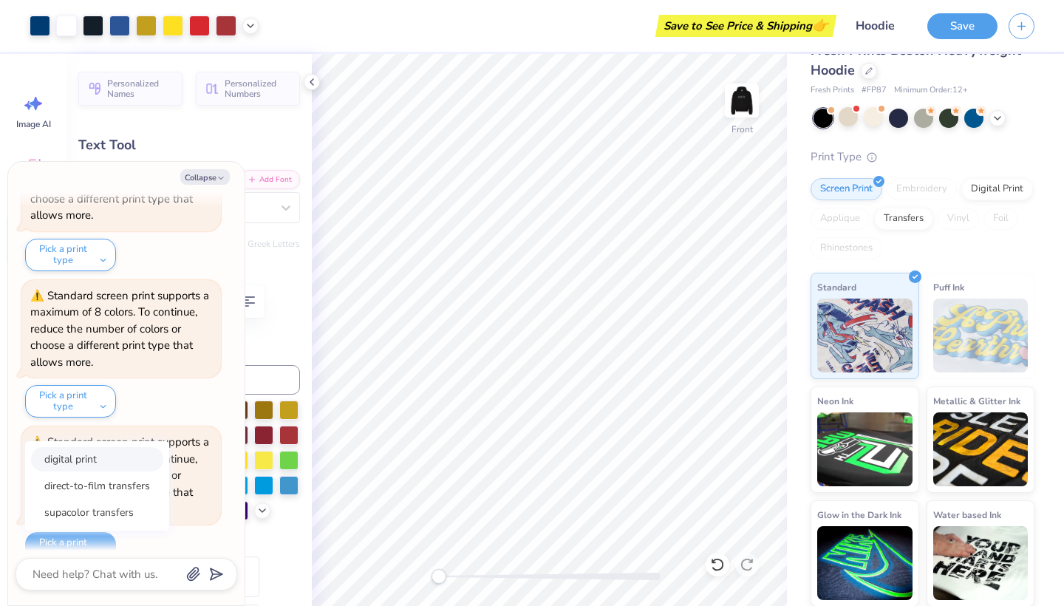
click at [113, 447] on button "digital print" at bounding box center [97, 459] width 132 height 24
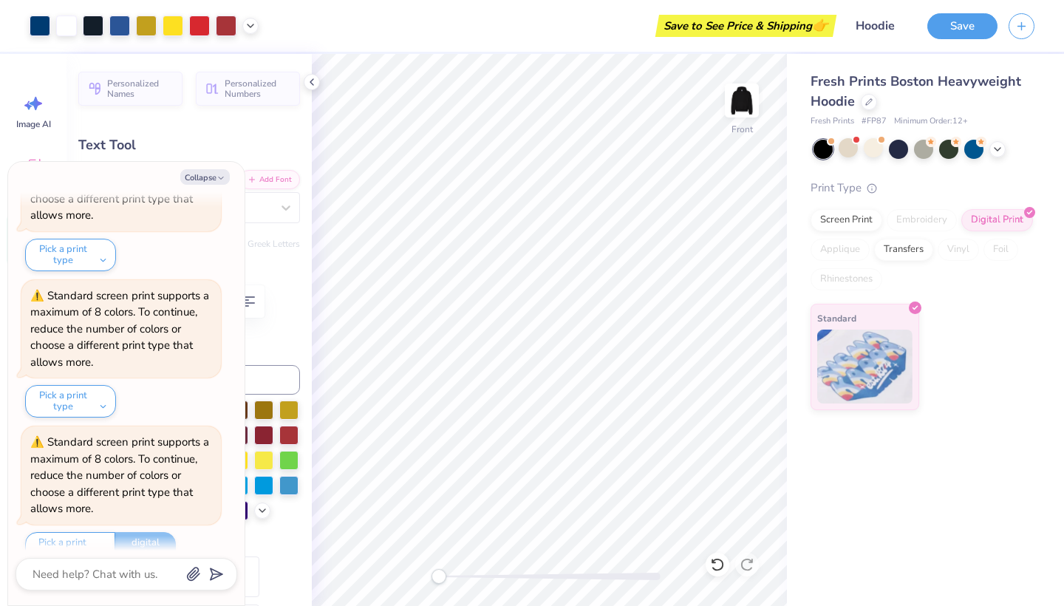
type textarea "x"
click at [965, 28] on button "Save" at bounding box center [962, 24] width 70 height 26
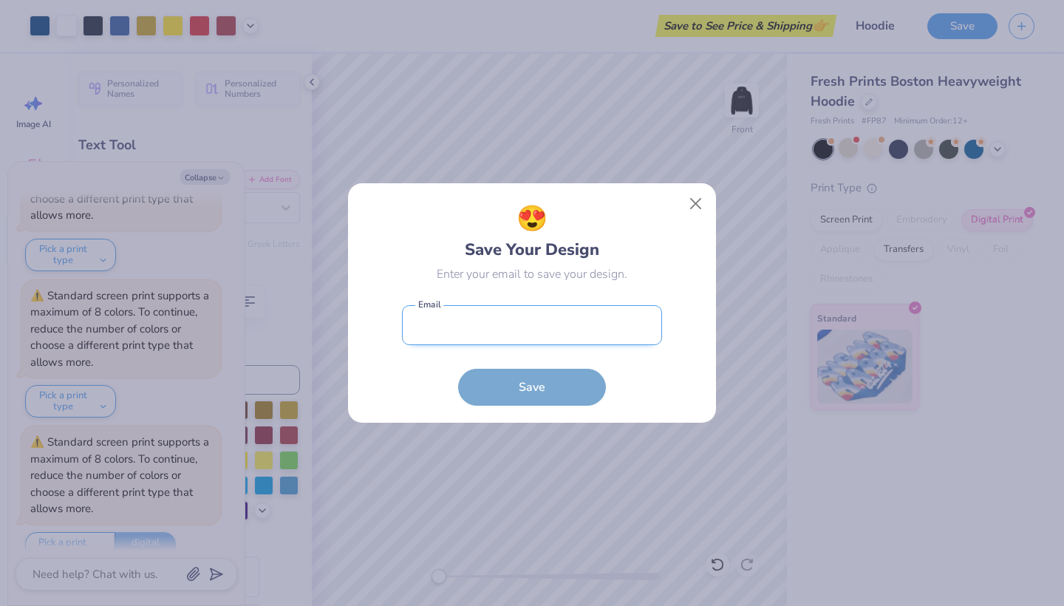
click at [551, 321] on input "email" at bounding box center [532, 325] width 260 height 41
type input "[EMAIL_ADDRESS][DOMAIN_NAME]"
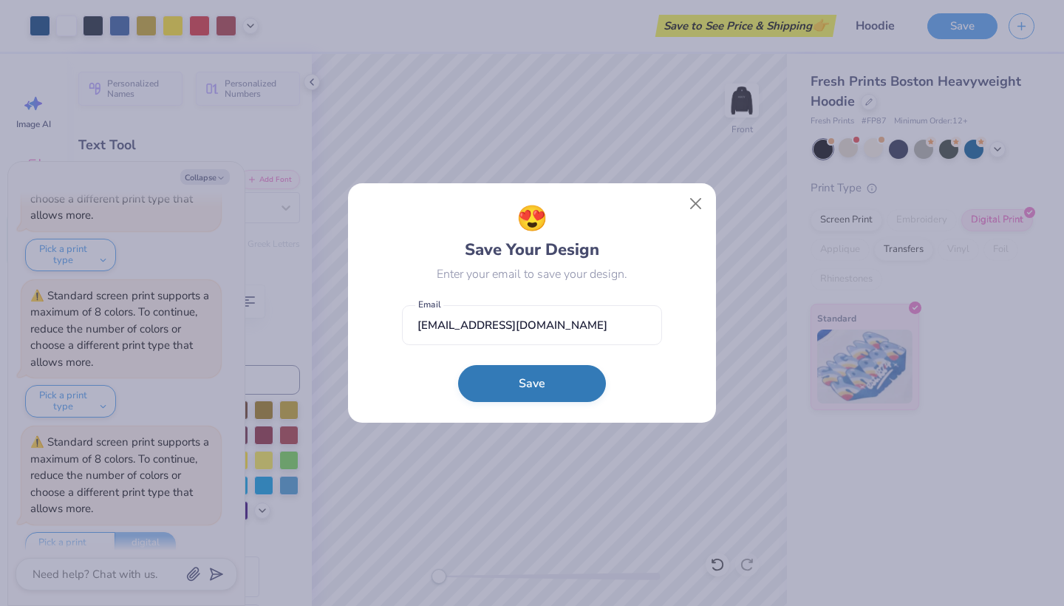
click at [529, 392] on button "Save" at bounding box center [532, 383] width 148 height 37
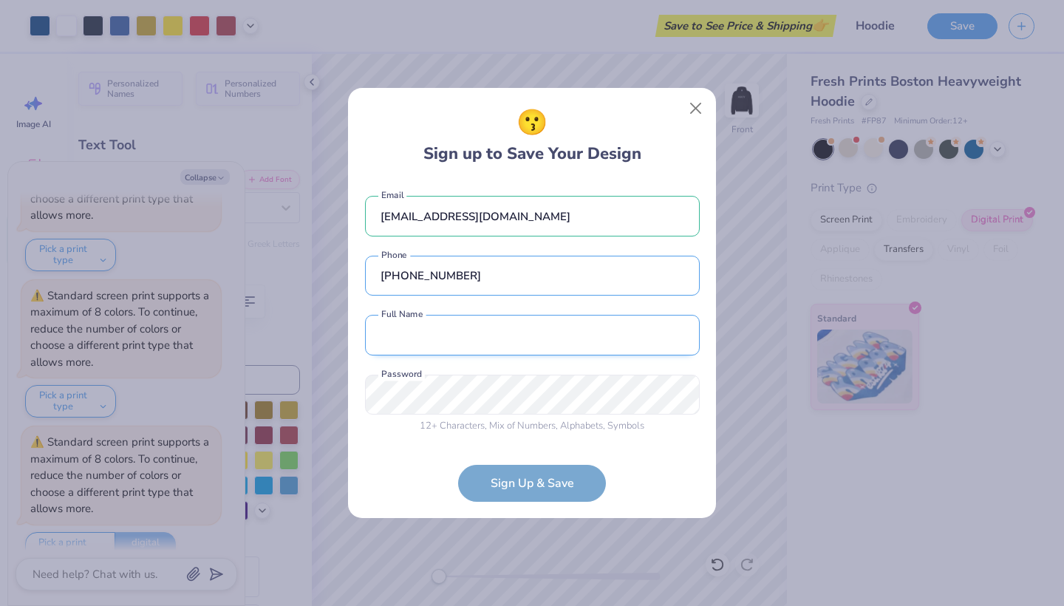
type input "[PHONE_NUMBER]"
type input "[PERSON_NAME]"
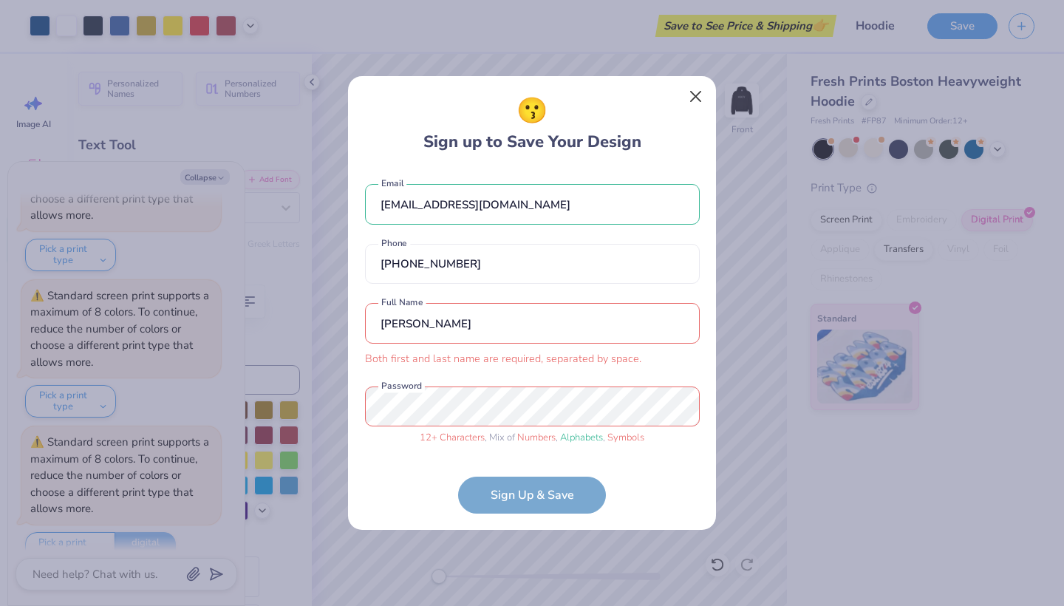
click at [696, 100] on button "Close" at bounding box center [696, 97] width 28 height 28
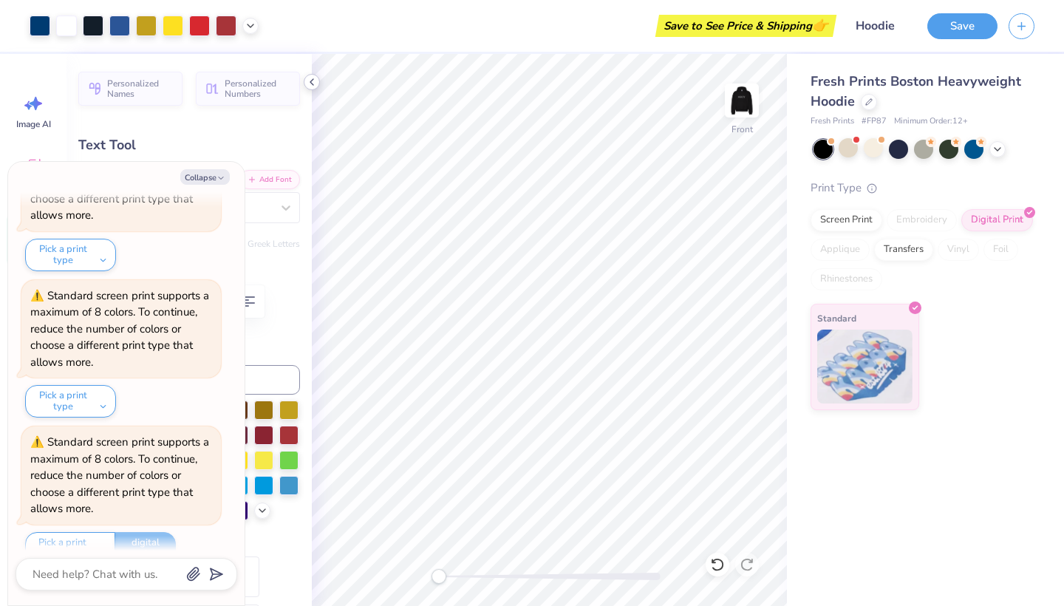
click at [309, 82] on icon at bounding box center [312, 82] width 12 height 12
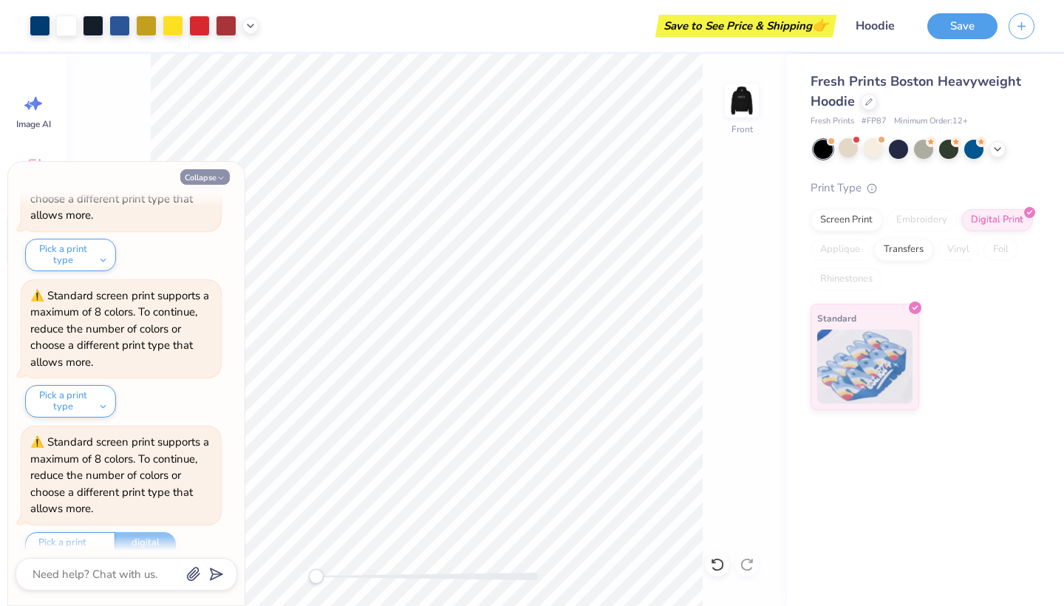
click at [219, 180] on icon "button" at bounding box center [220, 178] width 9 height 9
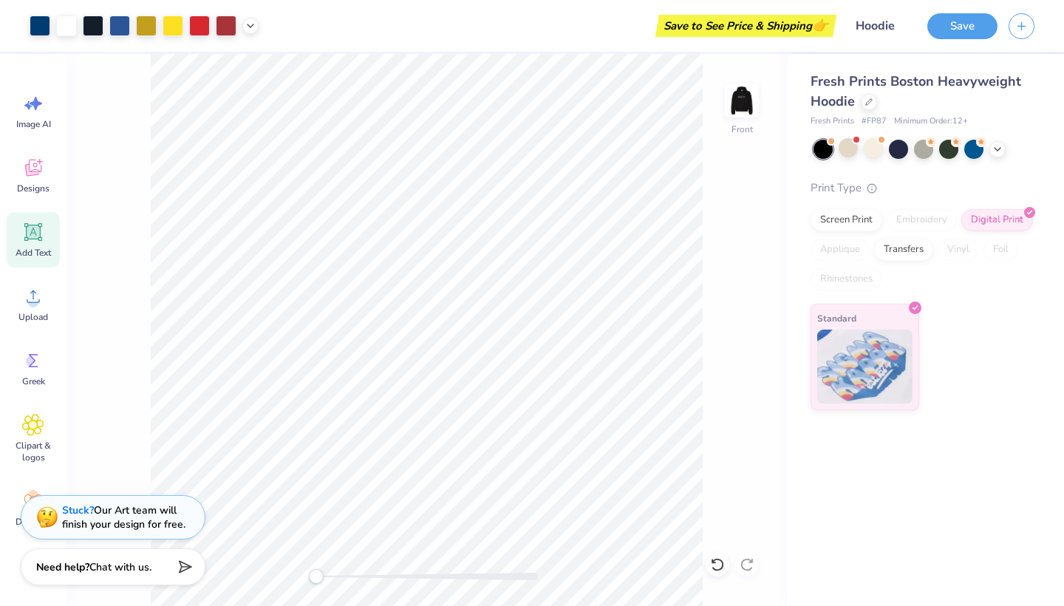
type textarea "x"
click at [754, 102] on img at bounding box center [741, 100] width 59 height 59
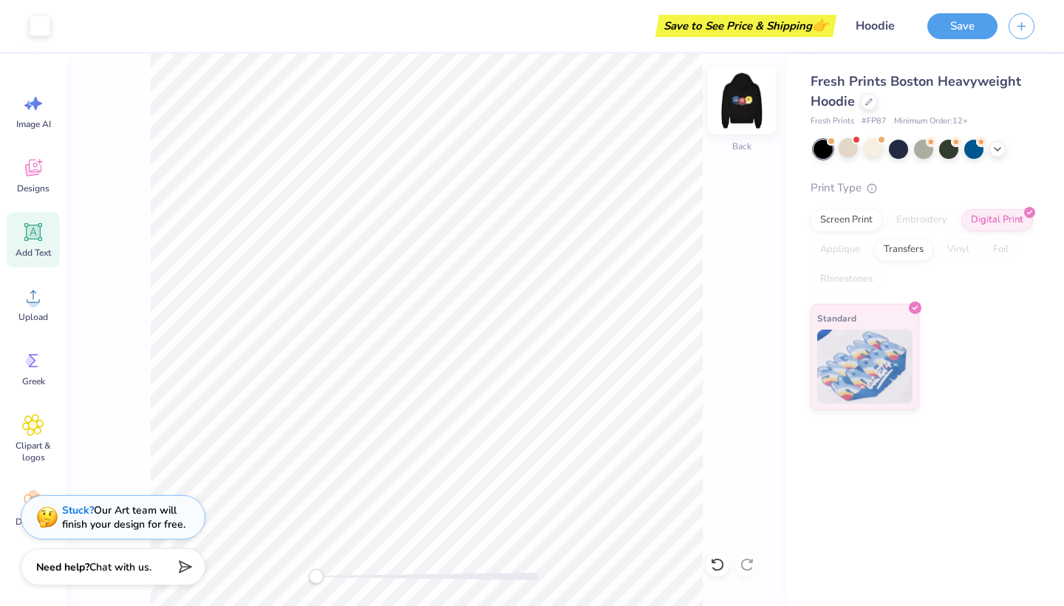
click at [746, 92] on img at bounding box center [741, 100] width 59 height 59
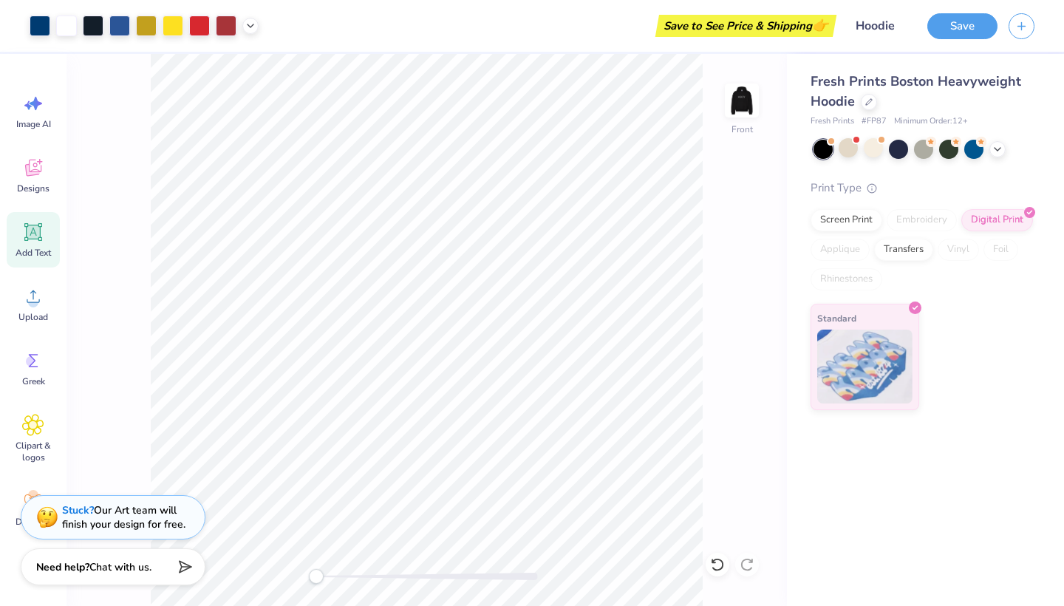
click at [746, 92] on img at bounding box center [742, 101] width 30 height 30
click at [35, 179] on div "Designs" at bounding box center [33, 175] width 53 height 55
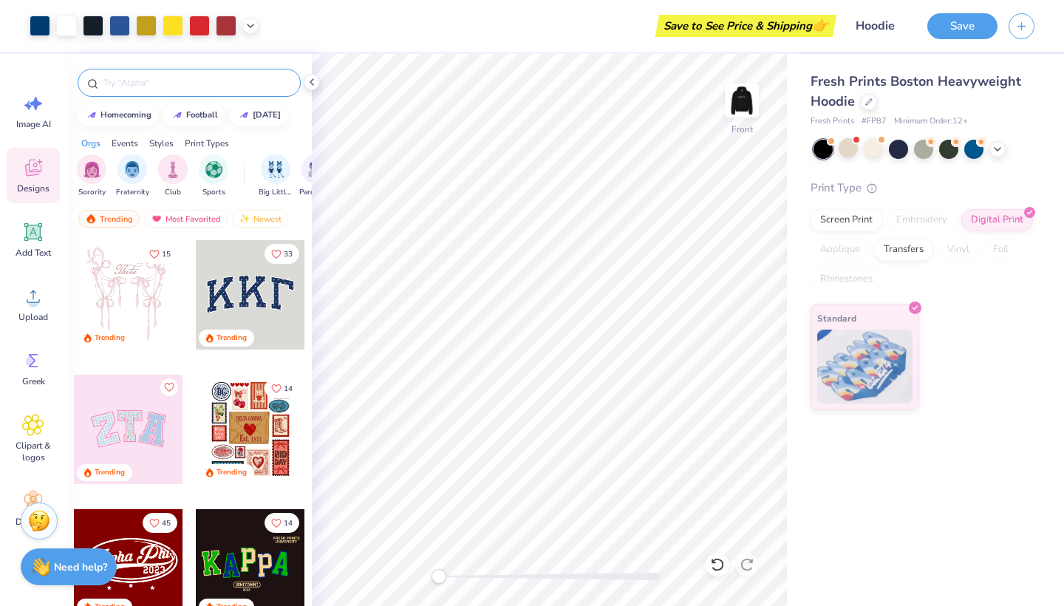
click at [177, 86] on input "text" at bounding box center [196, 82] width 189 height 15
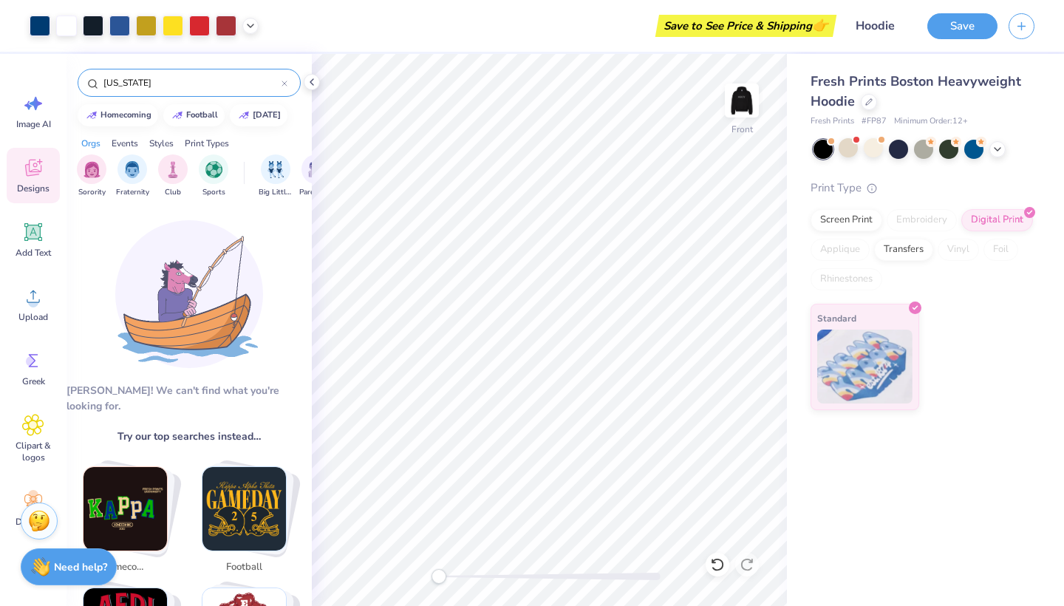
type input "[US_STATE]"
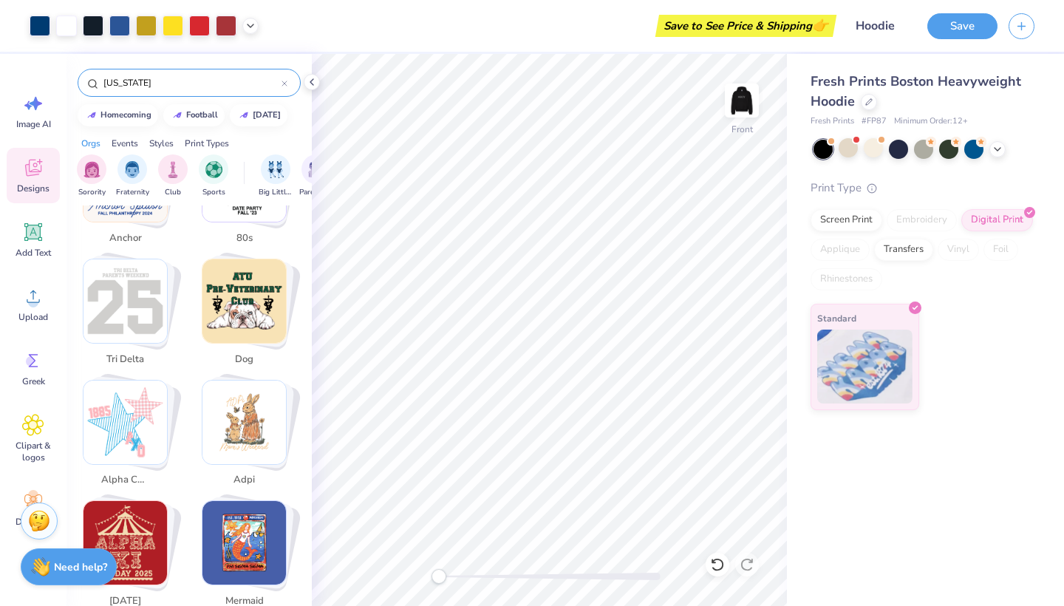
scroll to position [1946, 0]
